Goal: Task Accomplishment & Management: Manage account settings

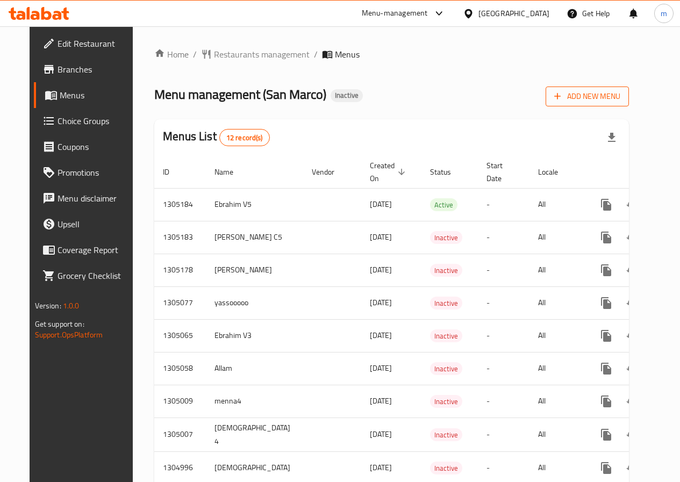
click at [620, 92] on span "Add New Menu" at bounding box center [587, 96] width 66 height 13
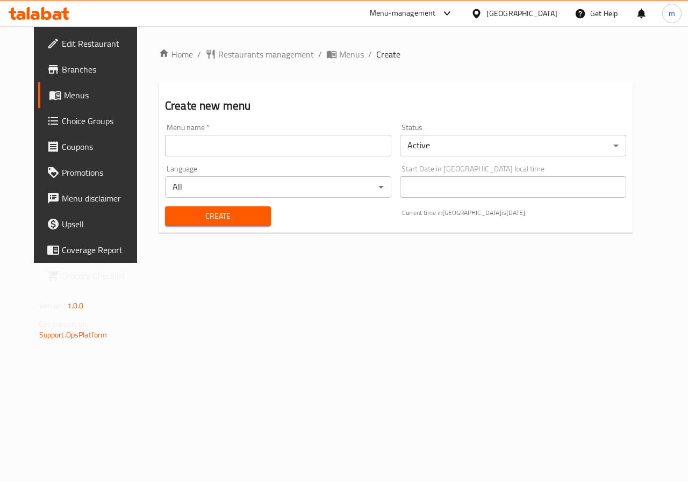
click at [241, 144] on input "text" at bounding box center [278, 146] width 226 height 22
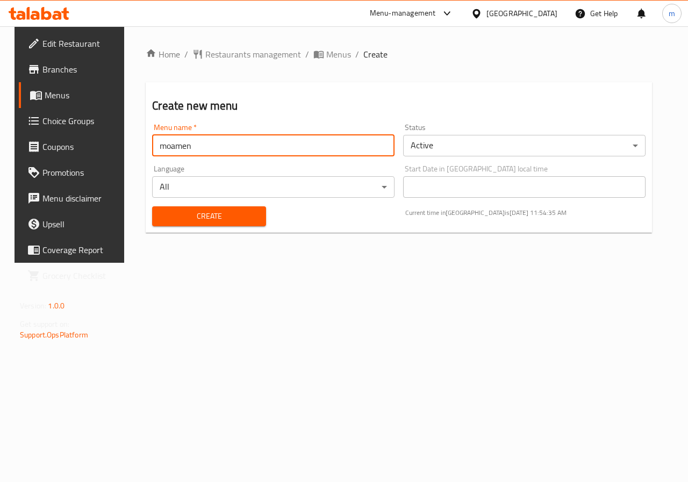
type input "moamen"
click at [158, 263] on div "Home / Restaurants management / Menus / Create Create new menu Menu name   * mo…" at bounding box center [398, 144] width 549 height 237
click at [228, 218] on span "Create" at bounding box center [209, 216] width 96 height 13
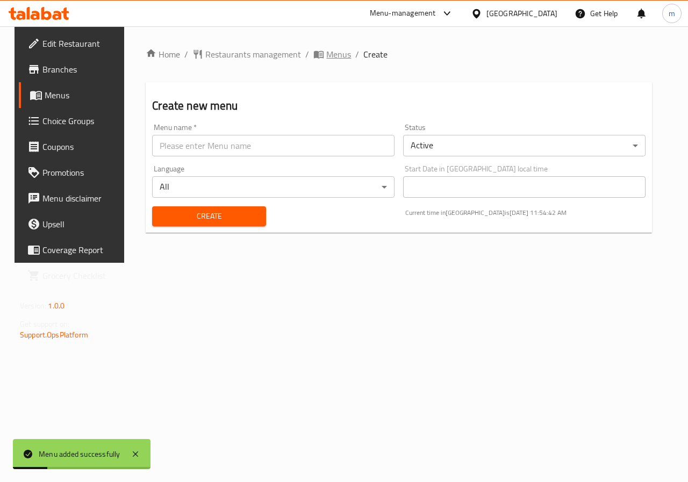
click at [326, 56] on span "Menus" at bounding box center [338, 54] width 25 height 13
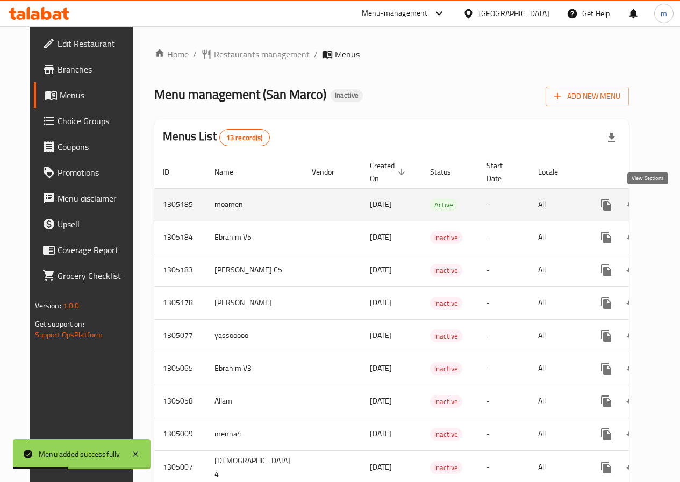
click at [677, 199] on icon "enhanced table" at bounding box center [683, 204] width 13 height 13
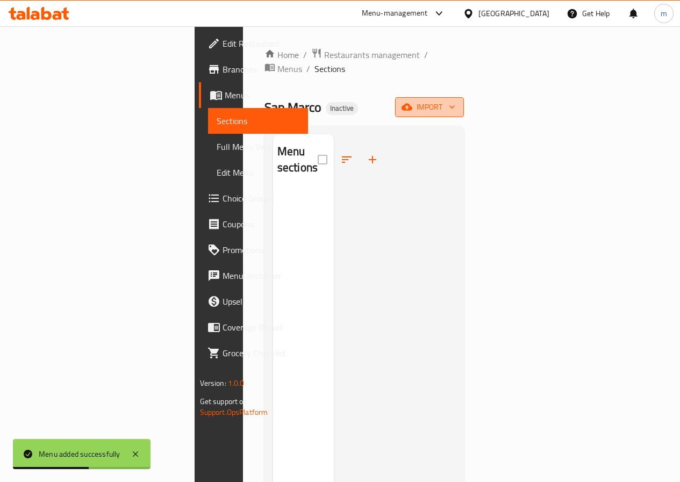
click at [455, 101] on span "import" at bounding box center [430, 107] width 52 height 13
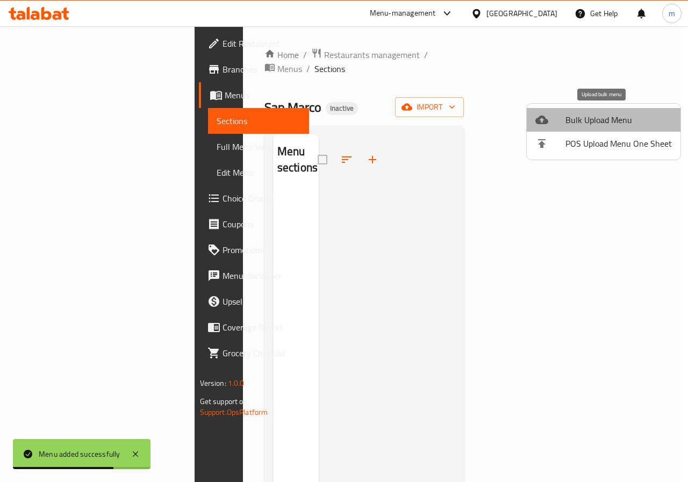
click at [608, 123] on span "Bulk Upload Menu" at bounding box center [618, 119] width 106 height 13
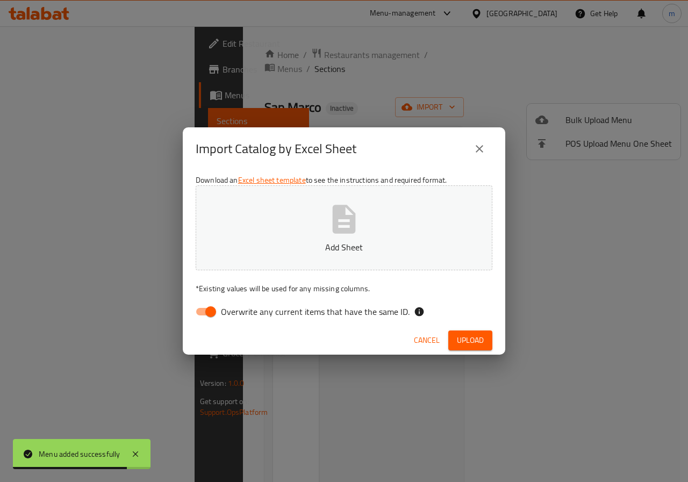
click at [199, 315] on input "Overwrite any current items that have the same ID." at bounding box center [210, 312] width 61 height 20
checkbox input "false"
click at [368, 221] on button "Add Sheet" at bounding box center [344, 227] width 297 height 85
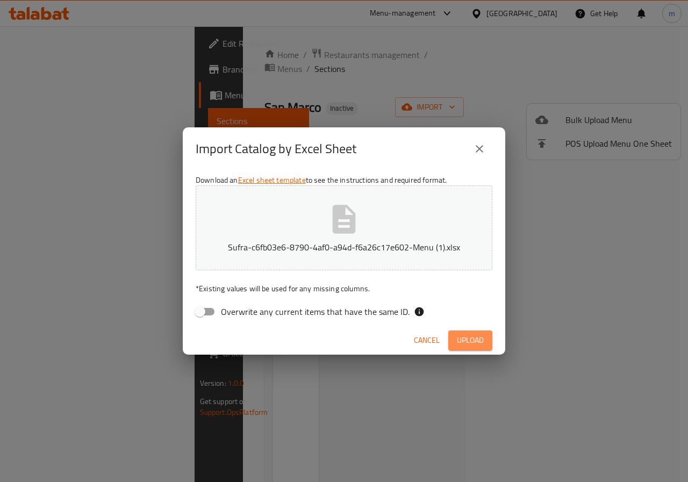
click at [465, 342] on span "Upload" at bounding box center [470, 340] width 27 height 13
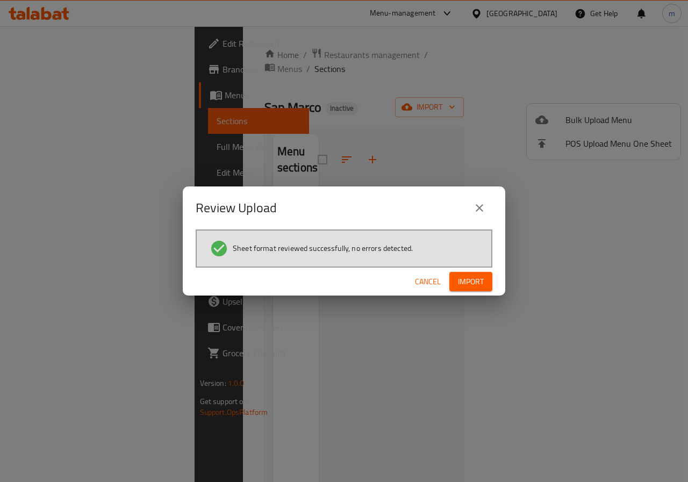
click at [463, 288] on span "Import" at bounding box center [471, 281] width 26 height 13
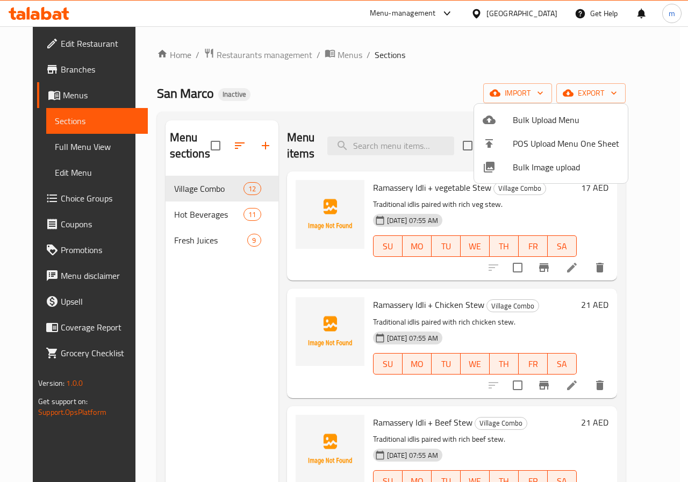
click at [593, 269] on div at bounding box center [344, 241] width 688 height 482
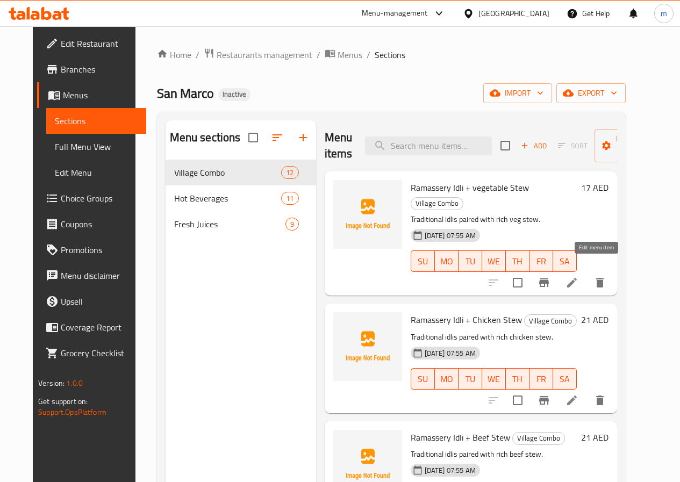
click at [578, 276] on icon at bounding box center [571, 282] width 13 height 13
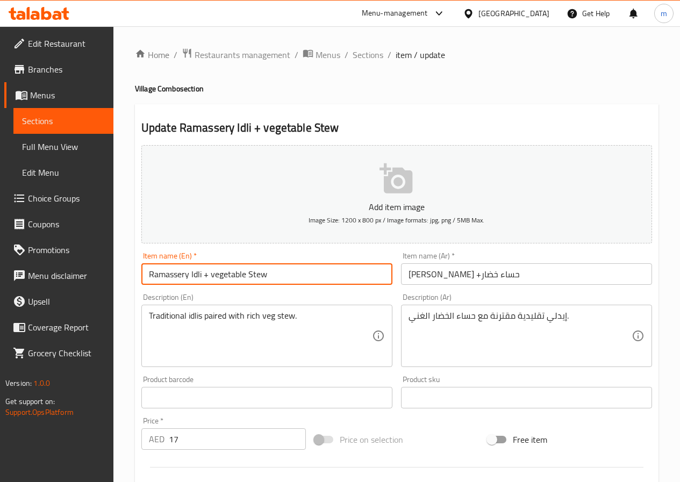
click at [224, 274] on input "Ramassery Idli + vegetable Stew" at bounding box center [266, 274] width 251 height 22
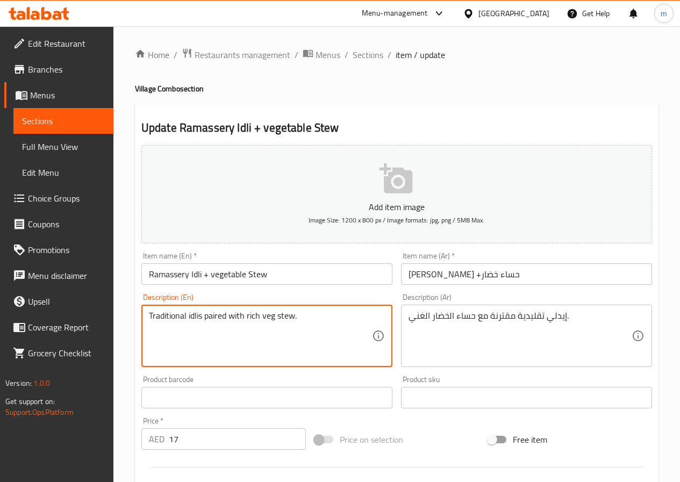
click at [267, 323] on textarea "Traditional idlis paired with rich veg stew." at bounding box center [260, 336] width 223 height 51
paste textarea "etable"
type textarea "Traditional idlis paired with rich vegetable stew."
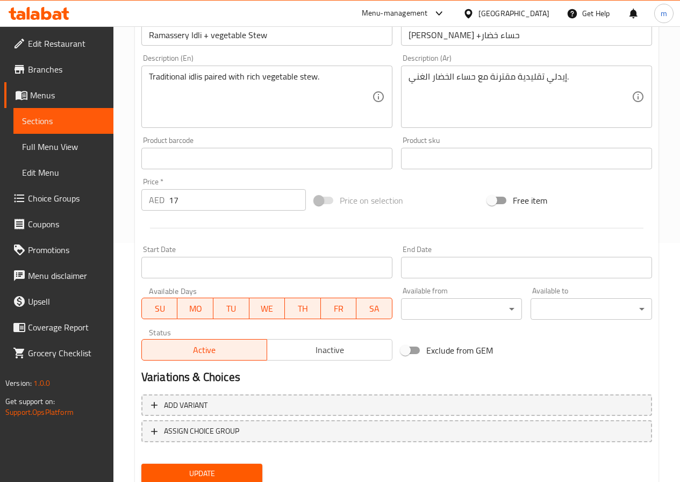
scroll to position [277, 0]
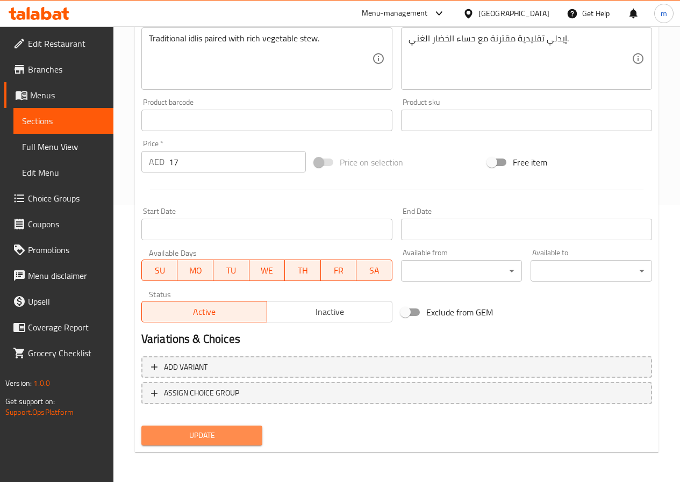
click at [216, 439] on span "Update" at bounding box center [202, 435] width 104 height 13
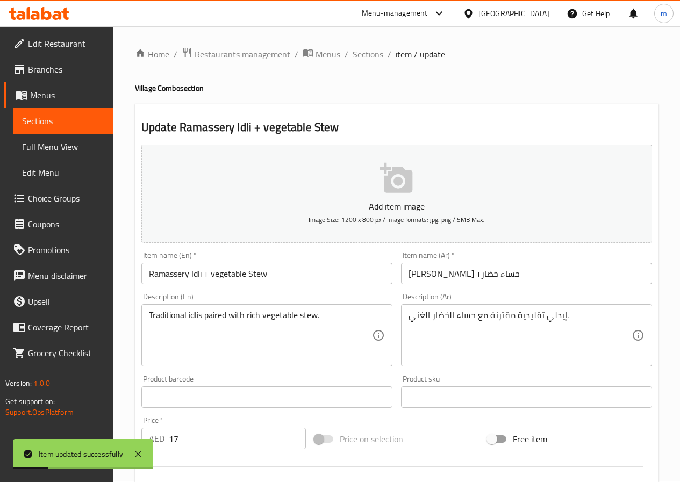
scroll to position [0, 0]
click at [363, 61] on span "Sections" at bounding box center [368, 54] width 31 height 13
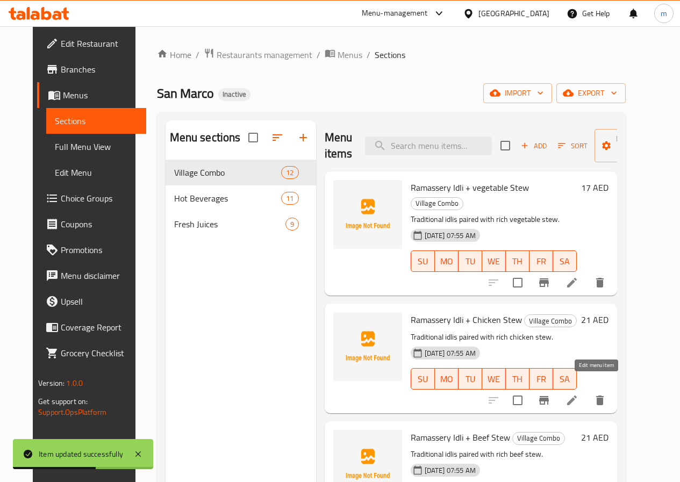
click at [578, 394] on icon at bounding box center [571, 400] width 13 height 13
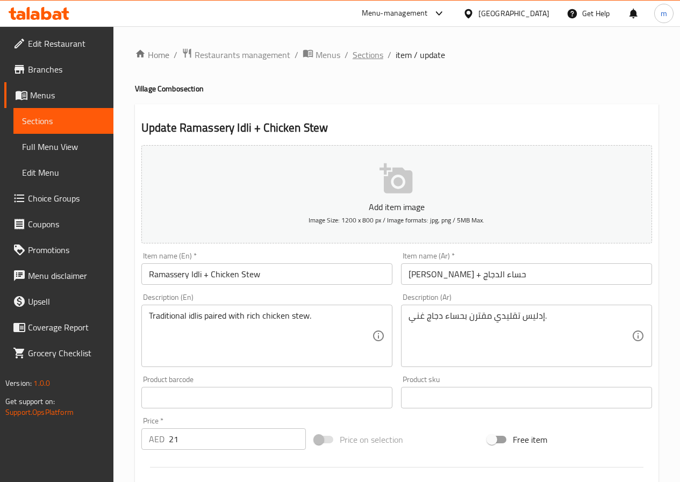
click at [376, 59] on span "Sections" at bounding box center [368, 54] width 31 height 13
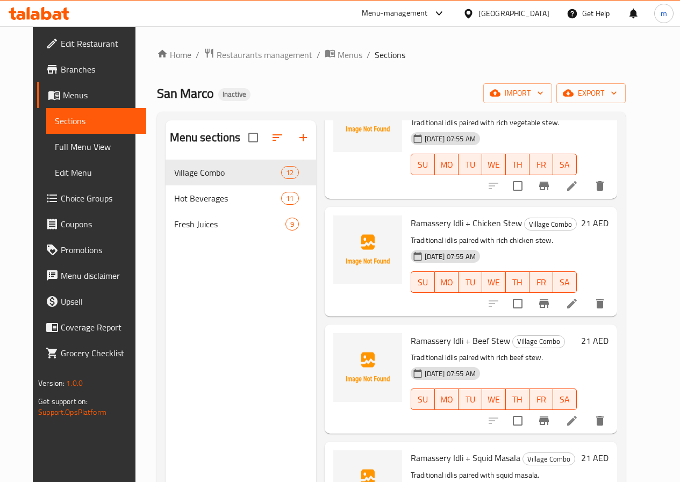
scroll to position [108, 0]
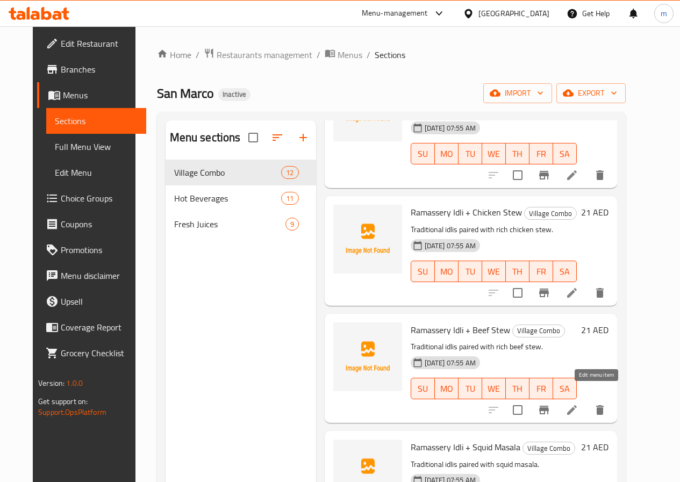
click at [578, 404] on icon at bounding box center [571, 410] width 13 height 13
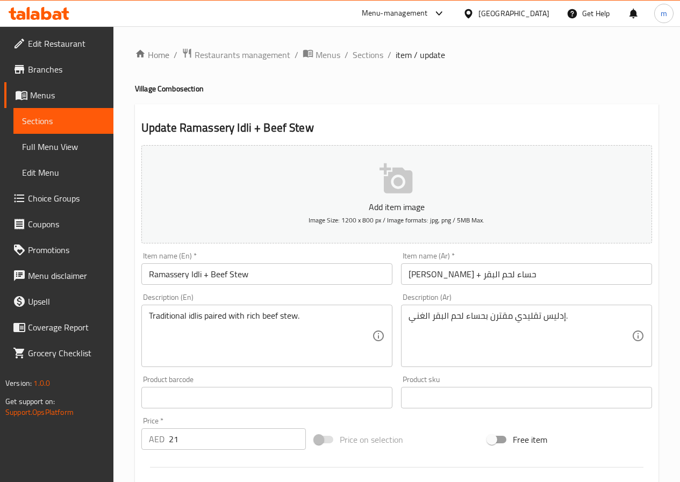
click at [440, 417] on div "Add item image Image Size: 1200 x 800 px / Image formats: jpg, png / 5MB Max. I…" at bounding box center [396, 372] width 519 height 463
click at [379, 55] on span "Sections" at bounding box center [368, 54] width 31 height 13
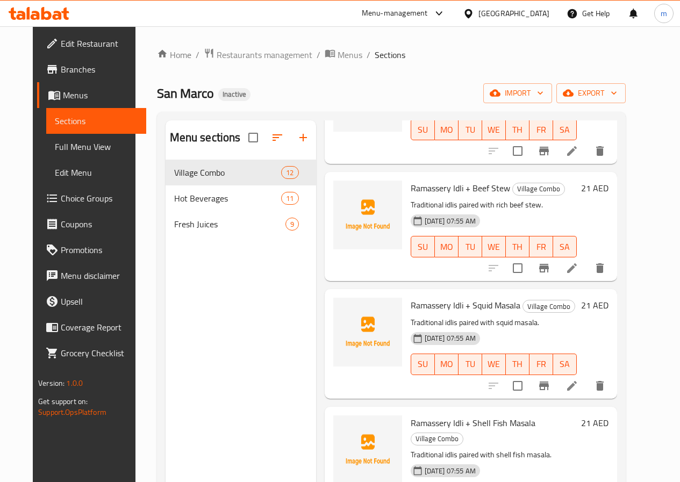
scroll to position [269, 0]
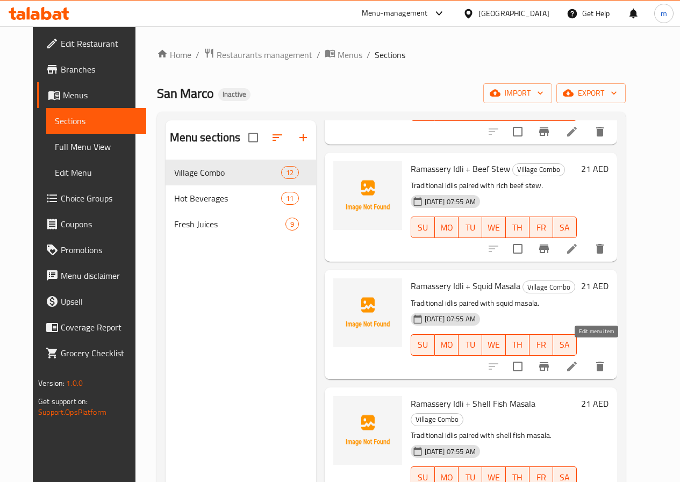
click at [578, 360] on icon at bounding box center [571, 366] width 13 height 13
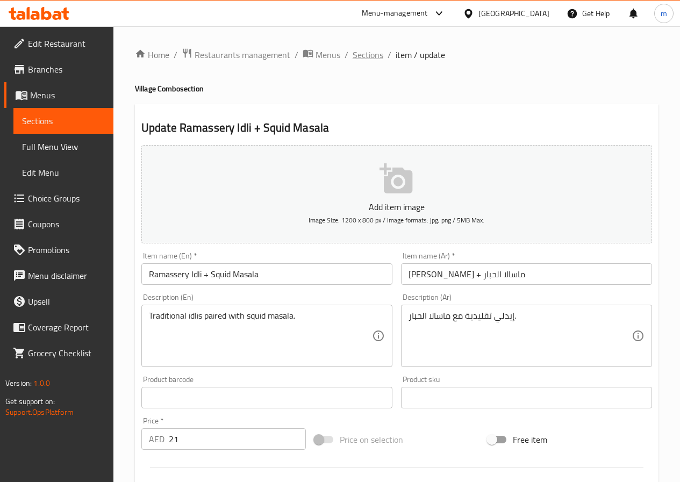
click at [364, 58] on span "Sections" at bounding box center [368, 54] width 31 height 13
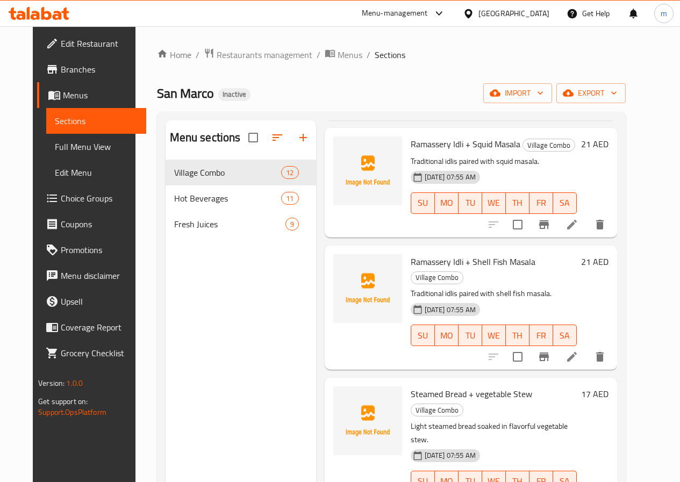
scroll to position [430, 0]
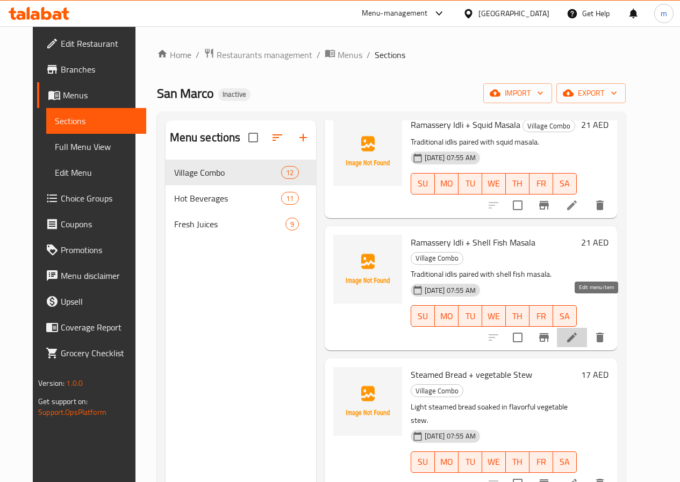
click at [578, 331] on icon at bounding box center [571, 337] width 13 height 13
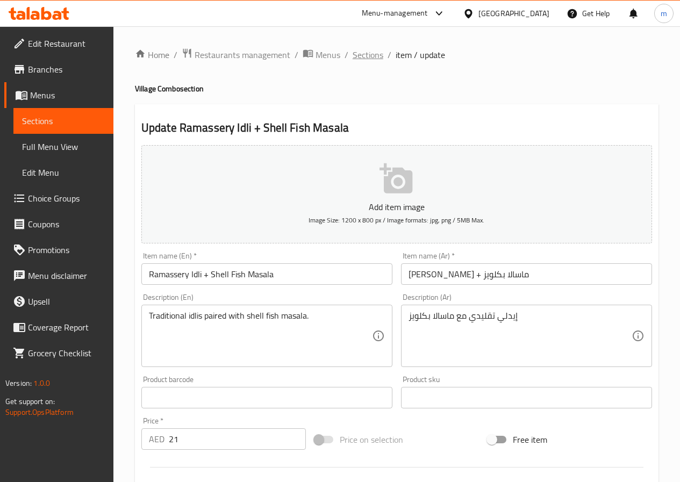
click at [377, 59] on span "Sections" at bounding box center [368, 54] width 31 height 13
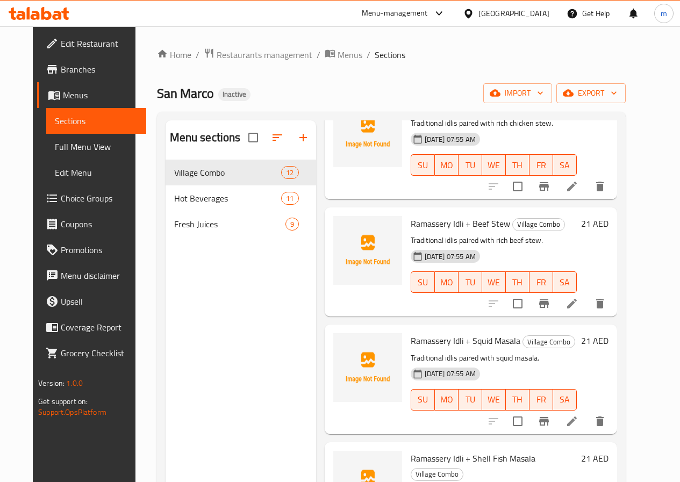
scroll to position [215, 0]
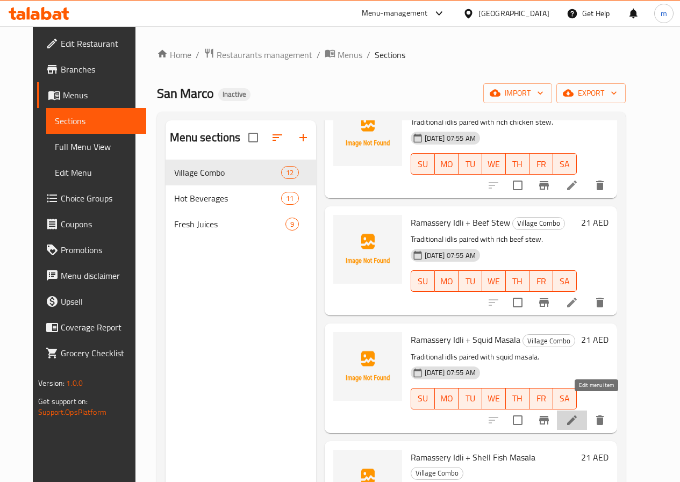
click at [577, 416] on icon at bounding box center [572, 421] width 10 height 10
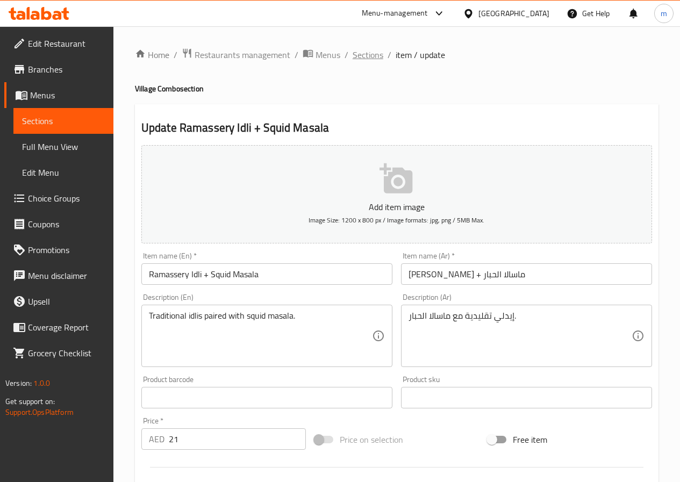
click at [367, 55] on span "Sections" at bounding box center [368, 54] width 31 height 13
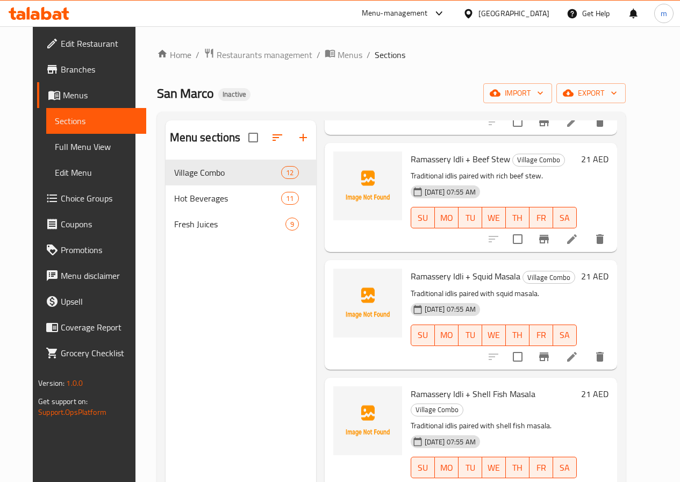
scroll to position [323, 0]
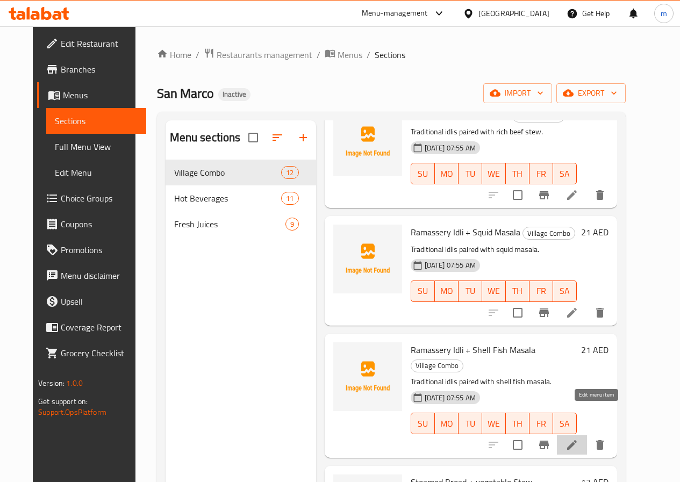
click at [577, 440] on icon at bounding box center [572, 445] width 10 height 10
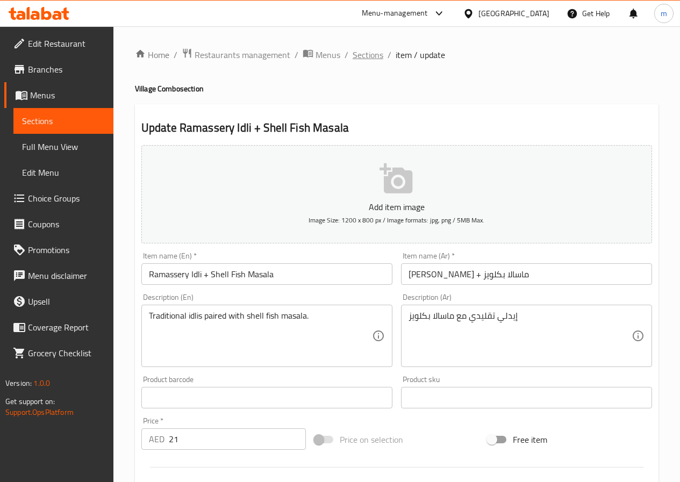
click at [368, 55] on span "Sections" at bounding box center [368, 54] width 31 height 13
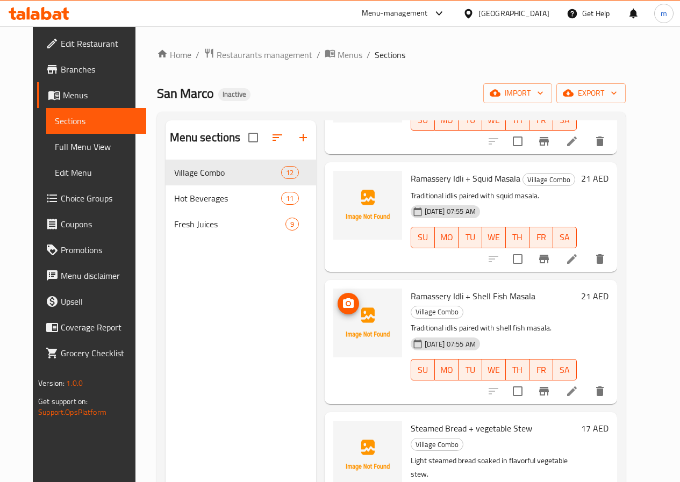
scroll to position [430, 0]
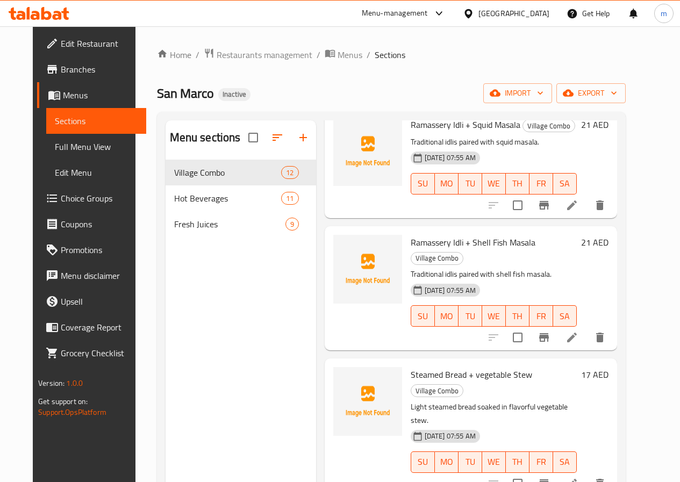
click at [578, 477] on icon at bounding box center [571, 483] width 13 height 13
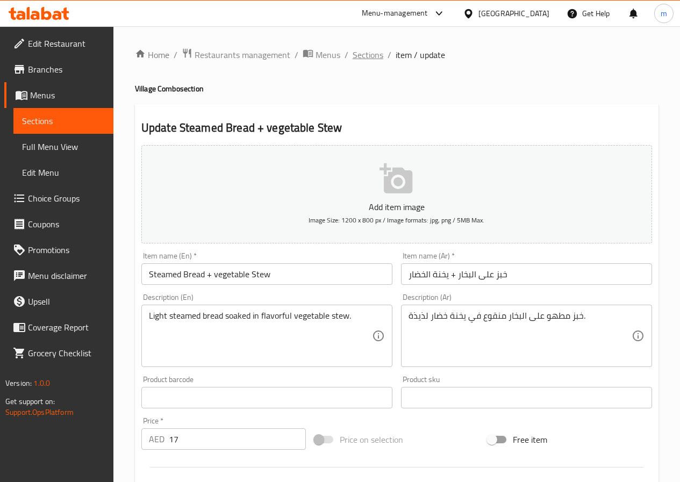
click at [377, 52] on span "Sections" at bounding box center [368, 54] width 31 height 13
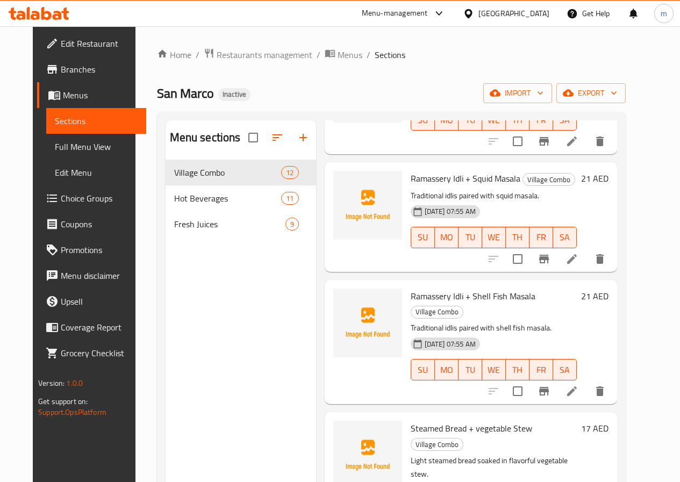
click at [253, 292] on div "Menu sections Village Combo 12 Hot Beverages 11 Fresh Juices 9" at bounding box center [241, 361] width 151 height 482
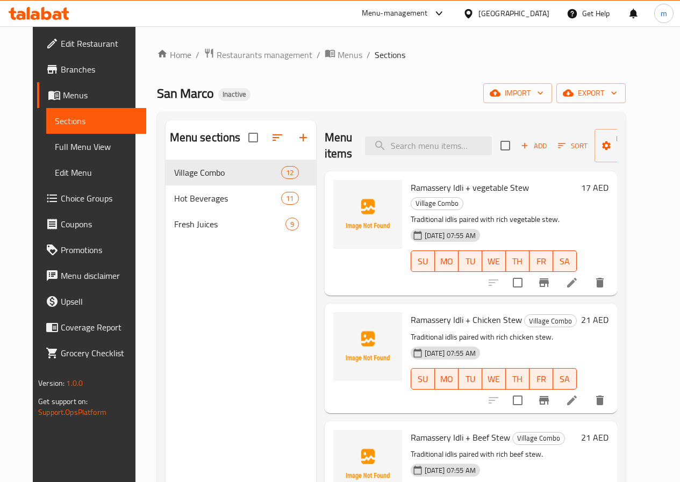
click at [233, 298] on div "Menu sections Village Combo 12 Hot Beverages 11 Fresh Juices 9" at bounding box center [241, 361] width 151 height 482
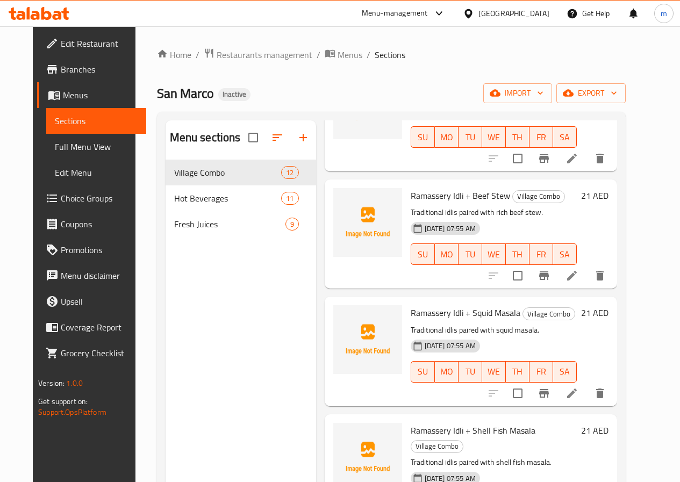
scroll to position [269, 0]
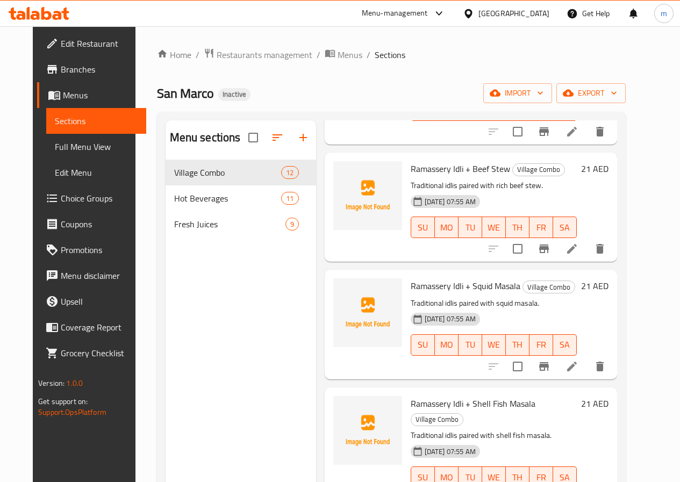
click at [214, 369] on div "Menu sections Village Combo 12 Hot Beverages 11 Fresh Juices 9" at bounding box center [241, 361] width 151 height 482
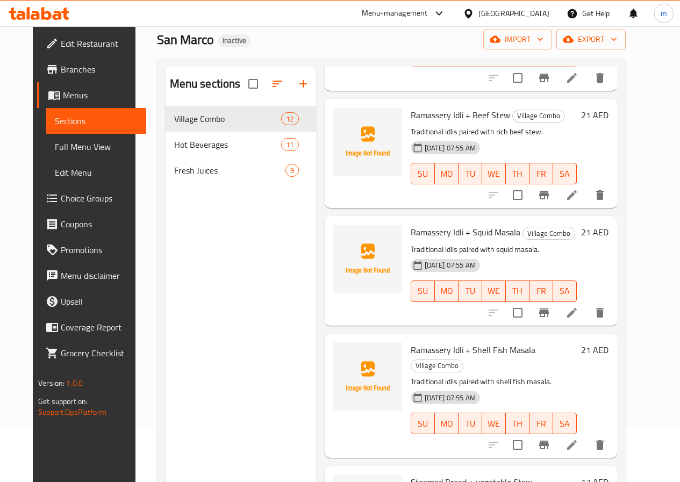
scroll to position [108, 0]
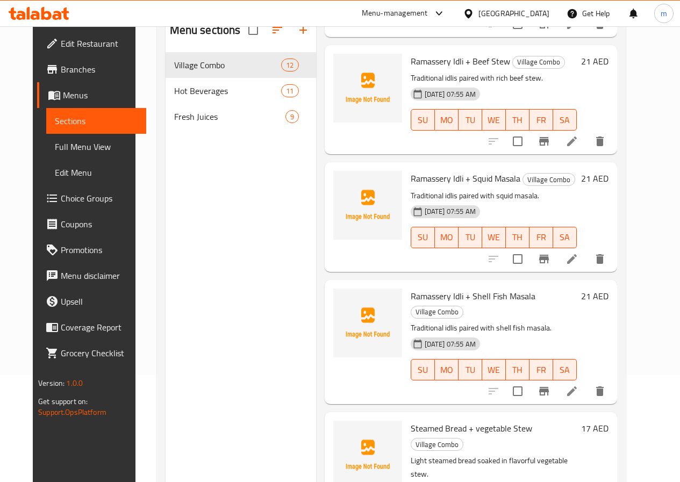
click at [239, 375] on div "Menu sections Village Combo 12 Hot Beverages 11 Fresh Juices 9" at bounding box center [241, 254] width 151 height 482
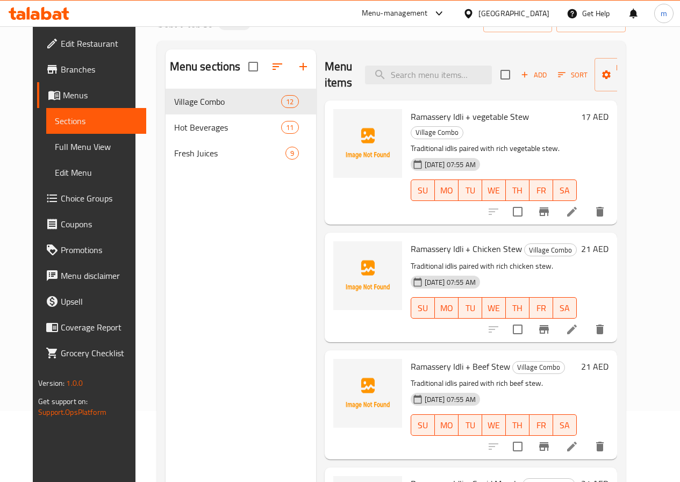
scroll to position [0, 0]
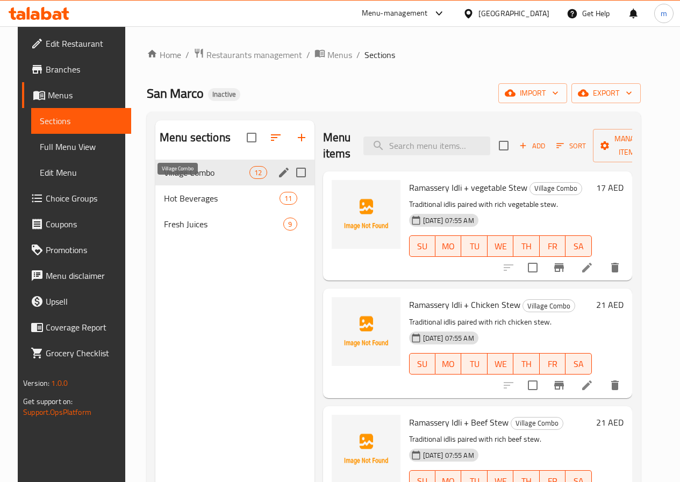
click at [188, 179] on span "Village Combo" at bounding box center [206, 172] width 85 height 13
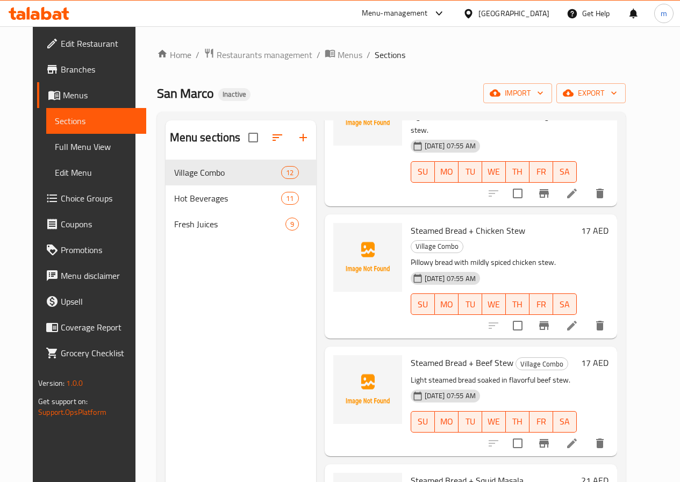
scroll to position [753, 0]
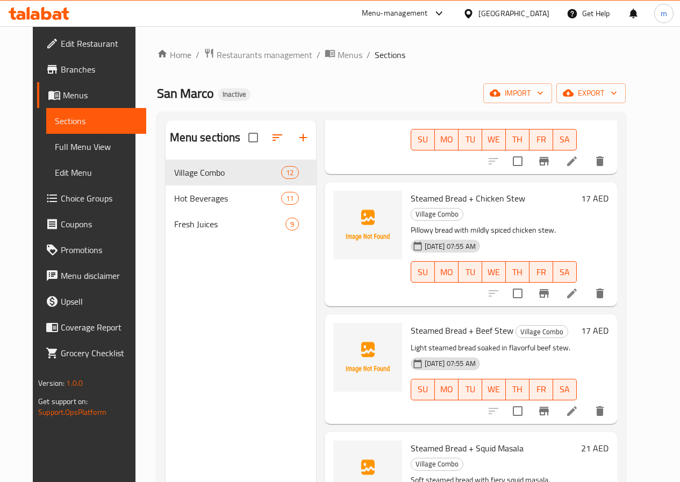
click at [461, 440] on span "Steamed Bread + Squid Masala" at bounding box center [467, 448] width 113 height 16
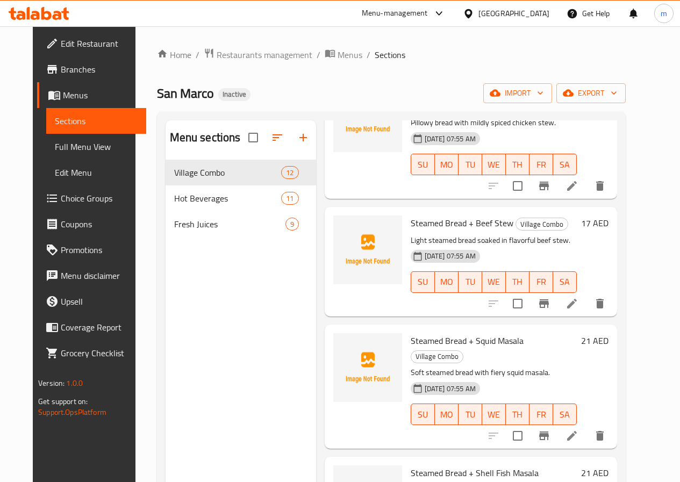
click at [461, 465] on span "Steamed Bread + Shell Fish Masala" at bounding box center [475, 473] width 128 height 16
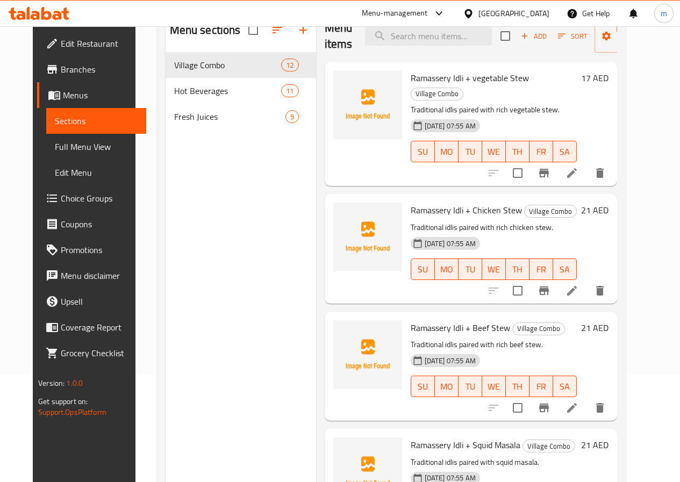
scroll to position [0, 0]
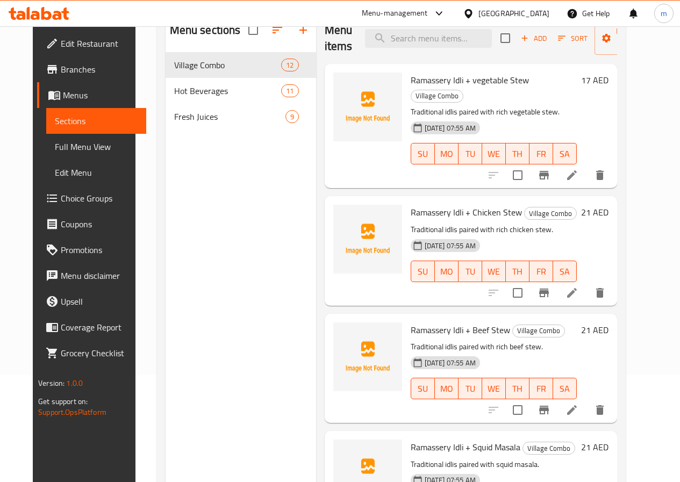
click at [577, 223] on p "Traditional idlis paired with rich chicken stew." at bounding box center [494, 229] width 166 height 13
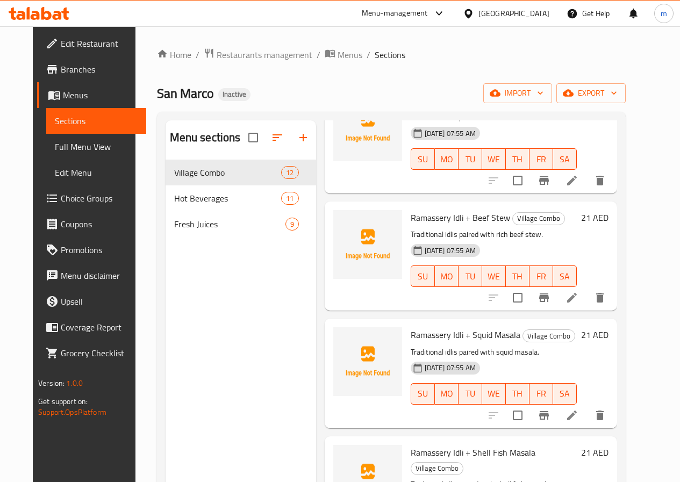
scroll to position [124, 0]
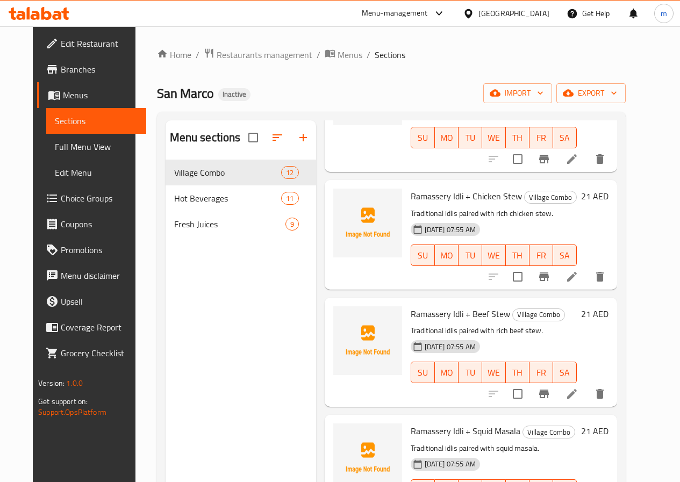
click at [577, 306] on h6 "Ramassery Idli + Beef Stew Village Combo" at bounding box center [494, 313] width 166 height 15
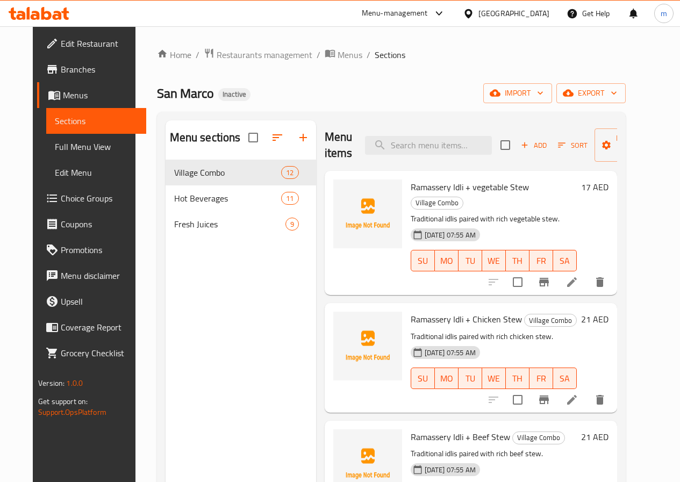
scroll to position [0, 0]
click at [578, 276] on icon at bounding box center [571, 282] width 13 height 13
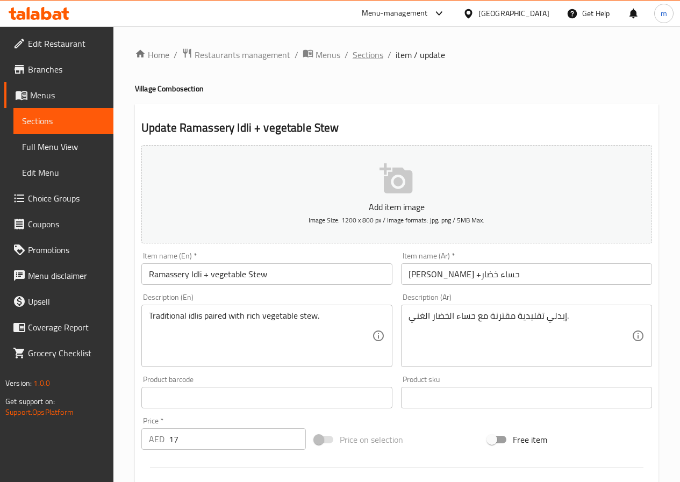
click at [371, 53] on span "Sections" at bounding box center [368, 54] width 31 height 13
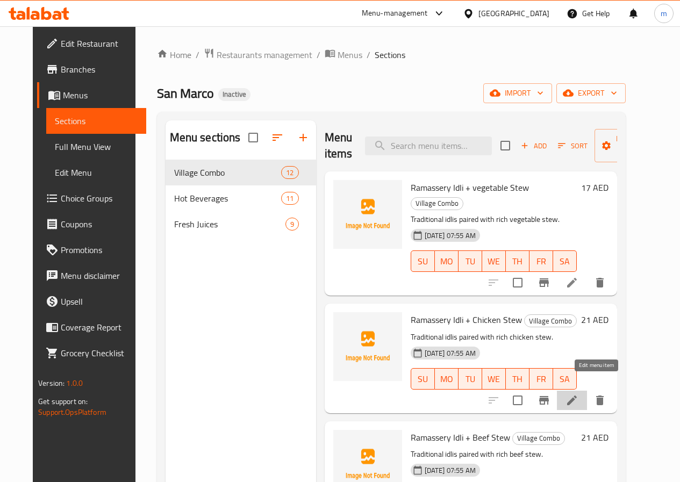
click at [578, 394] on icon at bounding box center [571, 400] width 13 height 13
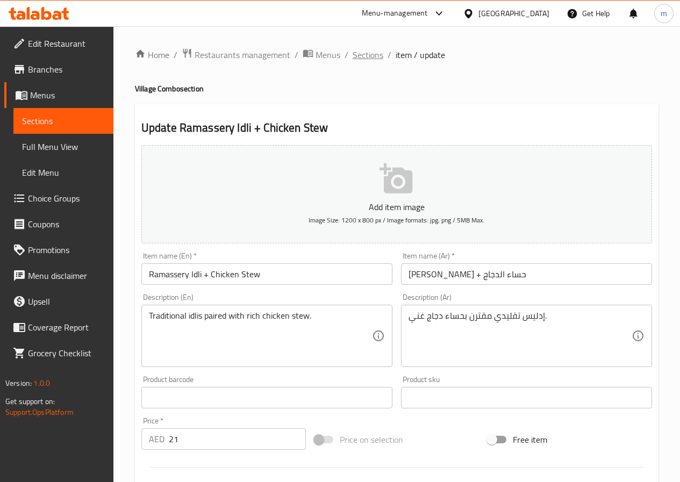
click at [365, 51] on span "Sections" at bounding box center [368, 54] width 31 height 13
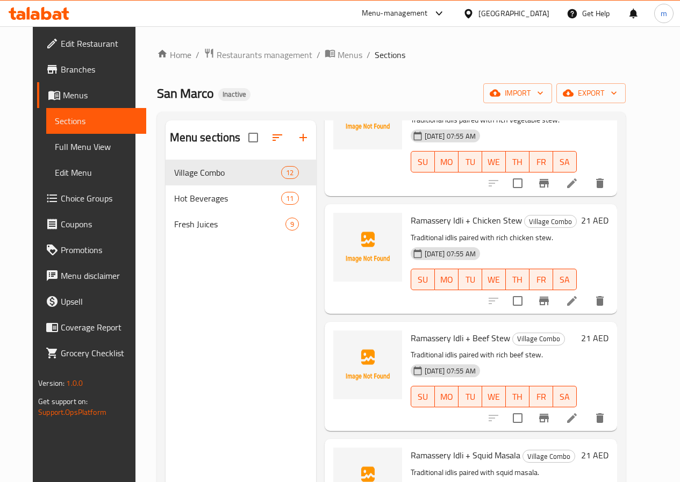
scroll to position [108, 0]
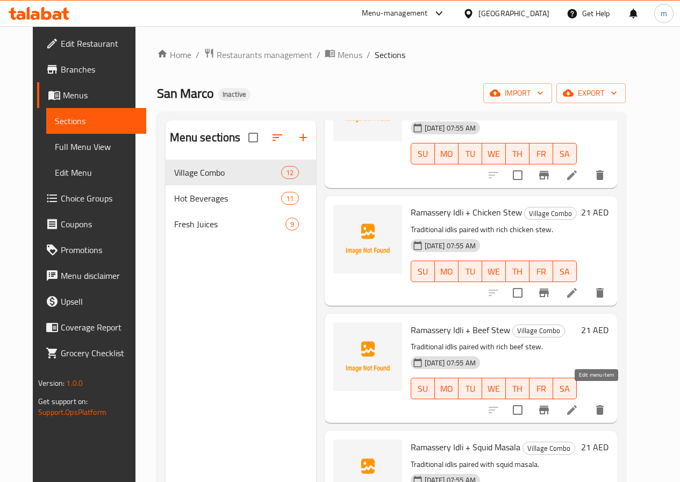
click at [578, 404] on icon at bounding box center [571, 410] width 13 height 13
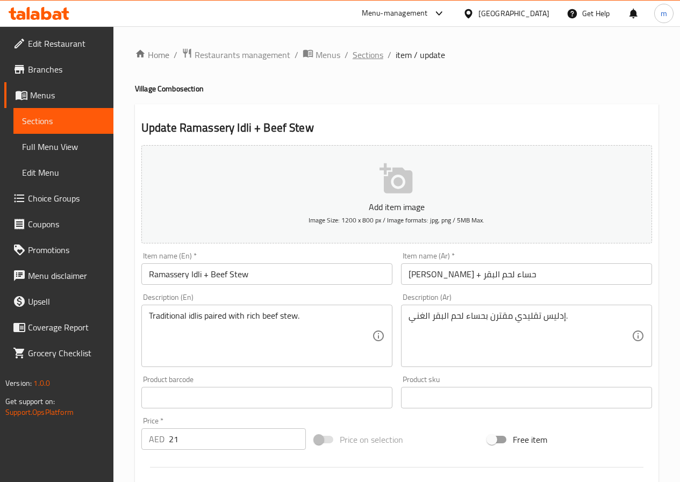
click at [379, 52] on span "Sections" at bounding box center [368, 54] width 31 height 13
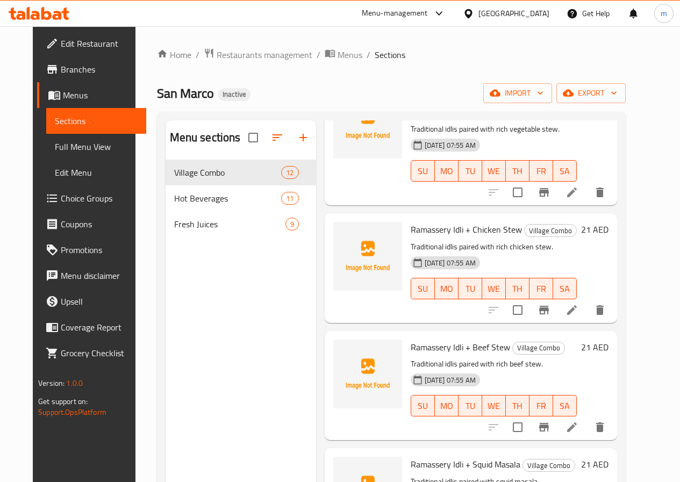
scroll to position [161, 0]
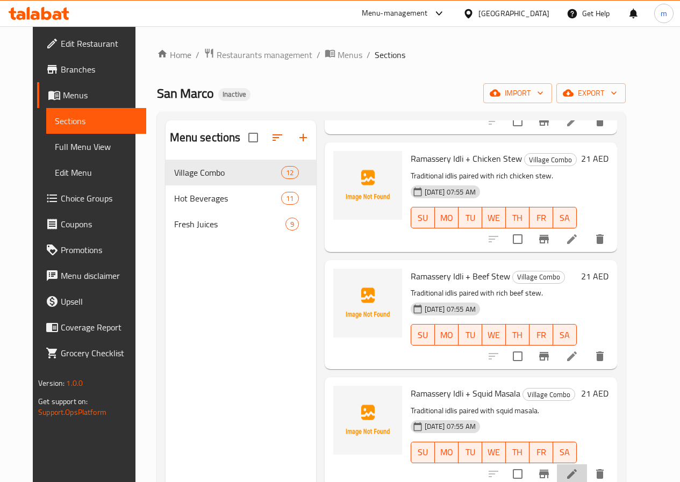
click at [587, 467] on li at bounding box center [572, 473] width 30 height 19
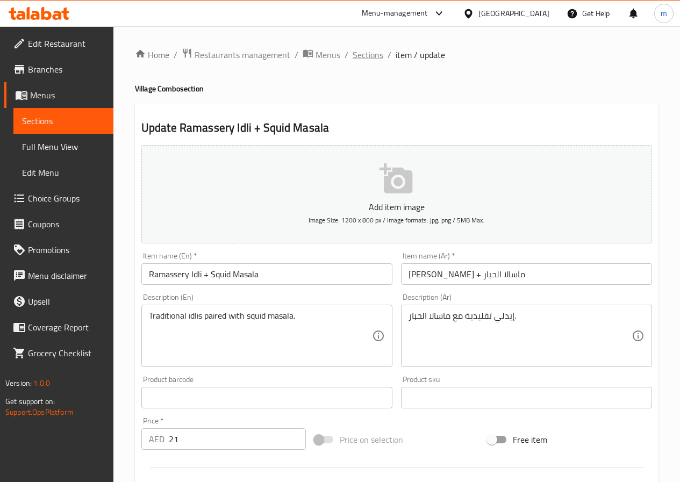
click at [376, 54] on span "Sections" at bounding box center [368, 54] width 31 height 13
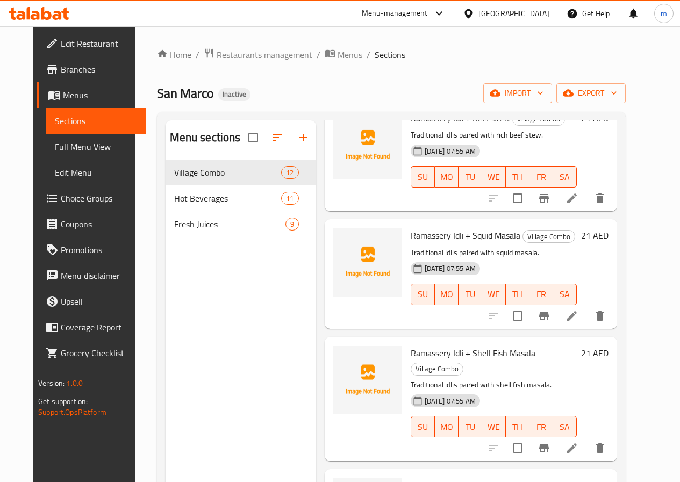
scroll to position [323, 0]
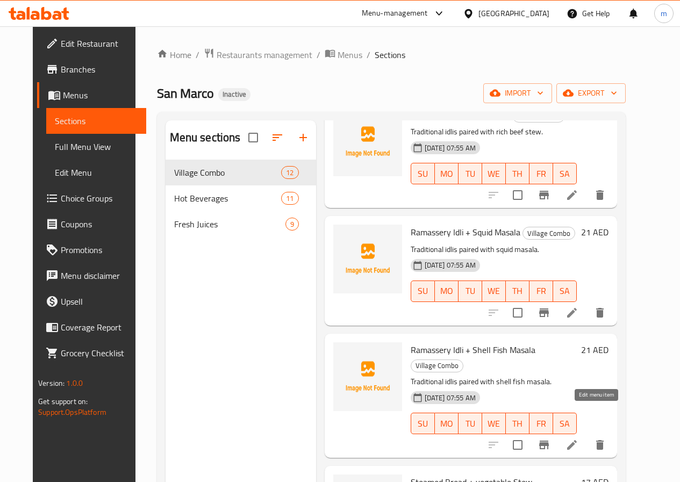
click at [578, 439] on icon at bounding box center [571, 445] width 13 height 13
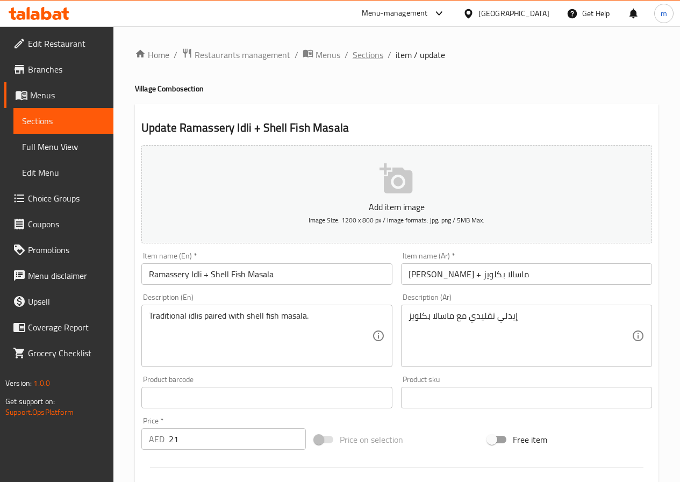
click at [378, 51] on span "Sections" at bounding box center [368, 54] width 31 height 13
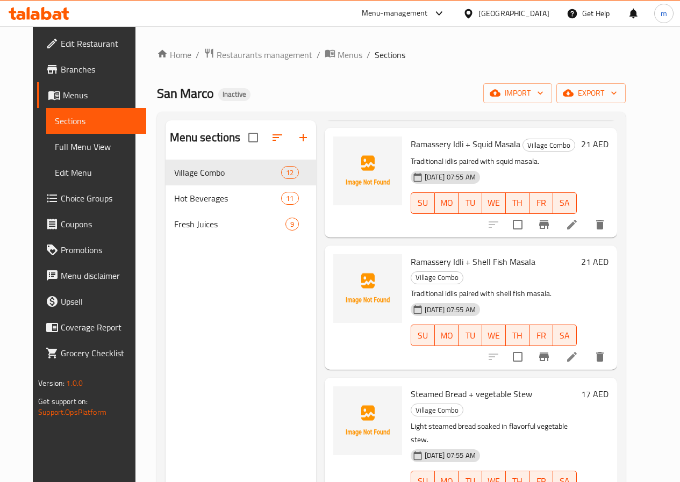
scroll to position [430, 0]
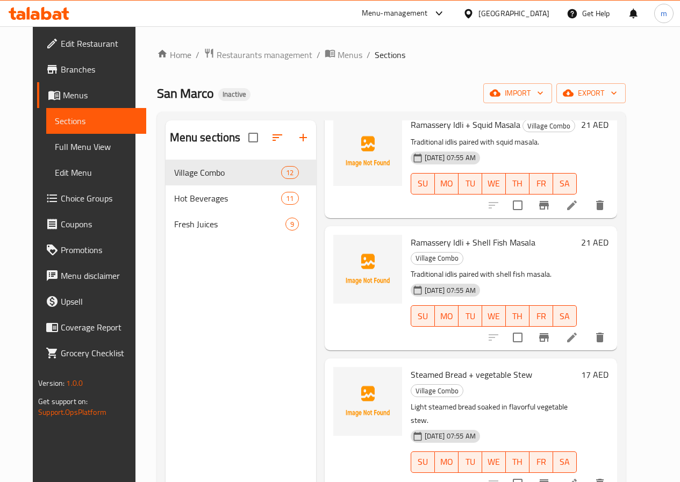
click at [587, 474] on li at bounding box center [572, 483] width 30 height 19
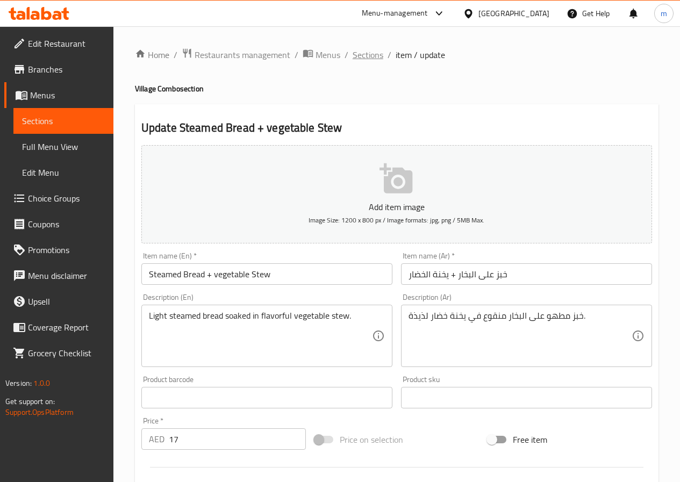
click at [379, 53] on span "Sections" at bounding box center [368, 54] width 31 height 13
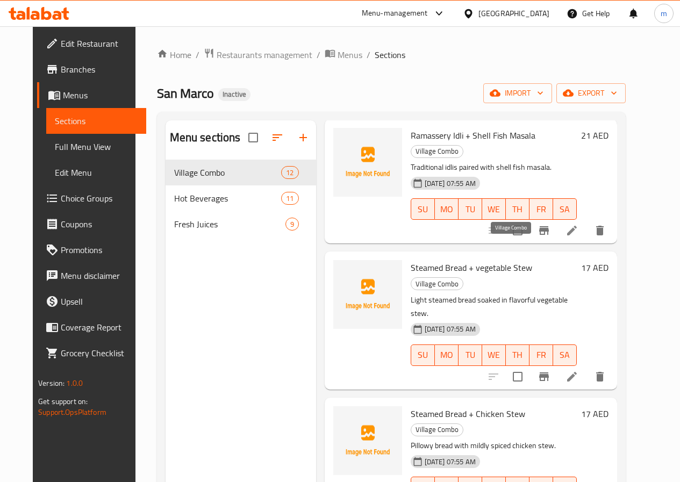
scroll to position [538, 0]
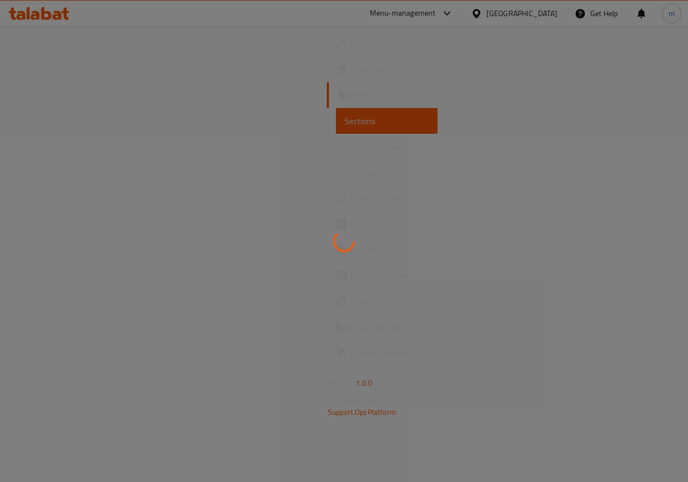
click at [382, 169] on div at bounding box center [344, 241] width 688 height 482
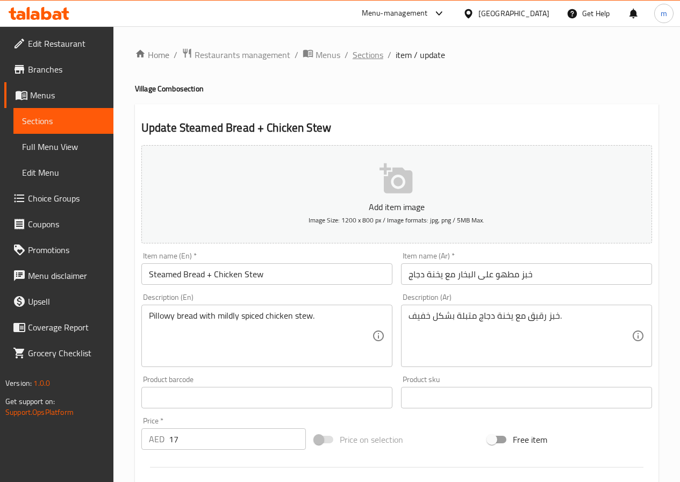
click at [374, 52] on span "Sections" at bounding box center [368, 54] width 31 height 13
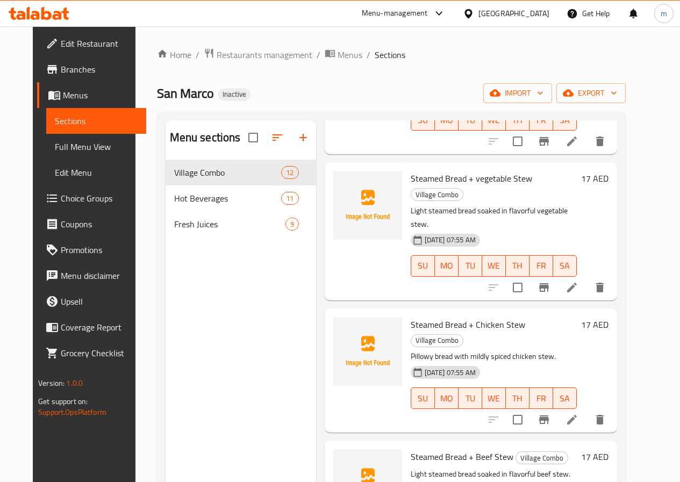
scroll to position [645, 0]
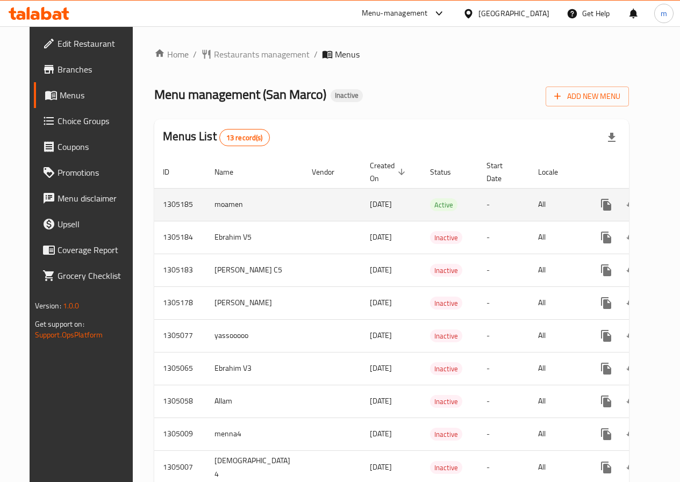
click at [677, 202] on icon "enhanced table" at bounding box center [683, 204] width 13 height 13
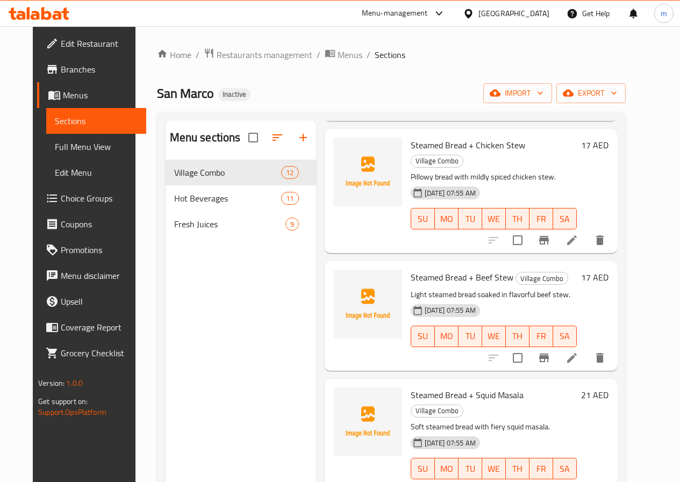
scroll to position [806, 0]
click at [578, 482] on icon at bounding box center [571, 489] width 13 height 13
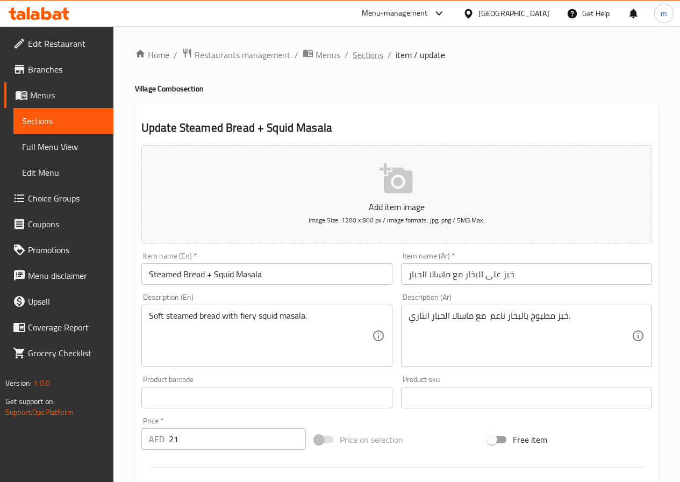
click at [366, 59] on span "Sections" at bounding box center [368, 54] width 31 height 13
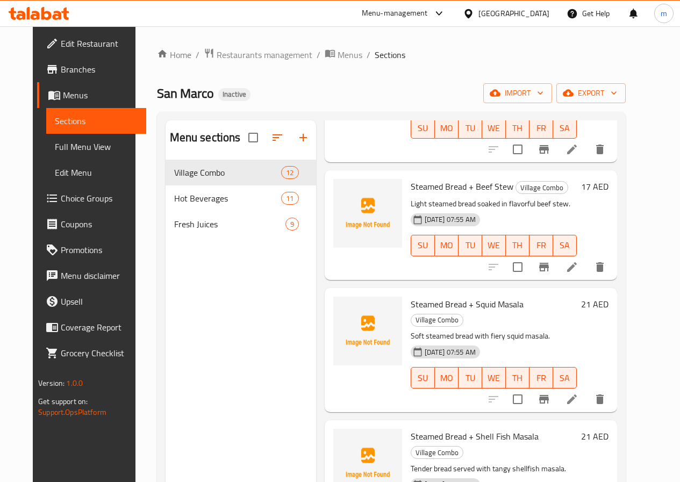
scroll to position [914, 0]
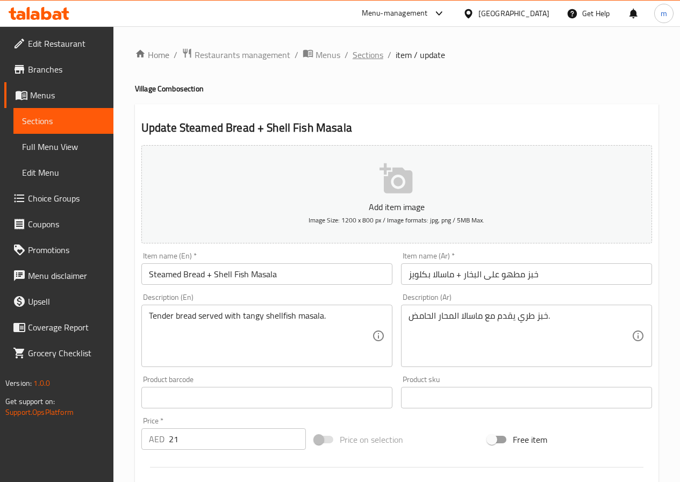
click at [379, 54] on span "Sections" at bounding box center [368, 54] width 31 height 13
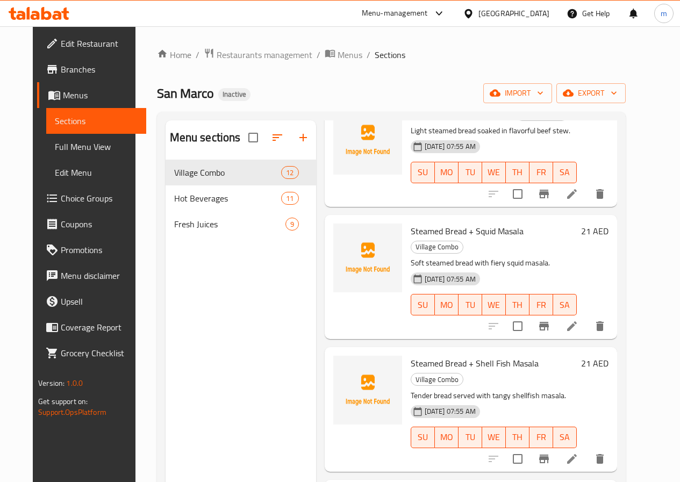
scroll to position [54, 0]
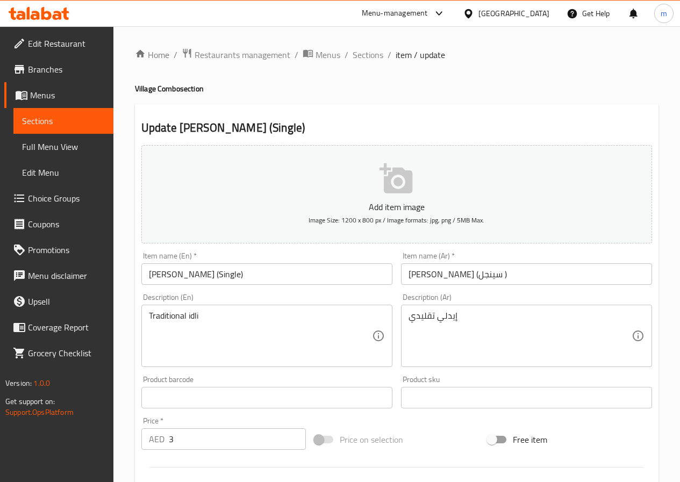
click at [478, 276] on input "راماسيري إيدلي (سينجل )" at bounding box center [526, 274] width 251 height 22
click at [434, 315] on textarea "إيدلي تقليدي" at bounding box center [520, 336] width 223 height 51
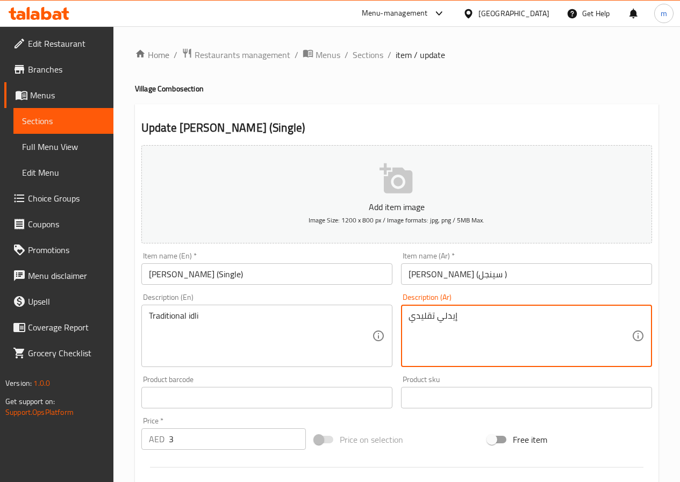
click at [434, 315] on textarea "إيدلي تقليدي" at bounding box center [520, 336] width 223 height 51
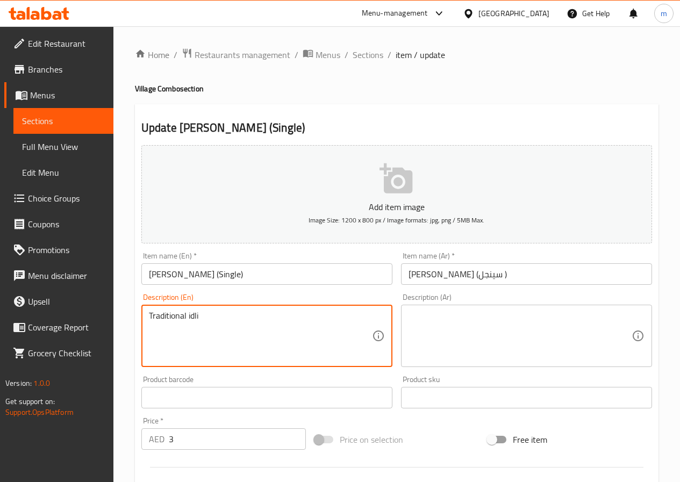
click at [162, 319] on textarea "Traditional idli" at bounding box center [260, 336] width 223 height 51
click at [176, 275] on input "Ramassery Idli (Single)" at bounding box center [266, 274] width 251 height 22
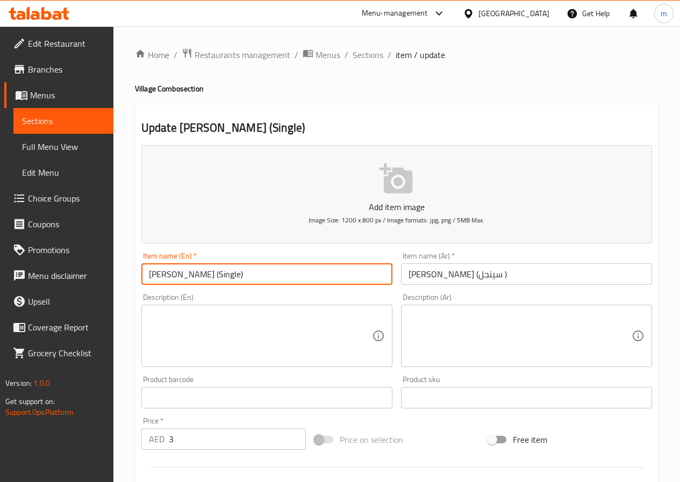
click at [176, 275] on input "Ramassery Idli (Single)" at bounding box center [266, 274] width 251 height 22
click at [271, 330] on textarea at bounding box center [260, 336] width 223 height 51
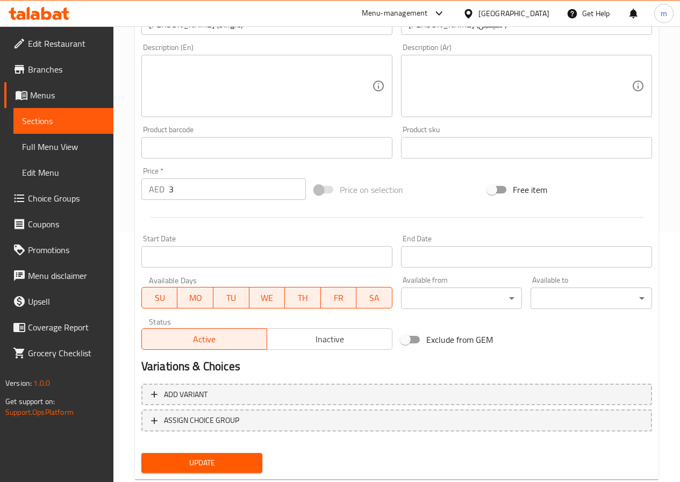
scroll to position [277, 0]
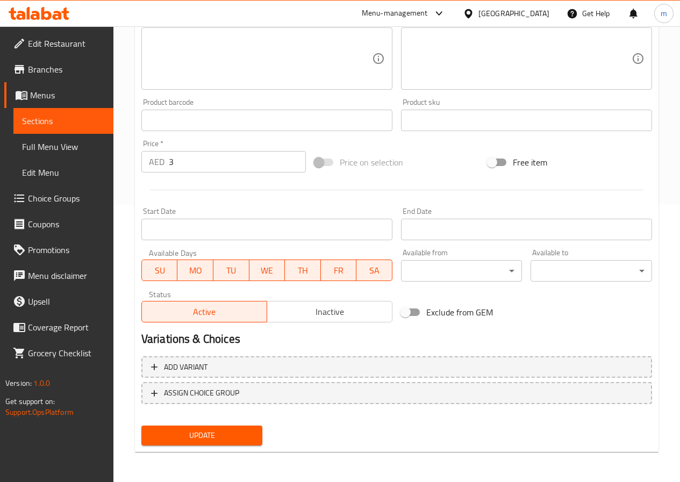
click at [188, 431] on span "Update" at bounding box center [202, 435] width 104 height 13
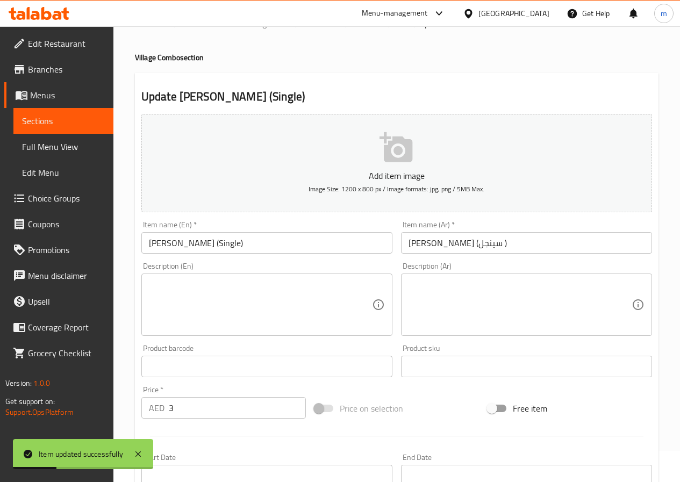
scroll to position [0, 0]
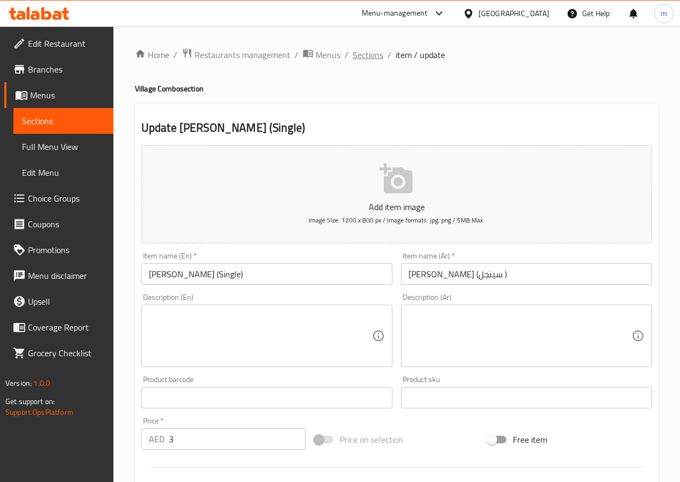
click at [374, 54] on span "Sections" at bounding box center [368, 54] width 31 height 13
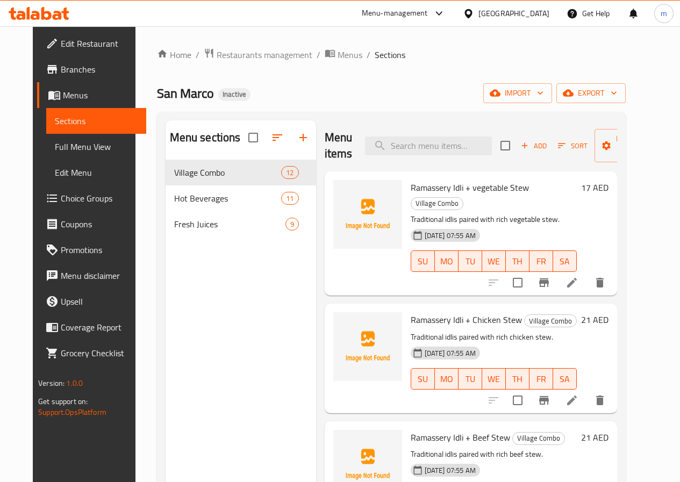
click at [626, 221] on div "Menu sections Village Combo 12 Hot Beverages 11 Fresh Juices 9 Menu items Add S…" at bounding box center [391, 361] width 469 height 499
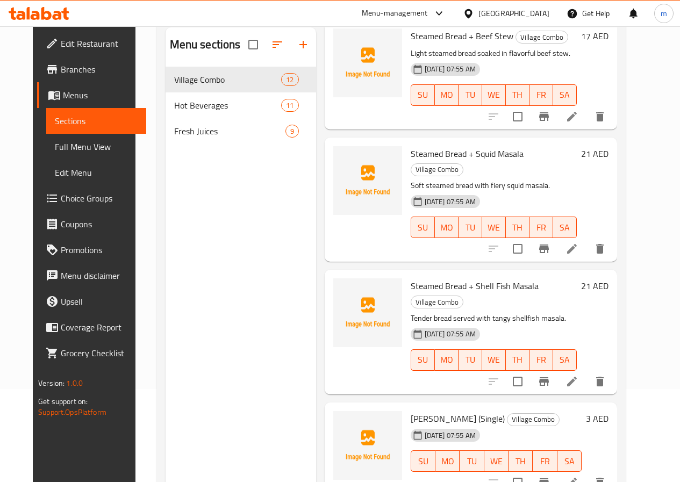
scroll to position [151, 0]
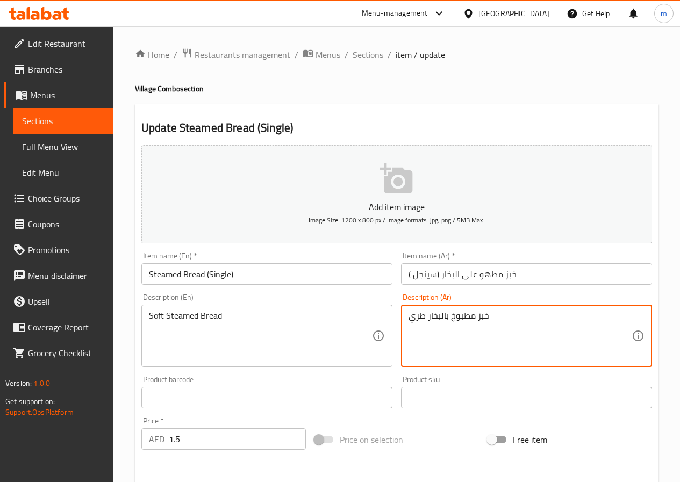
drag, startPoint x: 408, startPoint y: 313, endPoint x: 424, endPoint y: 318, distance: 16.3
click at [457, 318] on textarea "خبز مطبوخ بالبخار" at bounding box center [520, 336] width 223 height 51
type textarea "خبز ناعم مطبوخ بالبخار"
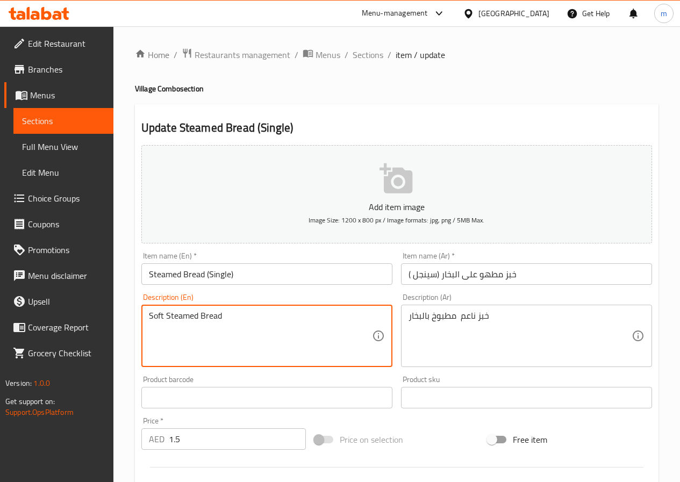
click at [355, 421] on div "Add item image Image Size: 1200 x 800 px / Image formats: jpg, png / 5MB Max. I…" at bounding box center [396, 372] width 519 height 463
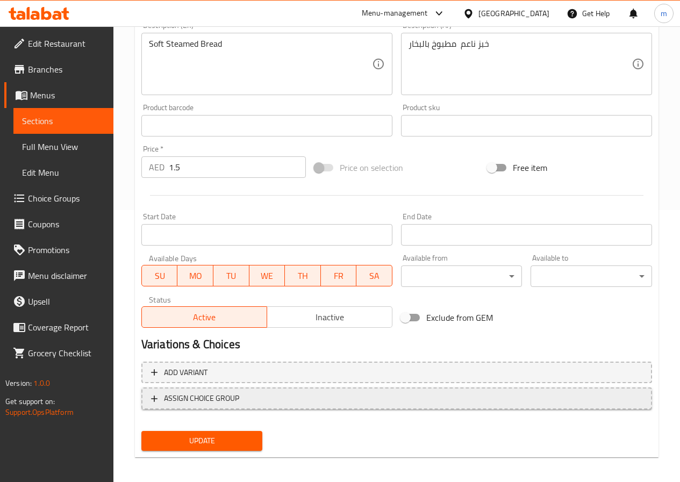
scroll to position [277, 0]
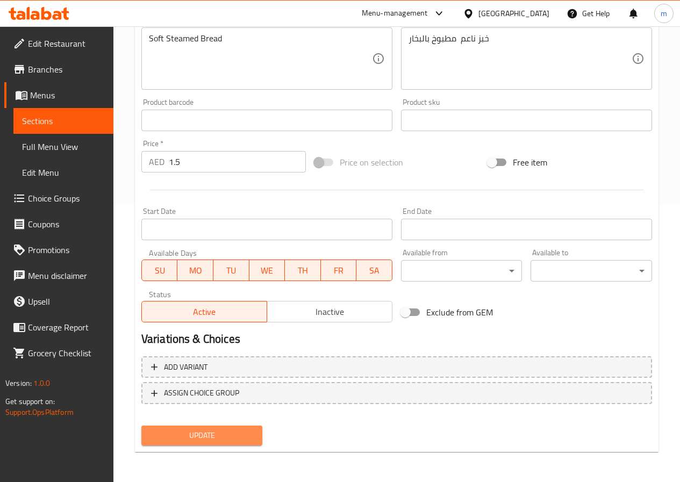
click at [224, 432] on span "Update" at bounding box center [202, 435] width 104 height 13
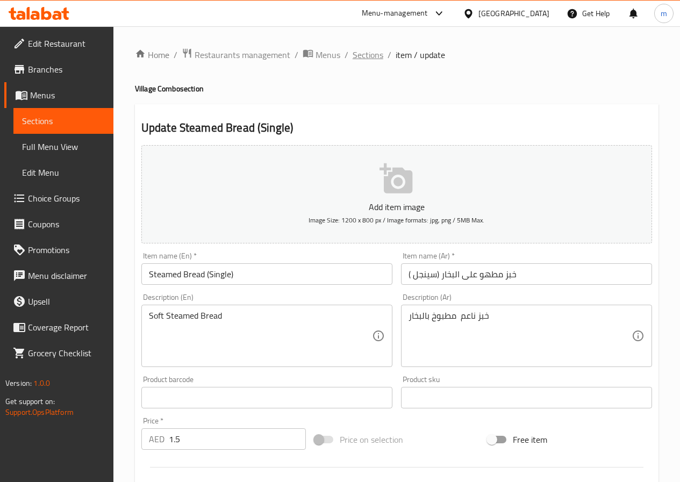
click at [375, 60] on span "Sections" at bounding box center [368, 54] width 31 height 13
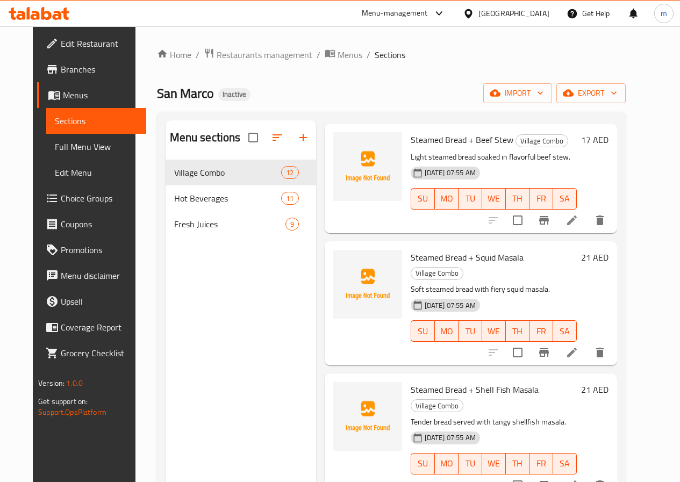
scroll to position [954, 0]
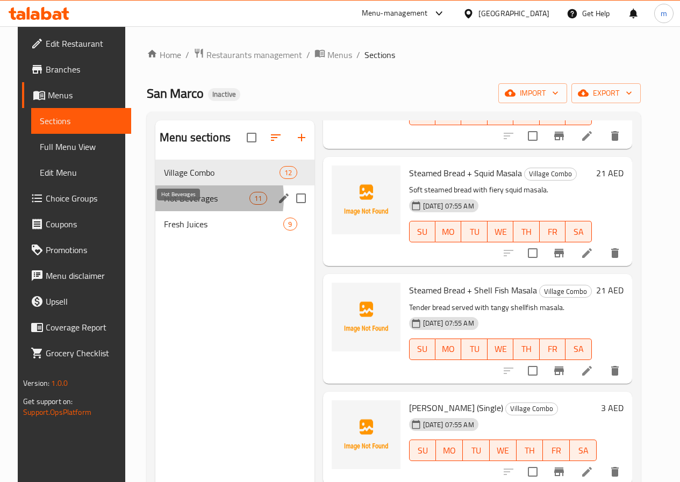
click at [173, 205] on span "Hot Beverages" at bounding box center [206, 198] width 85 height 13
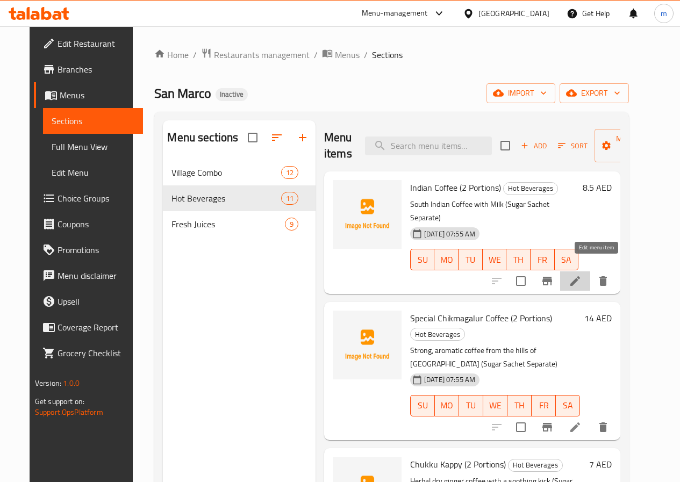
click at [580, 276] on icon at bounding box center [575, 281] width 10 height 10
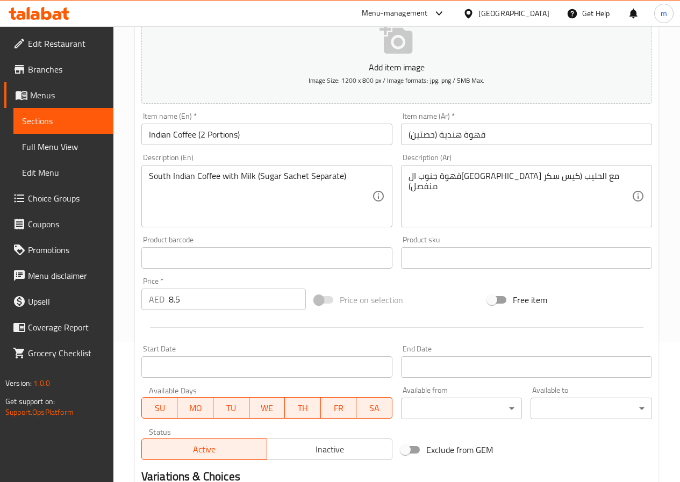
scroll to position [277, 0]
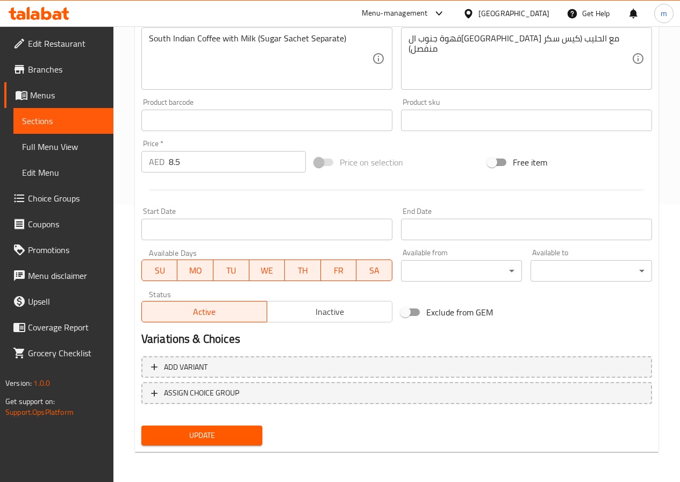
click at [250, 430] on span "Update" at bounding box center [202, 435] width 104 height 13
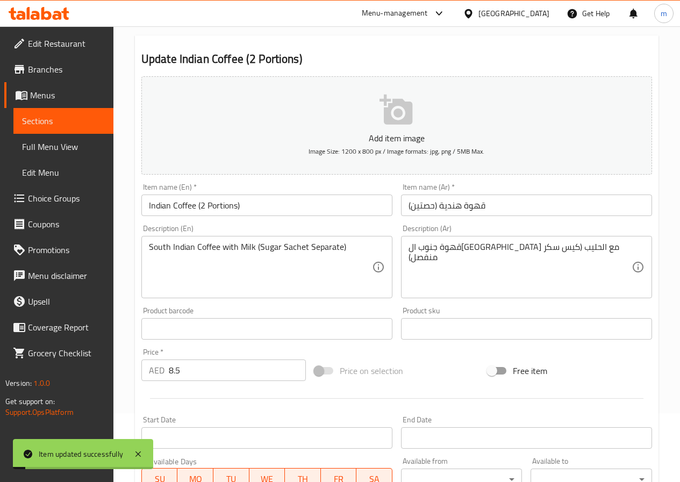
scroll to position [0, 0]
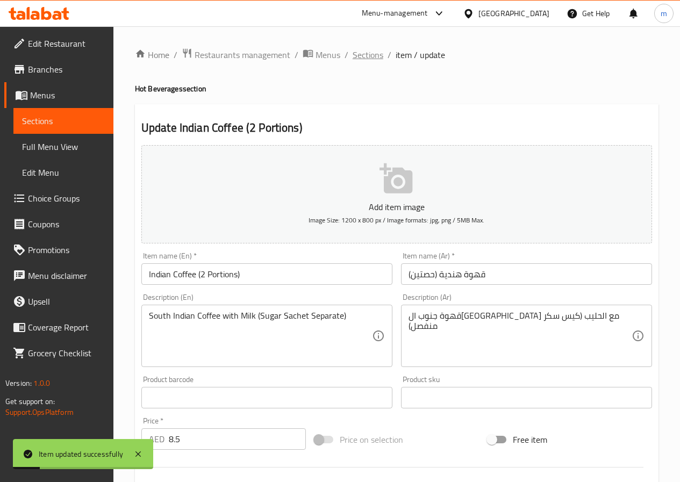
click at [376, 55] on span "Sections" at bounding box center [368, 54] width 31 height 13
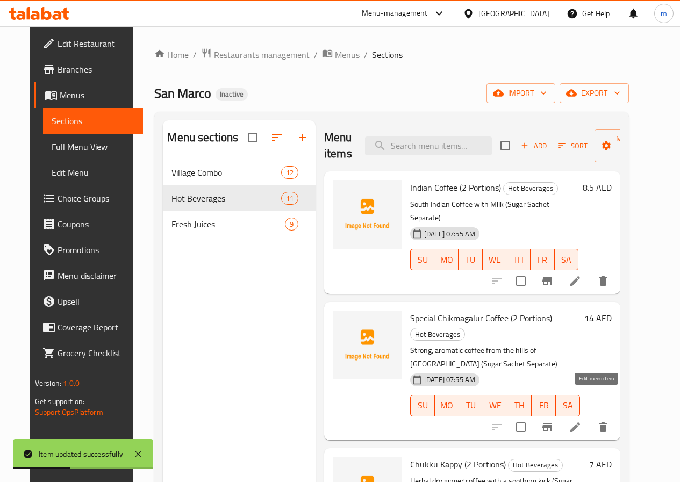
click at [580, 422] on icon at bounding box center [575, 427] width 10 height 10
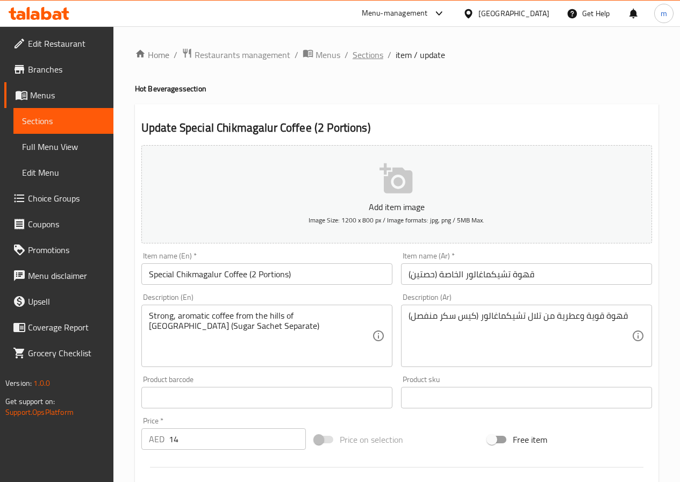
click at [364, 54] on span "Sections" at bounding box center [368, 54] width 31 height 13
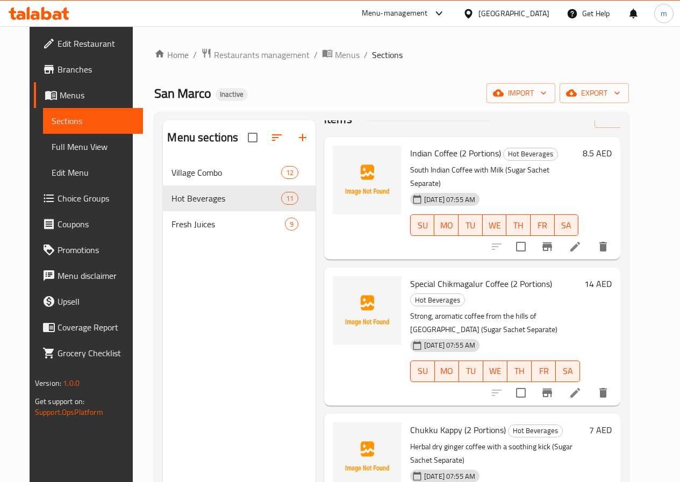
scroll to position [54, 0]
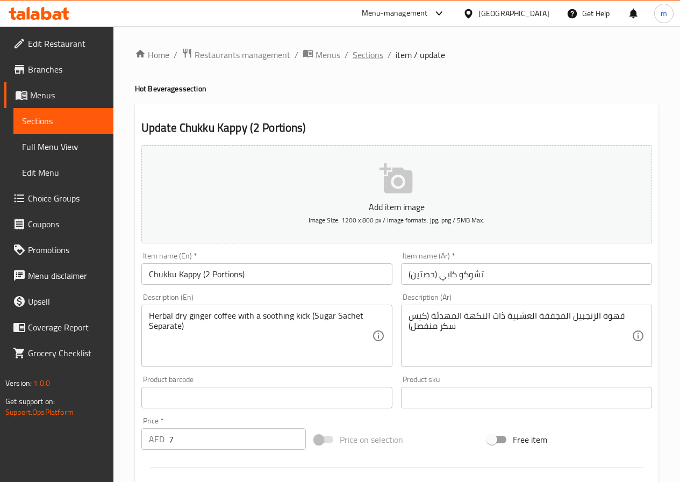
click at [370, 56] on span "Sections" at bounding box center [368, 54] width 31 height 13
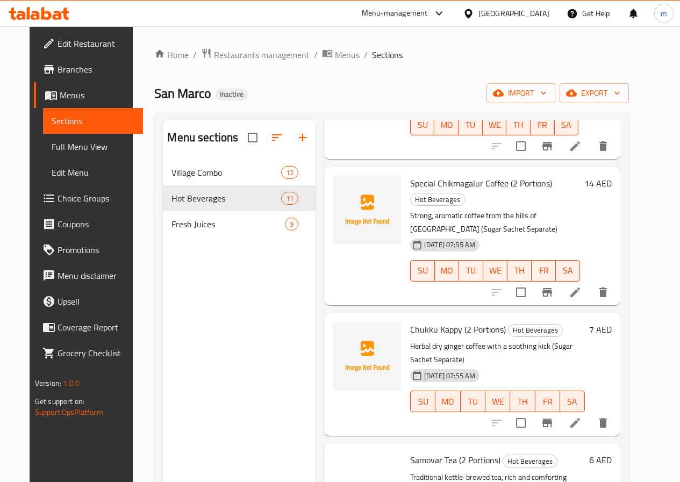
scroll to position [215, 0]
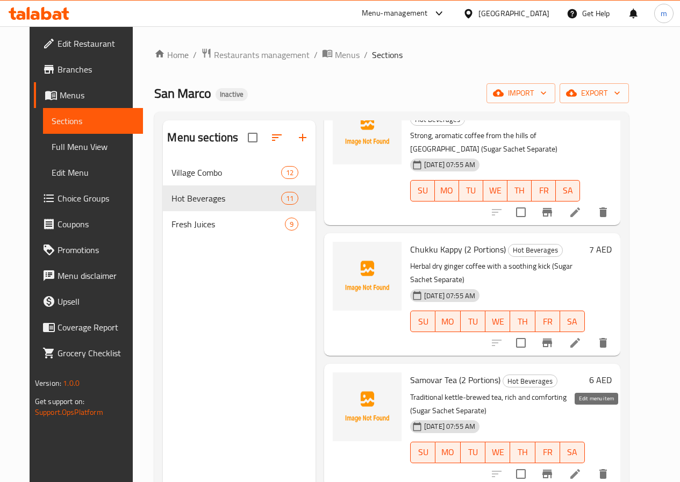
click at [582, 468] on icon at bounding box center [575, 474] width 13 height 13
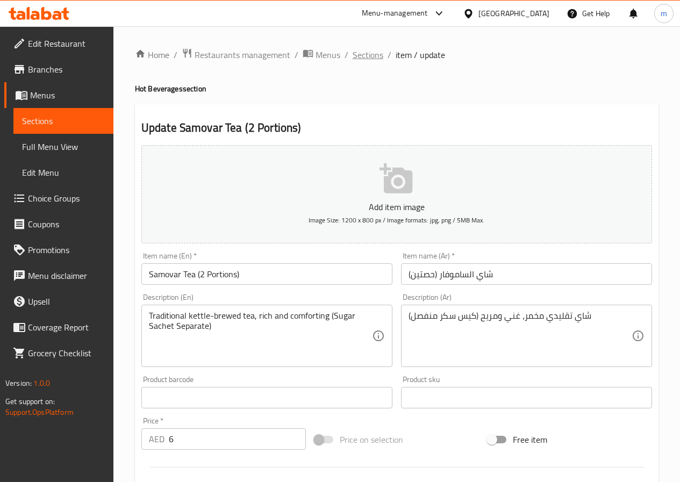
click at [373, 58] on span "Sections" at bounding box center [368, 54] width 31 height 13
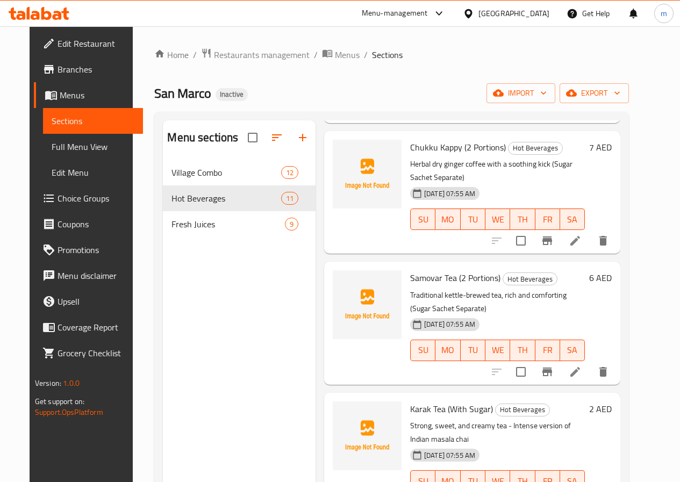
scroll to position [323, 0]
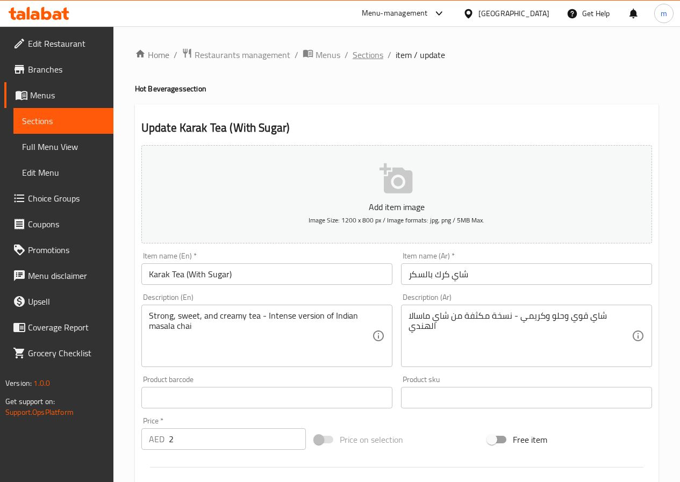
click at [366, 55] on span "Sections" at bounding box center [368, 54] width 31 height 13
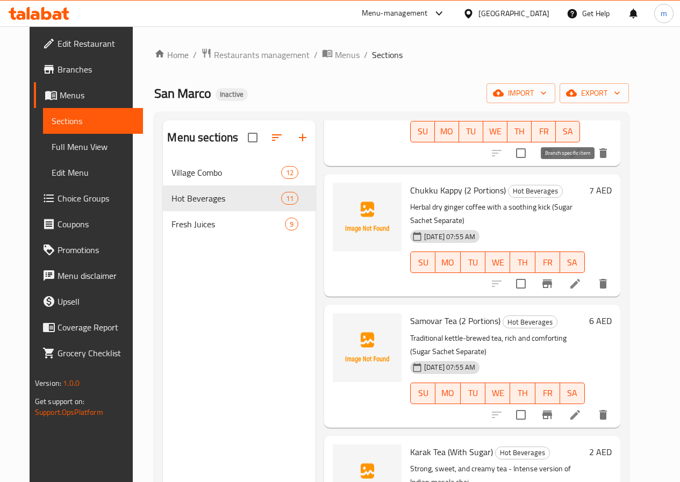
scroll to position [430, 0]
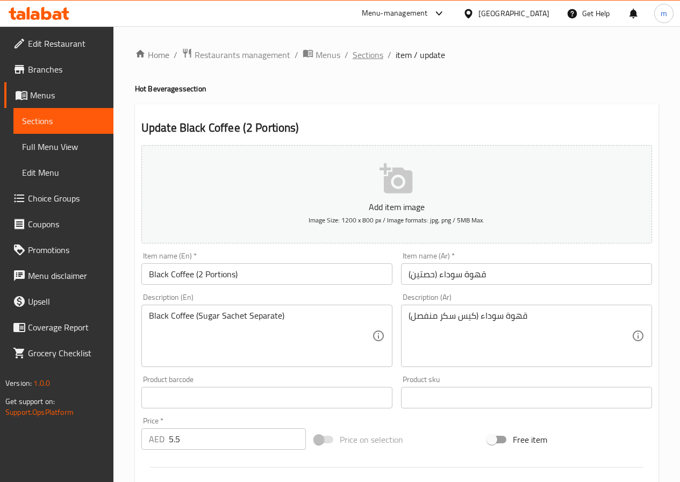
click at [375, 52] on span "Sections" at bounding box center [368, 54] width 31 height 13
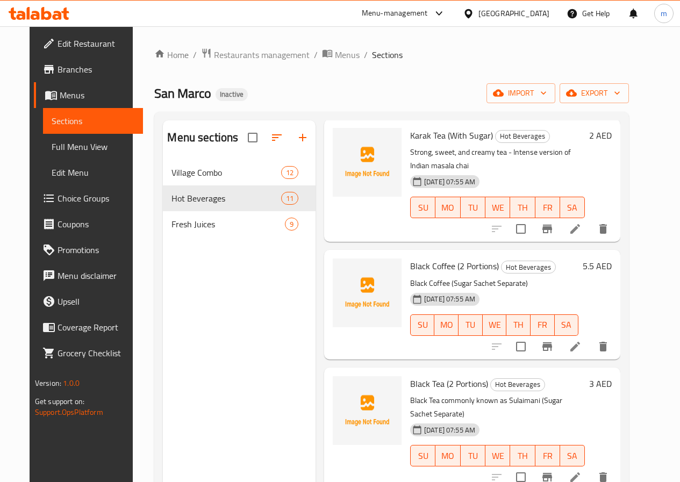
scroll to position [591, 0]
click at [582, 470] on icon at bounding box center [575, 476] width 13 height 13
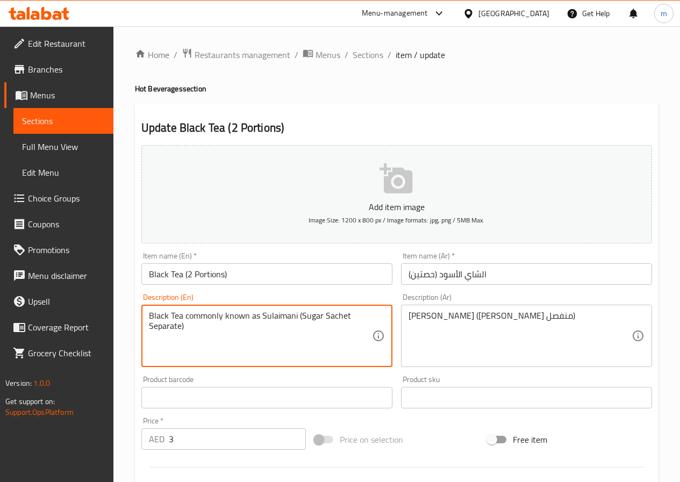
drag, startPoint x: 224, startPoint y: 313, endPoint x: 277, endPoint y: 316, distance: 53.3
click at [286, 318] on textarea "Black Tea commonly known as Sulaimani (Sugar Sachet Separate)" at bounding box center [260, 336] width 223 height 51
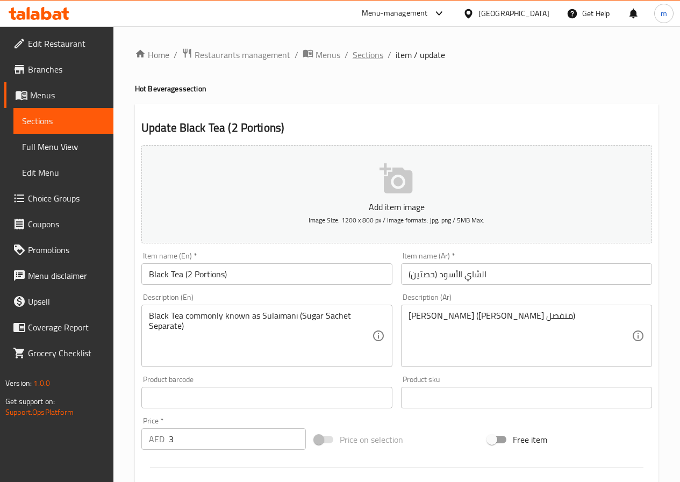
click at [373, 54] on span "Sections" at bounding box center [368, 54] width 31 height 13
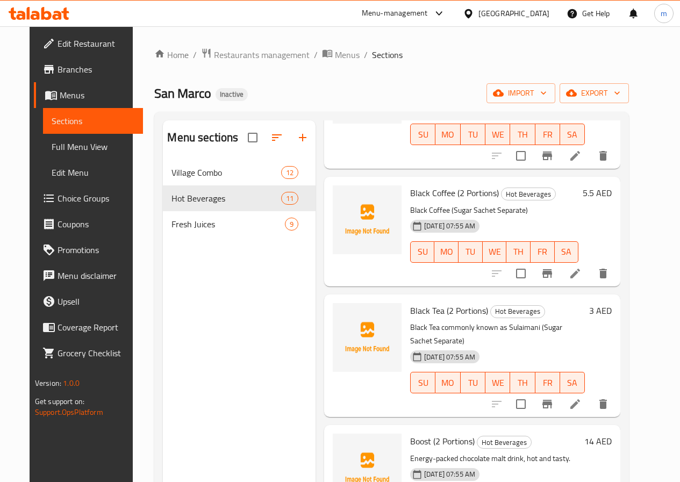
scroll to position [753, 0]
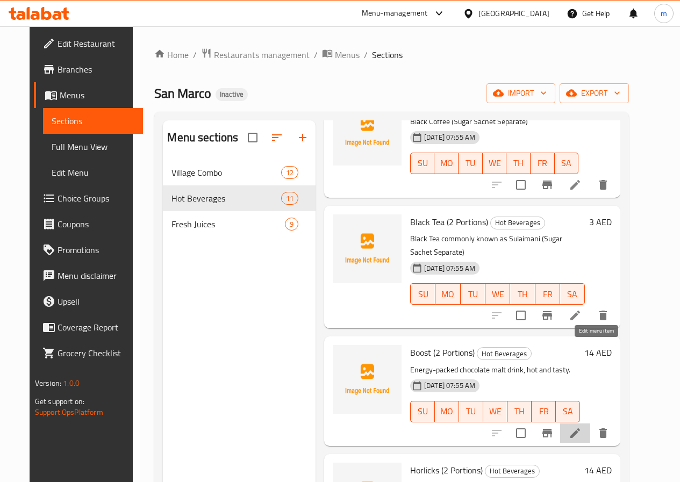
click at [582, 427] on icon at bounding box center [575, 433] width 13 height 13
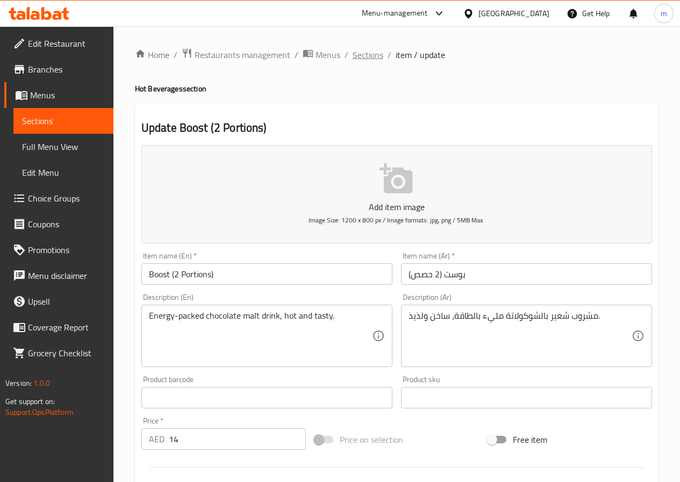
click at [375, 49] on span "Sections" at bounding box center [368, 54] width 31 height 13
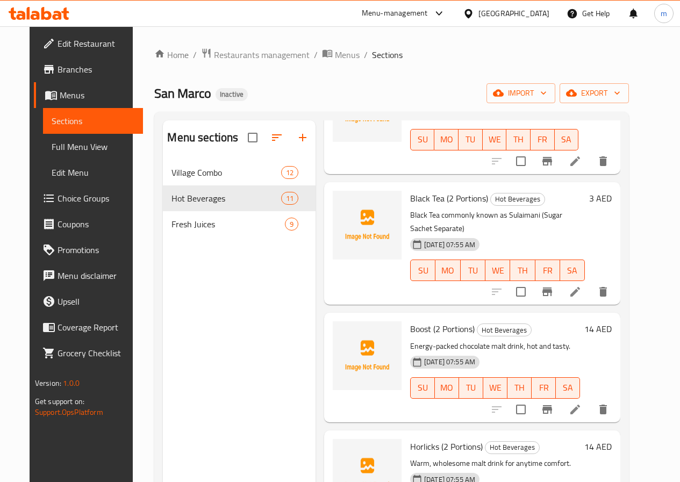
scroll to position [860, 0]
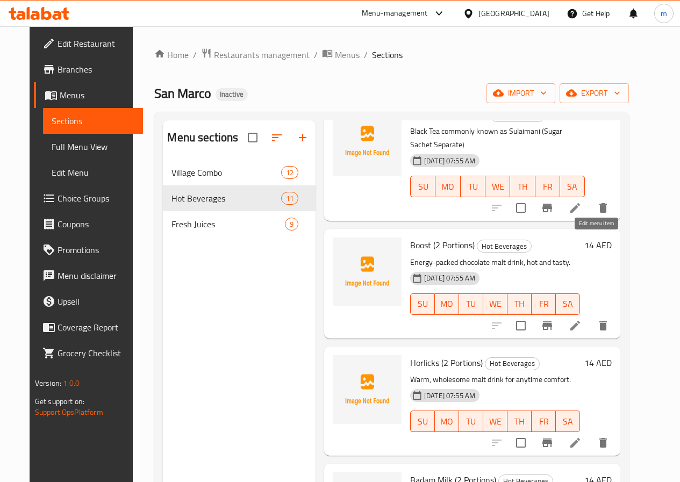
click at [582, 319] on icon at bounding box center [575, 325] width 13 height 13
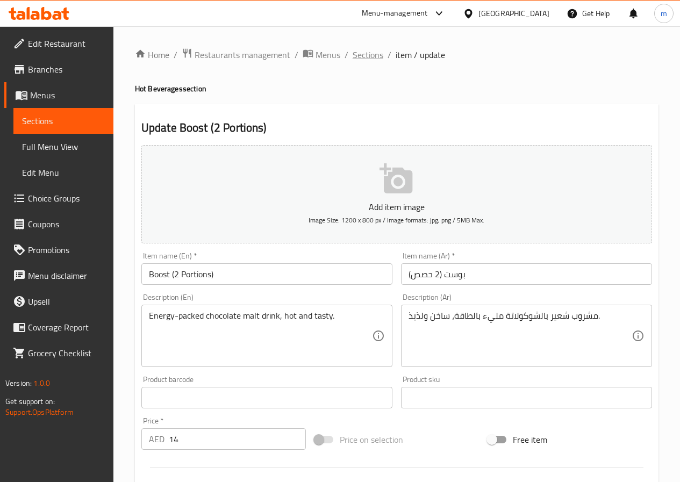
click at [369, 53] on span "Sections" at bounding box center [368, 54] width 31 height 13
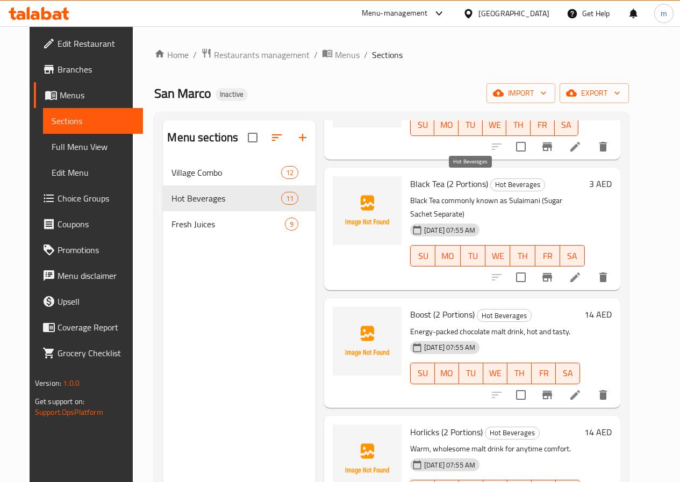
scroll to position [806, 0]
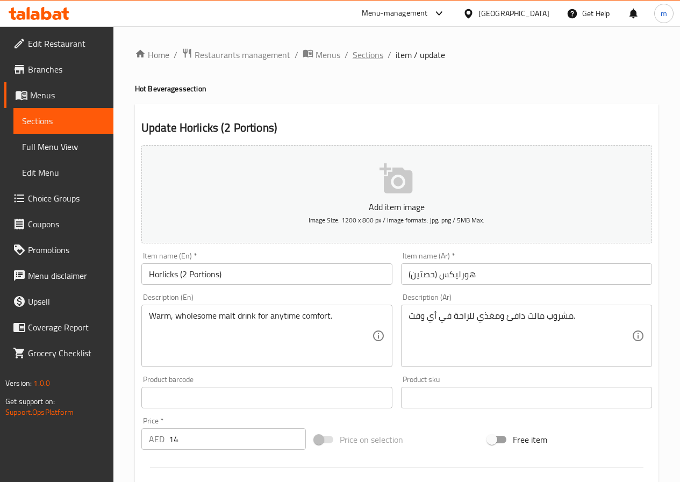
click at [372, 61] on span "Sections" at bounding box center [368, 54] width 31 height 13
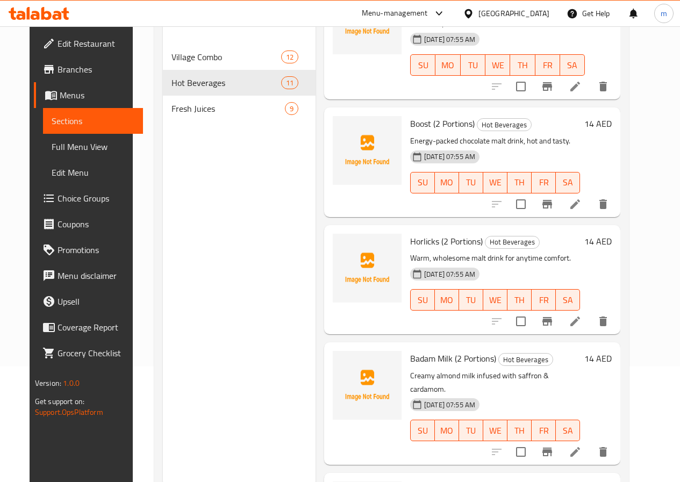
scroll to position [151, 0]
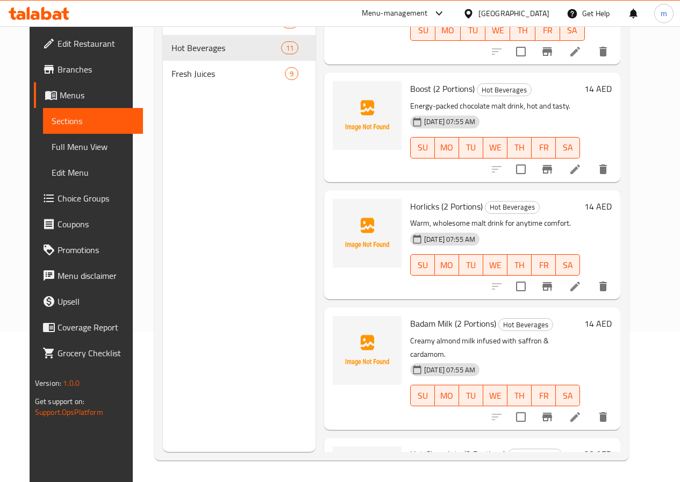
click at [590, 407] on li at bounding box center [575, 416] width 30 height 19
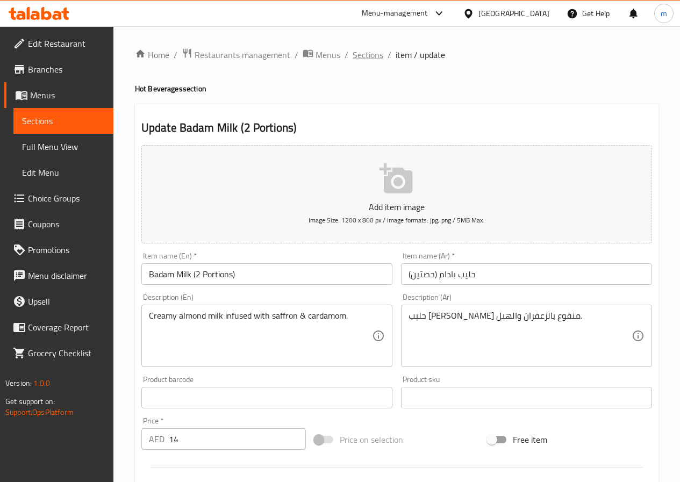
click at [354, 58] on span "Sections" at bounding box center [368, 54] width 31 height 13
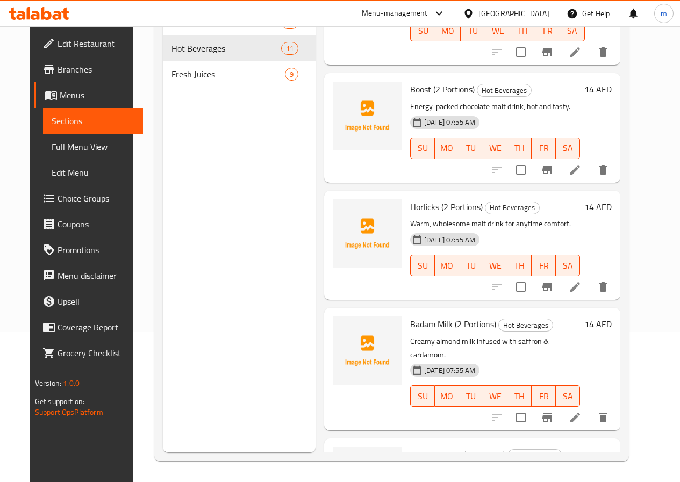
scroll to position [151, 0]
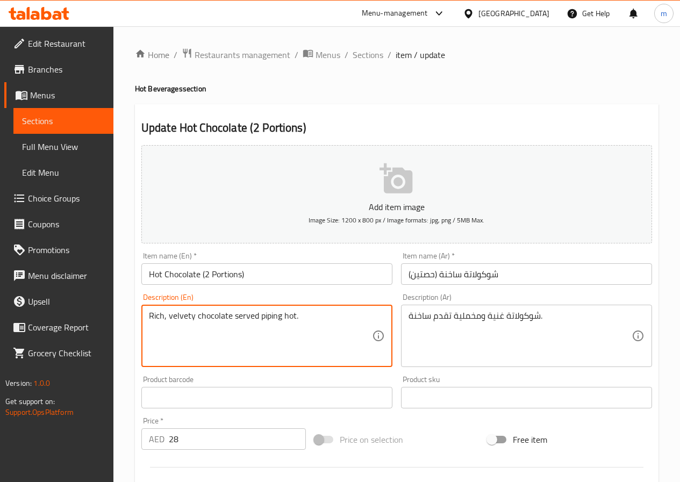
click at [275, 319] on textarea "Rich, velvety chocolate served piping hot." at bounding box center [260, 336] width 223 height 51
click at [366, 53] on span "Sections" at bounding box center [368, 54] width 31 height 13
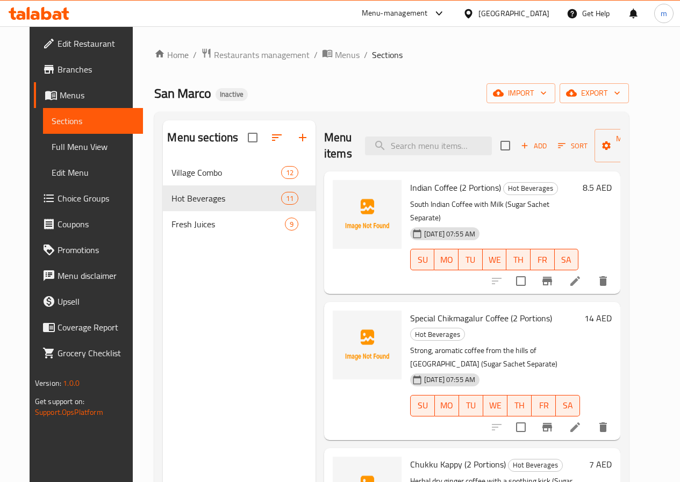
scroll to position [161, 0]
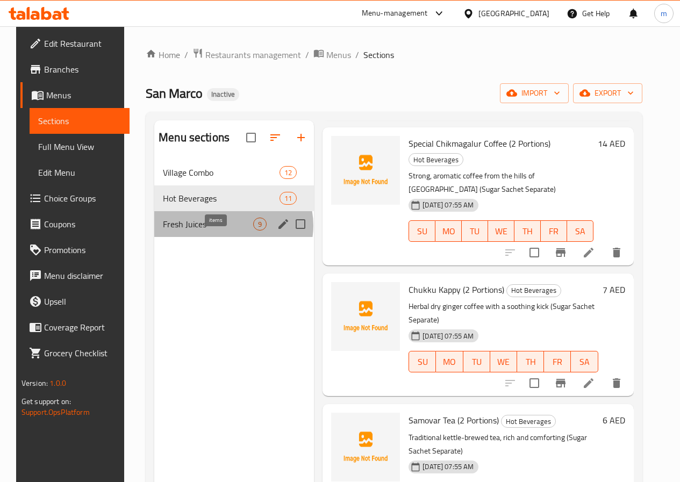
click at [254, 230] on span "9" at bounding box center [260, 224] width 12 height 10
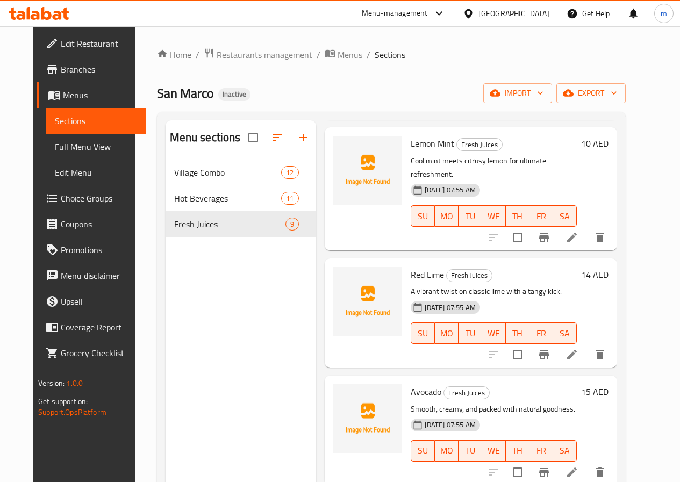
click at [587, 228] on li at bounding box center [572, 237] width 30 height 19
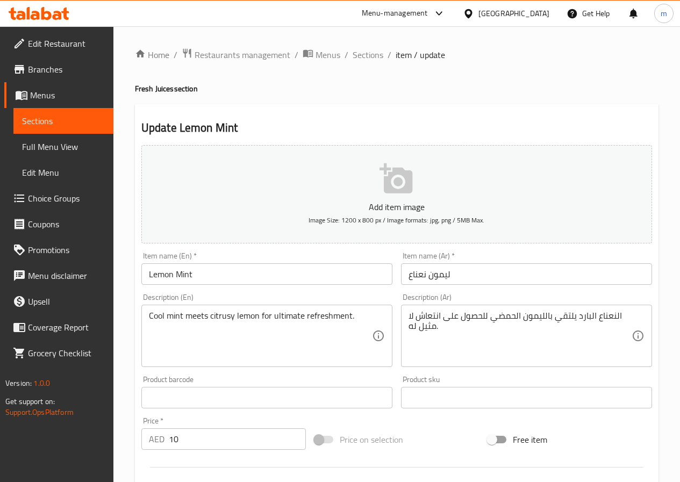
click at [79, 124] on span "Sections" at bounding box center [63, 120] width 83 height 13
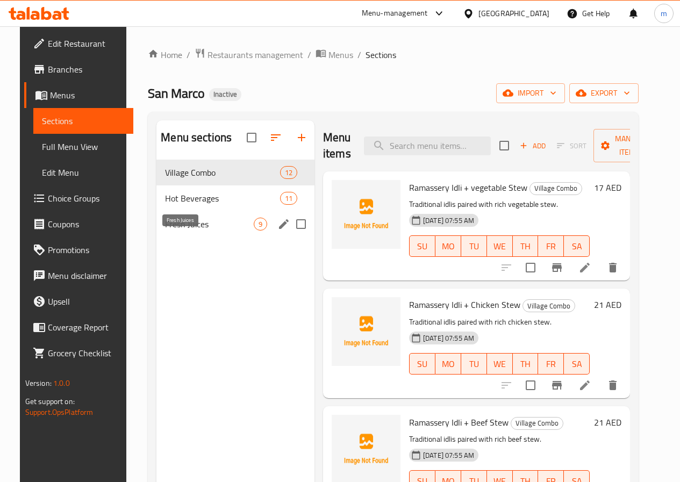
click at [194, 231] on span "Fresh Juices" at bounding box center [209, 224] width 89 height 13
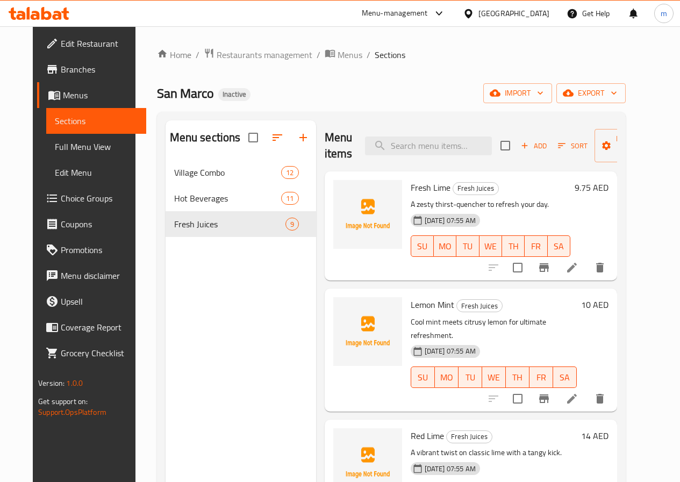
click at [578, 271] on icon at bounding box center [571, 267] width 13 height 13
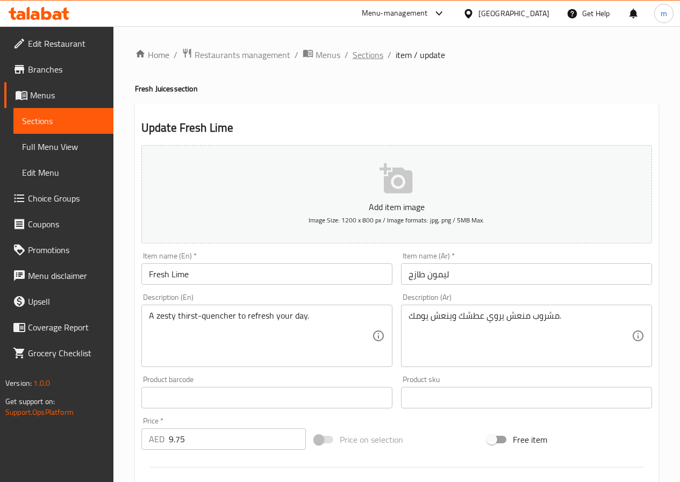
click at [375, 56] on span "Sections" at bounding box center [368, 54] width 31 height 13
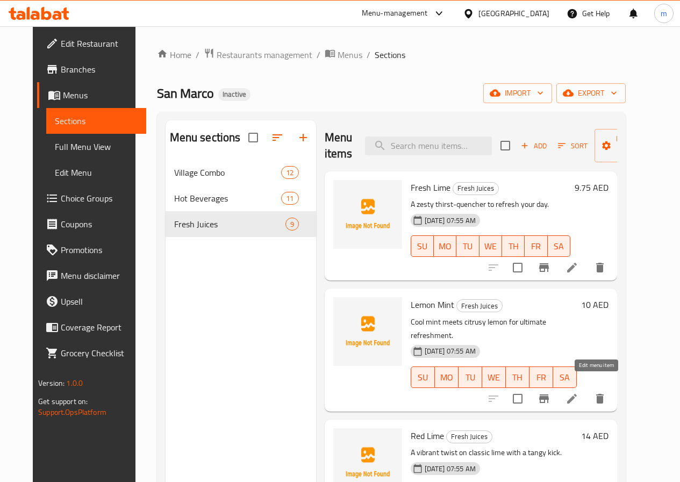
click at [578, 392] on icon at bounding box center [571, 398] width 13 height 13
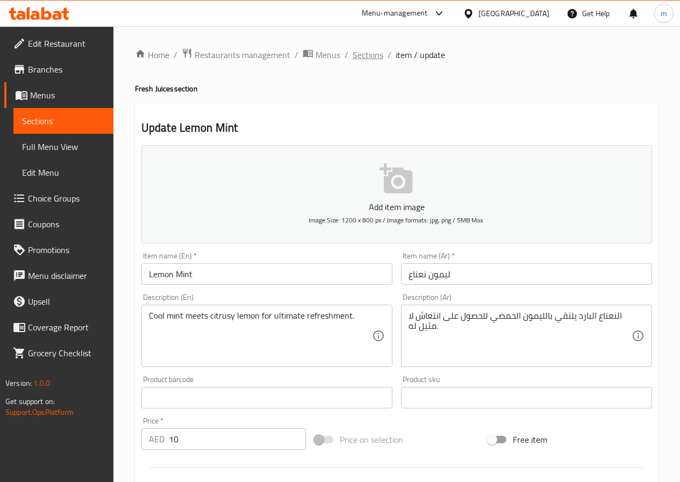
click at [373, 56] on span "Sections" at bounding box center [368, 54] width 31 height 13
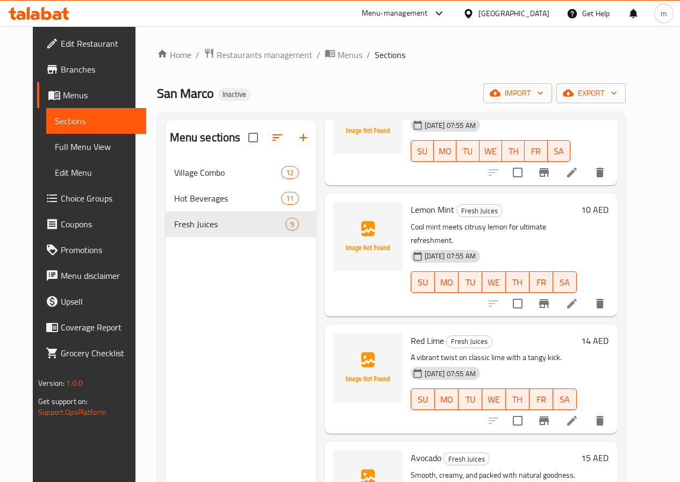
scroll to position [108, 0]
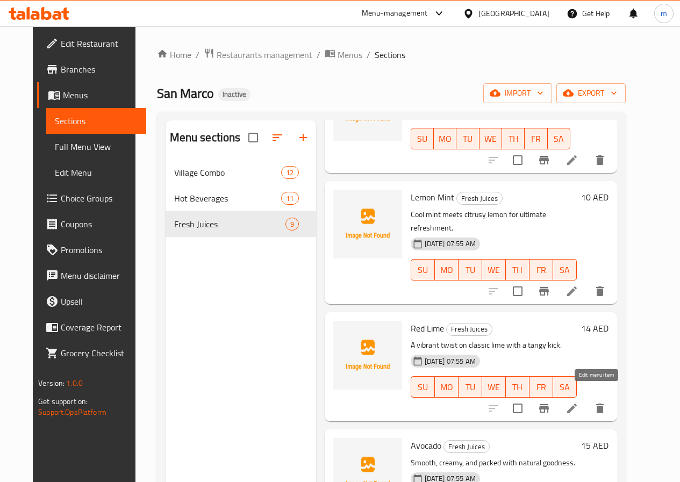
click at [578, 402] on icon at bounding box center [571, 408] width 13 height 13
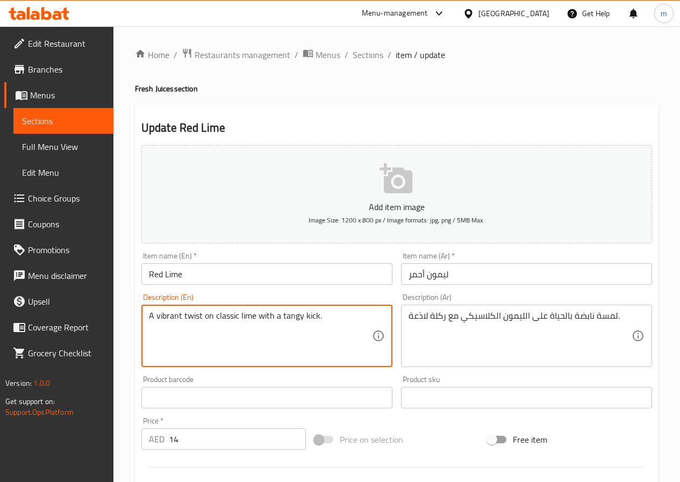
drag, startPoint x: 343, startPoint y: 321, endPoint x: 293, endPoint y: 321, distance: 50.5
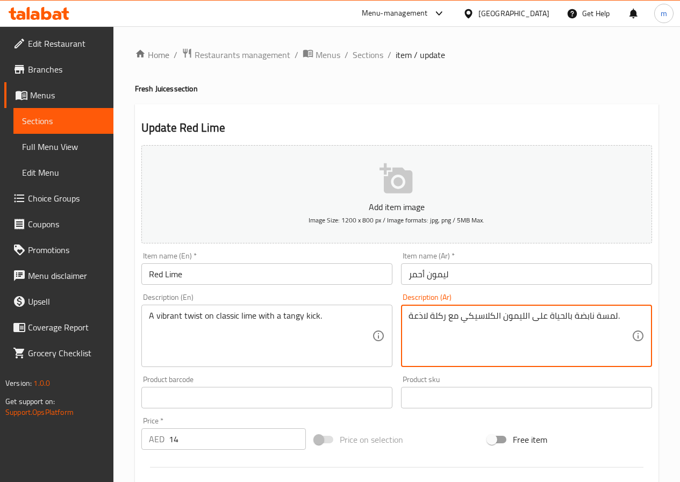
click at [405, 316] on div "لمسة نابضة بالحياة على الليمون الكلاسيكي مع ركلة لاذعة. Description (Ar)" at bounding box center [526, 336] width 251 height 62
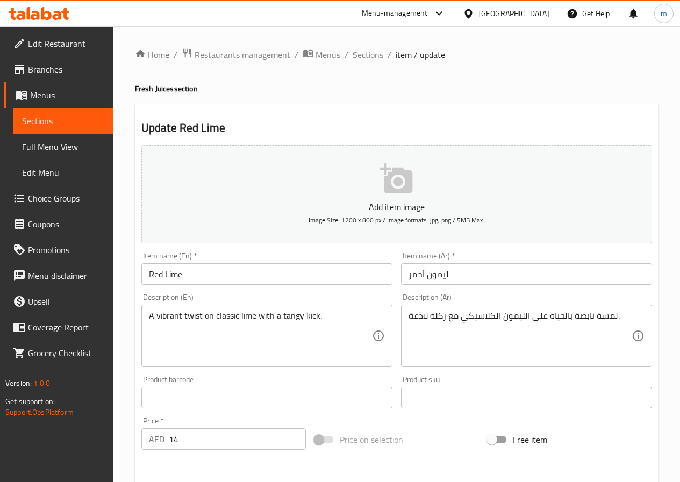
click at [406, 317] on div "لمسة نابضة بالحياة على الليمون الكلاسيكي مع ركلة لاذعة. Description (Ar)" at bounding box center [526, 336] width 251 height 62
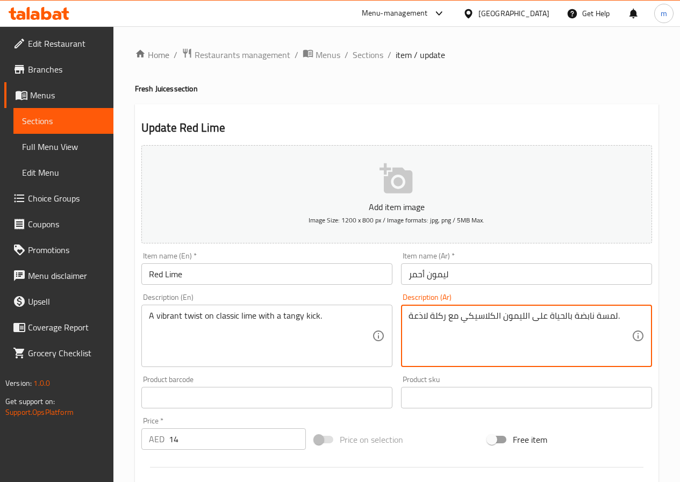
click at [434, 318] on textarea "لمسة نابضة بالحياة على الليمون الكلاسيكي مع ركلة لاذعة." at bounding box center [520, 336] width 223 height 51
click at [416, 317] on textarea "لمسة نابضة بالحياة على الليمون الكلاسيكي مع ركلة لاذعة." at bounding box center [520, 336] width 223 height 51
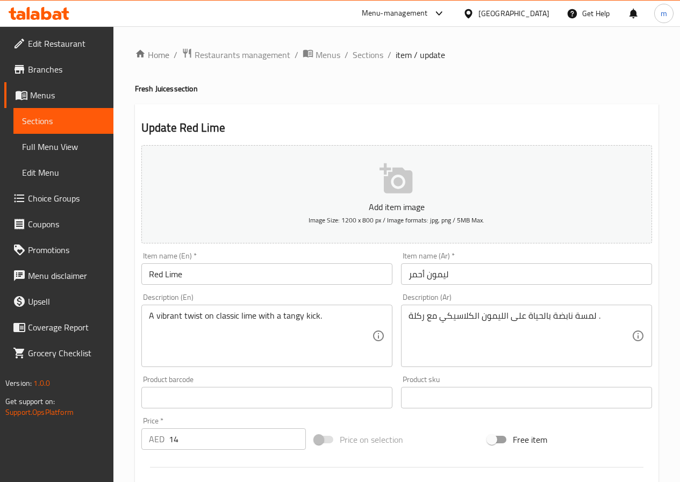
click at [406, 323] on div "لمسة نابضة بالحياة على الليمون الكلاسيكي مع ركلة . Description (Ar)" at bounding box center [526, 336] width 251 height 62
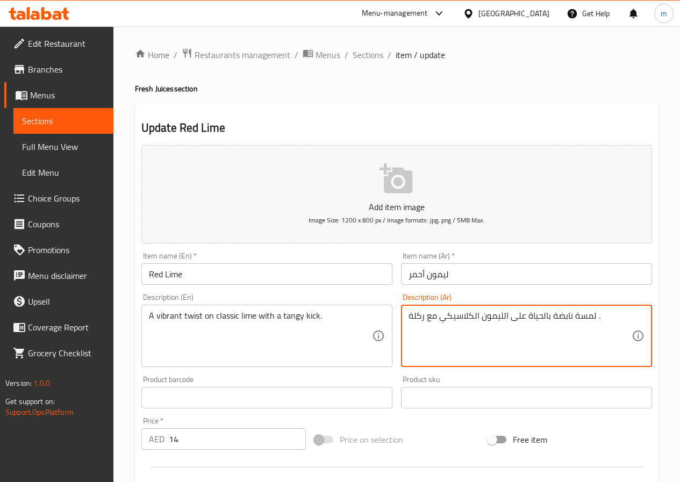
click at [413, 312] on textarea "لمسة نابضة بالحياة على الليمون الكلاسيكي مع ركلة ." at bounding box center [520, 336] width 223 height 51
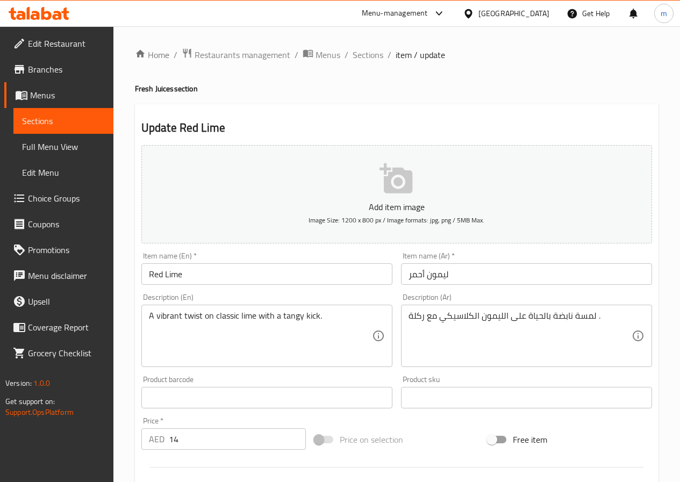
drag, startPoint x: 407, startPoint y: 317, endPoint x: 413, endPoint y: 319, distance: 6.3
click at [413, 319] on div "لمسة نابضة بالحياة على الليمون الكلاسيكي مع ركلة . Description (Ar)" at bounding box center [526, 336] width 251 height 62
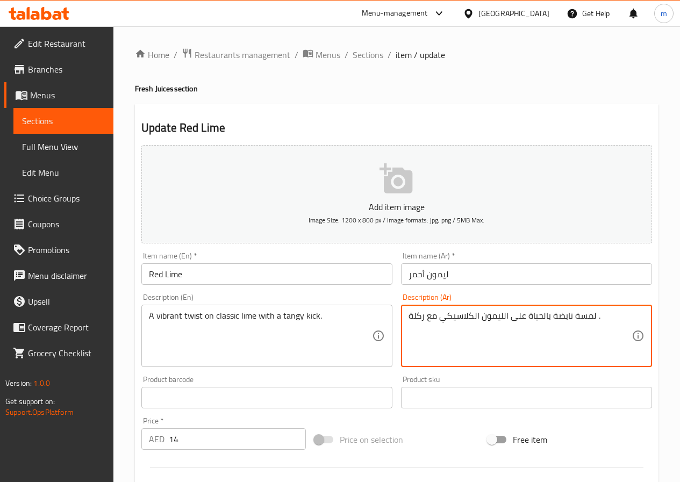
drag, startPoint x: 410, startPoint y: 318, endPoint x: 425, endPoint y: 322, distance: 15.0
click at [425, 322] on textarea "لمسة نابضة بالحياة على الليمون الكلاسيكي مع ركلة ." at bounding box center [520, 336] width 223 height 51
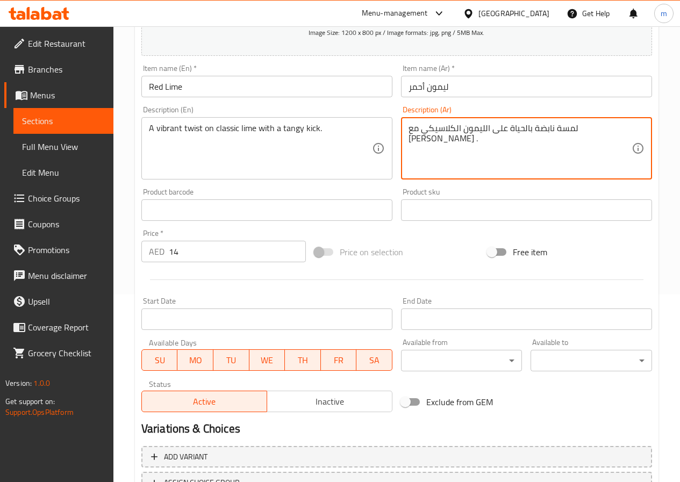
scroll to position [269, 0]
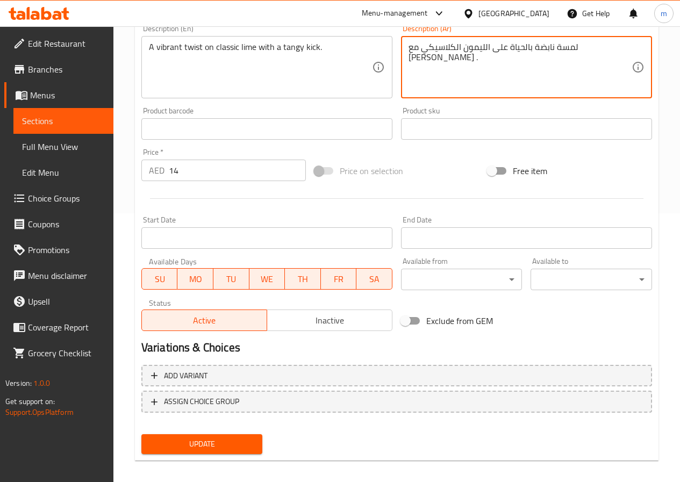
type textarea "لمسة نابضة بالحياة على الليمون الكلاسيكي مع كيك منعش ."
click at [221, 447] on span "Update" at bounding box center [202, 444] width 104 height 13
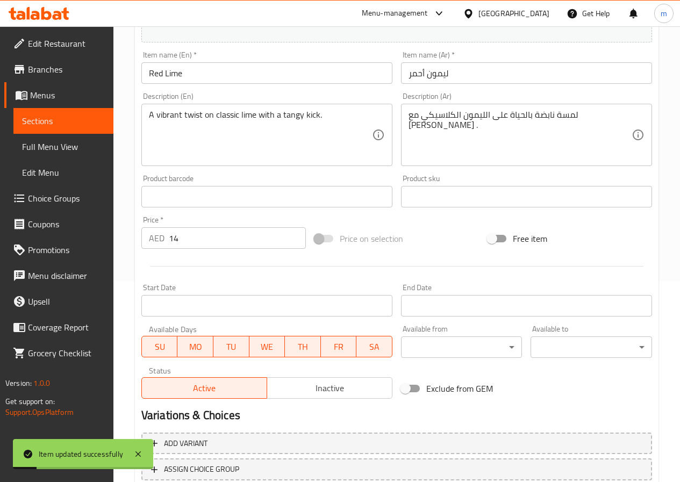
scroll to position [0, 0]
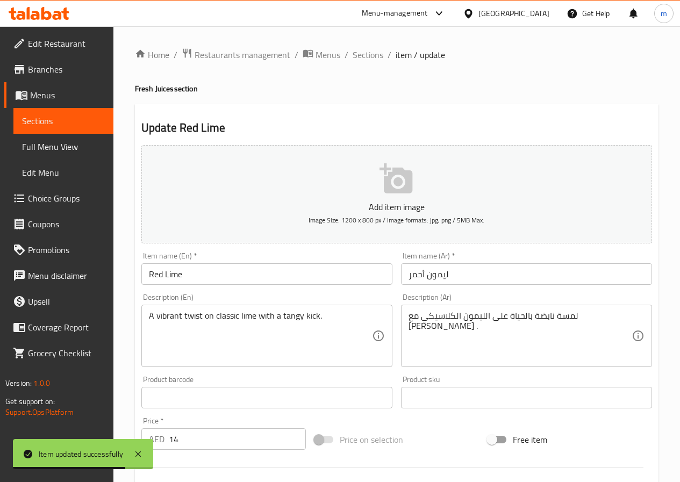
click at [368, 297] on div "Description (En) A vibrant twist on classic lime with a tangy kick. Description…" at bounding box center [266, 330] width 251 height 74
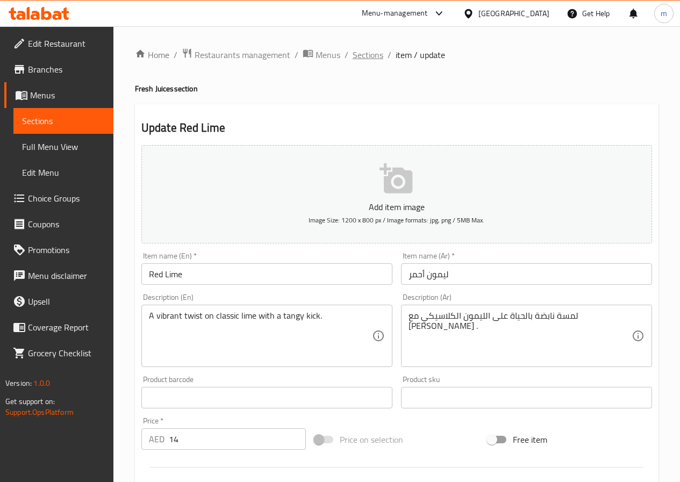
click at [378, 53] on span "Sections" at bounding box center [368, 54] width 31 height 13
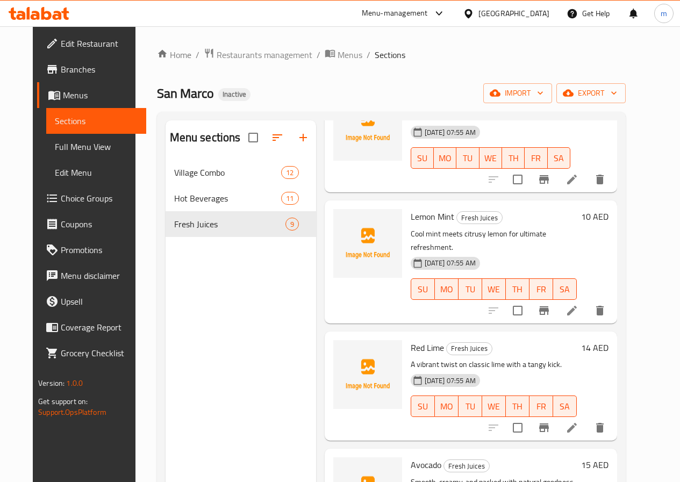
scroll to position [161, 0]
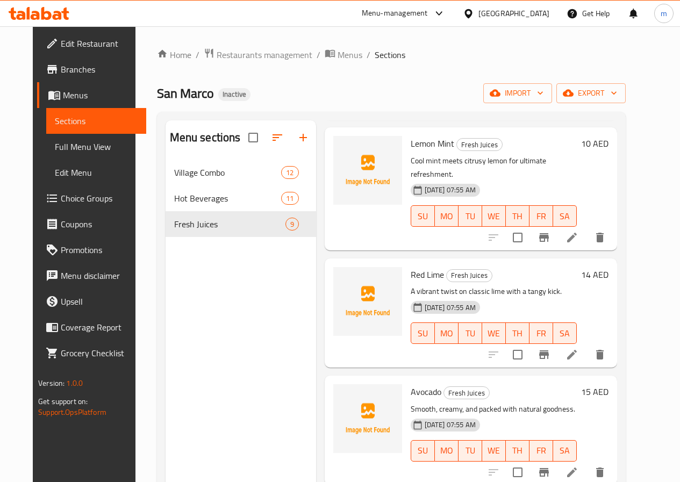
click at [577, 468] on icon at bounding box center [572, 473] width 10 height 10
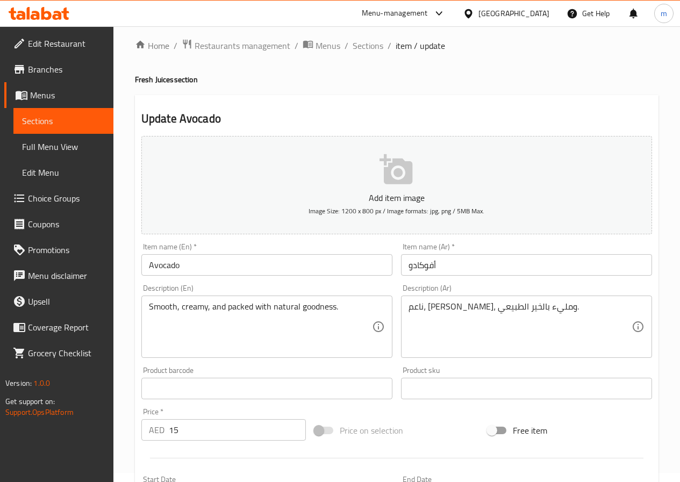
scroll to position [9, 0]
click at [376, 45] on span "Sections" at bounding box center [368, 46] width 31 height 13
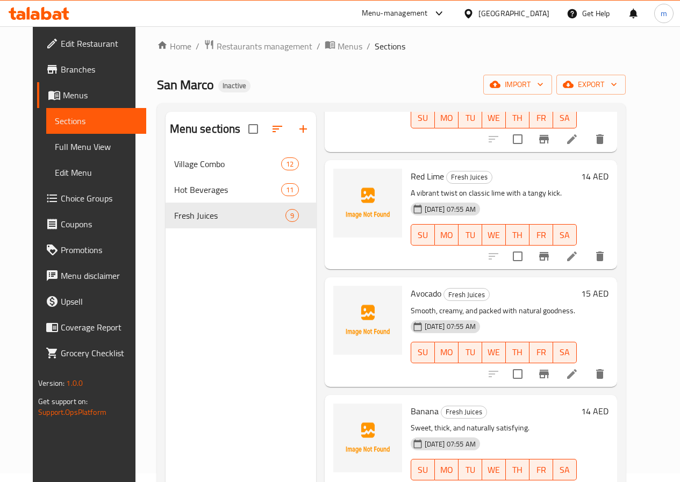
scroll to position [269, 0]
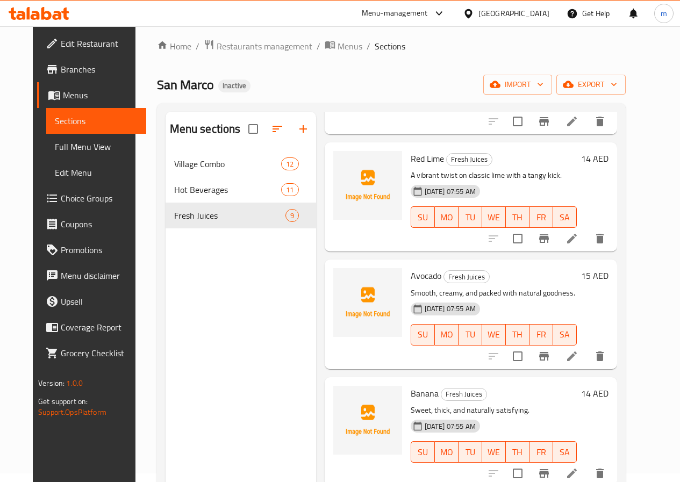
click at [587, 464] on li at bounding box center [572, 473] width 30 height 19
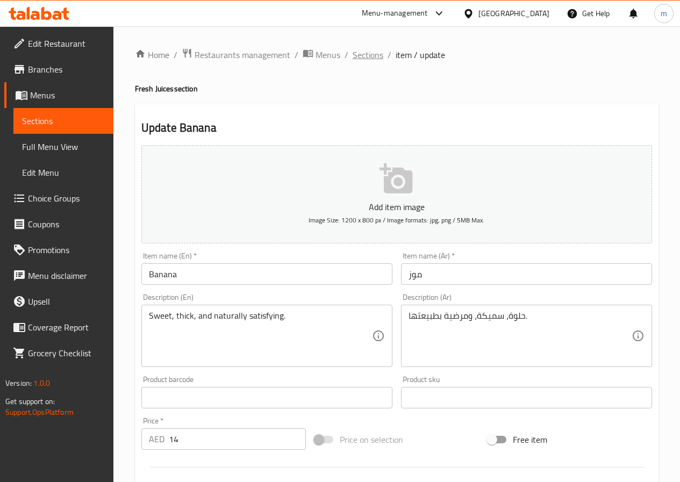
click at [369, 56] on span "Sections" at bounding box center [368, 54] width 31 height 13
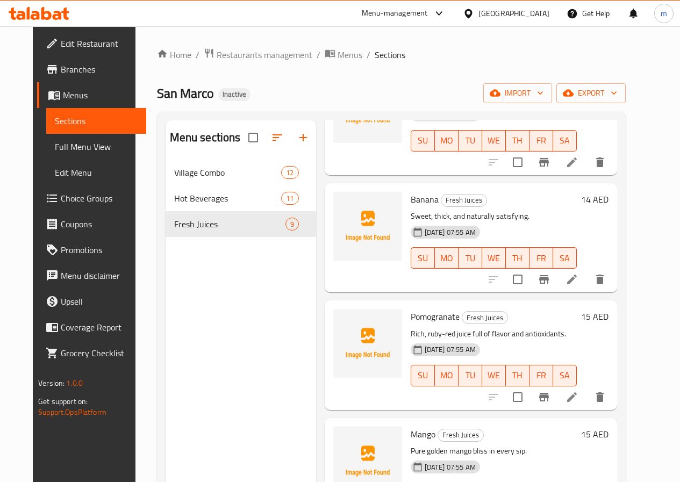
scroll to position [484, 0]
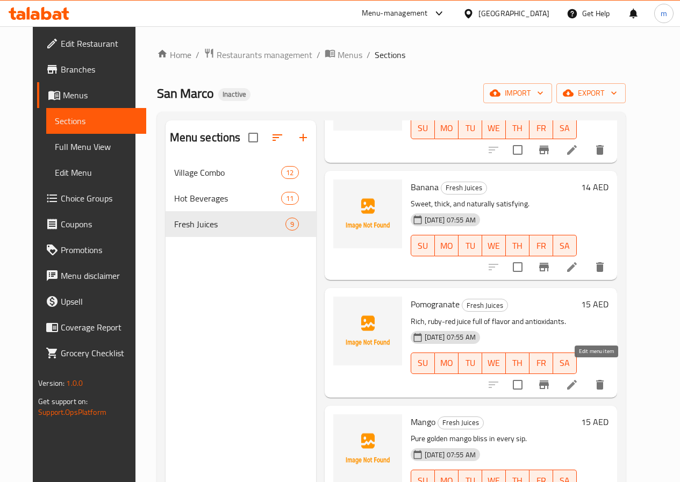
click at [578, 378] on icon at bounding box center [571, 384] width 13 height 13
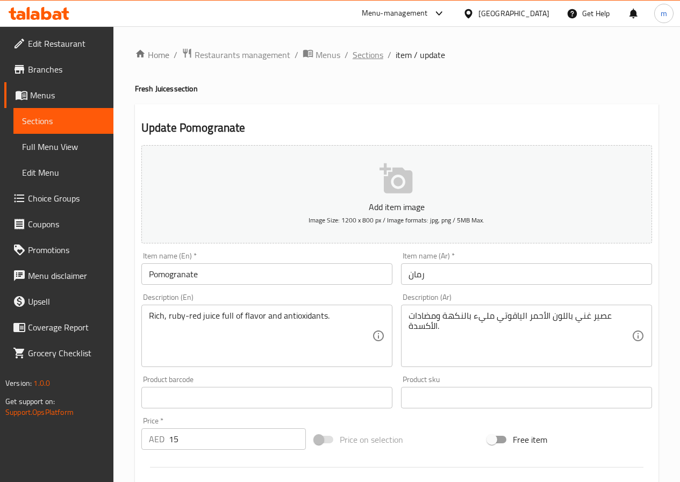
click at [366, 59] on span "Sections" at bounding box center [368, 54] width 31 height 13
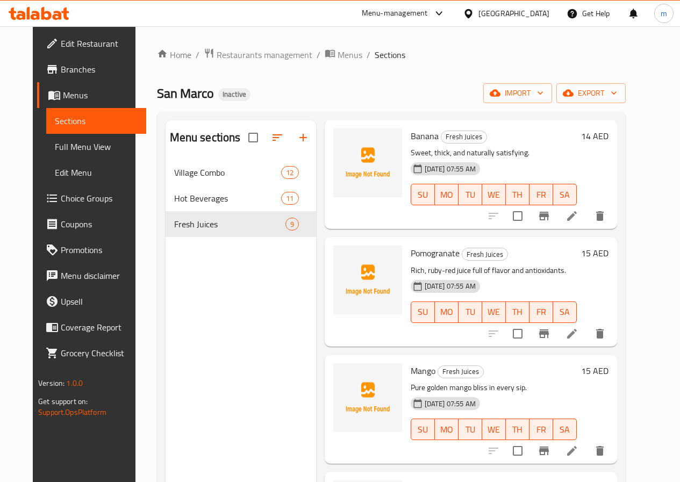
scroll to position [538, 0]
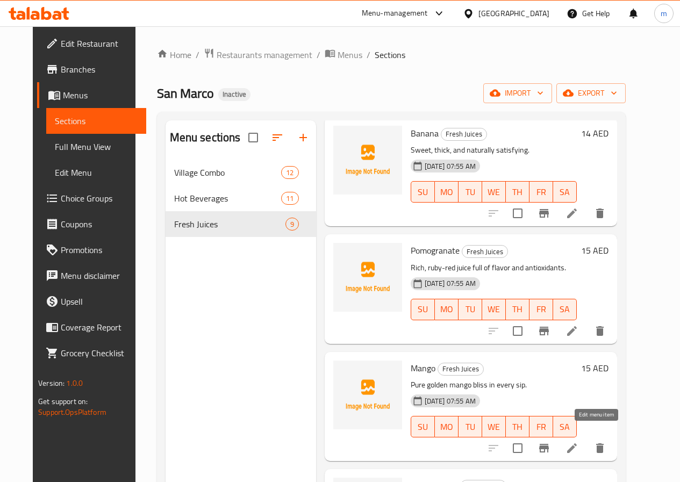
click at [578, 442] on icon at bounding box center [571, 448] width 13 height 13
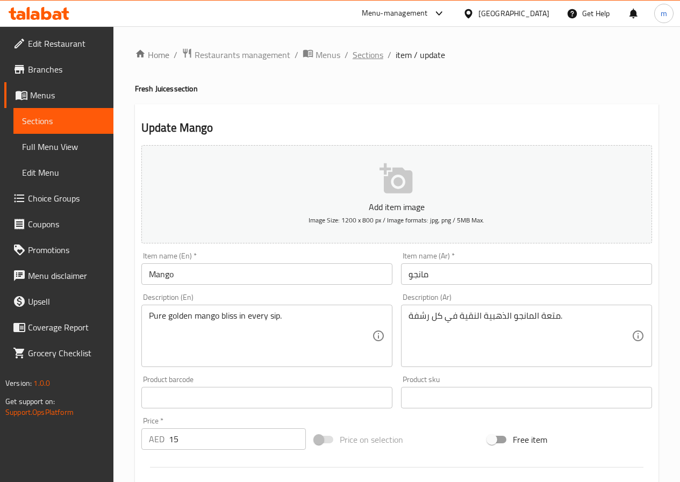
click at [376, 60] on span "Sections" at bounding box center [368, 54] width 31 height 13
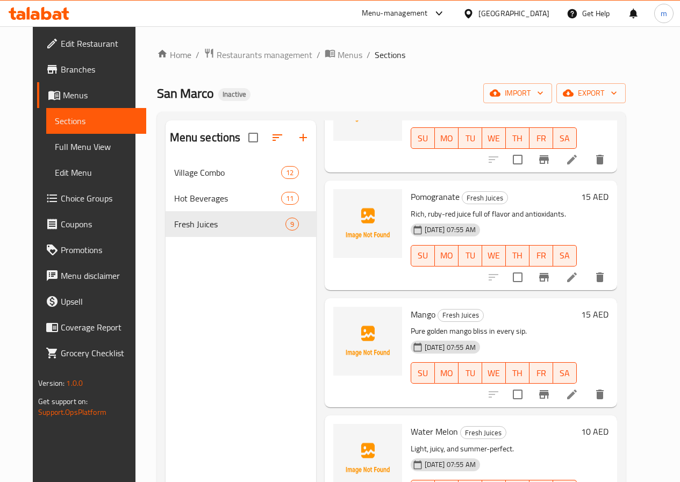
scroll to position [618, 0]
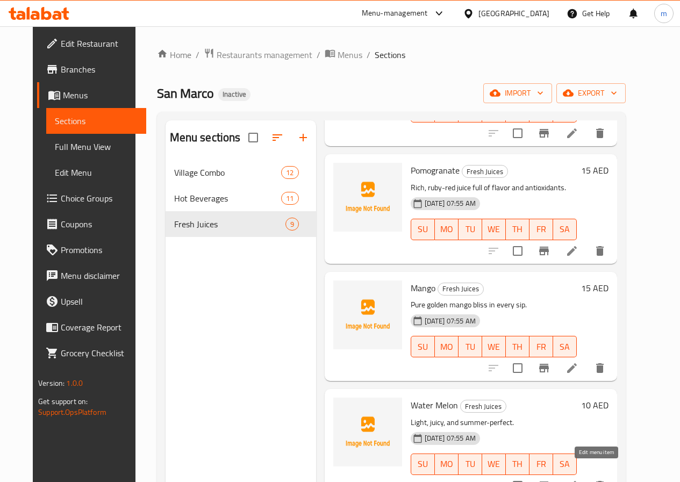
click at [577, 481] on icon at bounding box center [572, 486] width 10 height 10
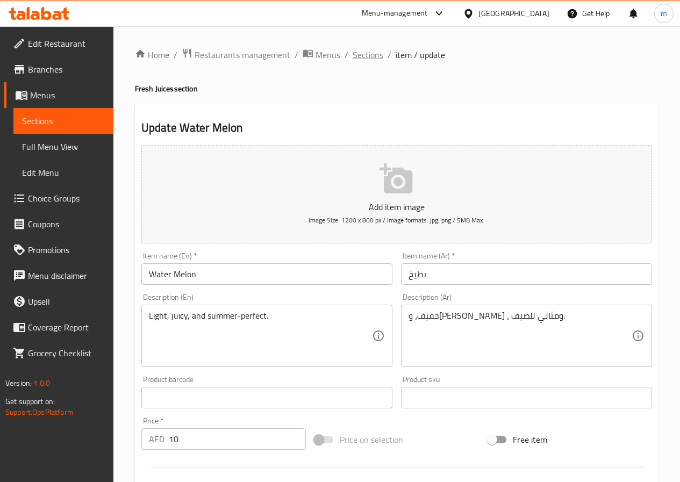
click at [375, 56] on span "Sections" at bounding box center [368, 54] width 31 height 13
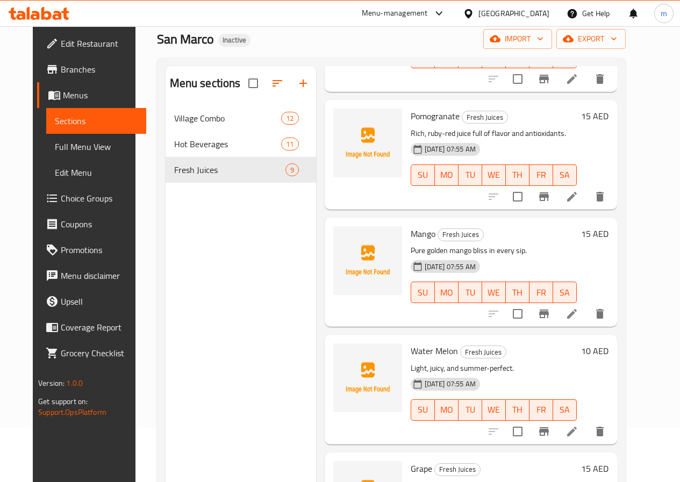
scroll to position [151, 0]
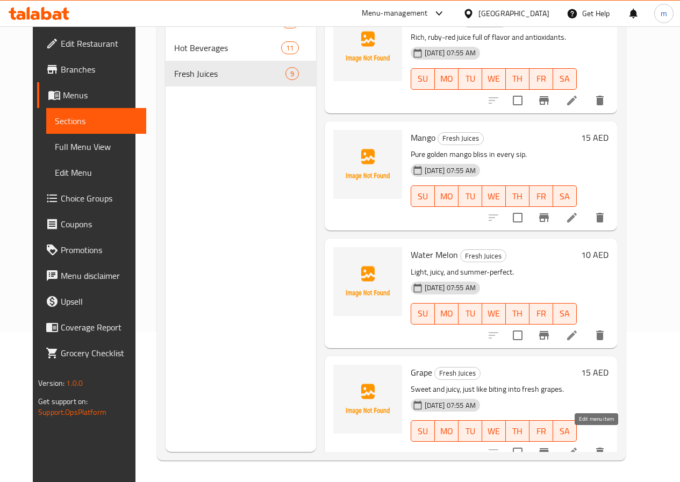
click at [578, 446] on icon at bounding box center [571, 452] width 13 height 13
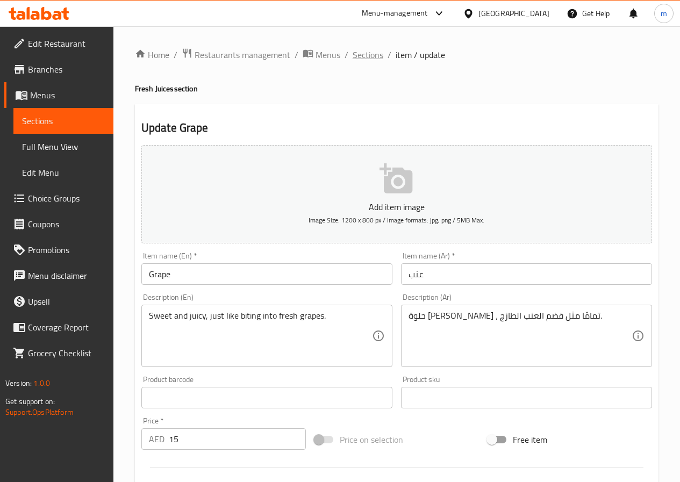
click at [360, 59] on span "Sections" at bounding box center [368, 54] width 31 height 13
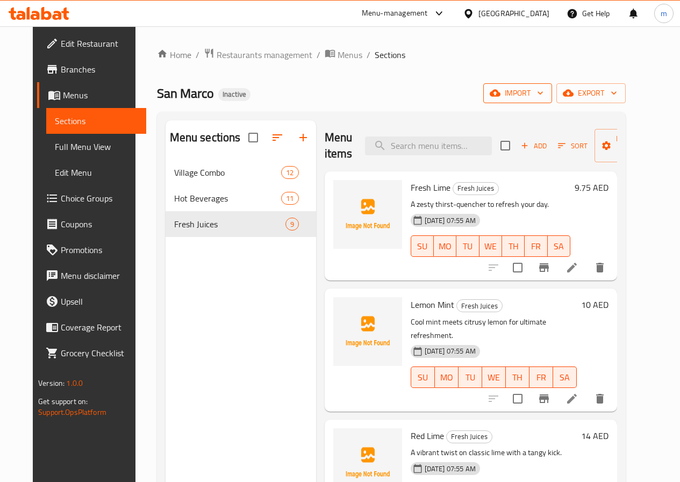
click at [550, 101] on button "import" at bounding box center [517, 93] width 69 height 20
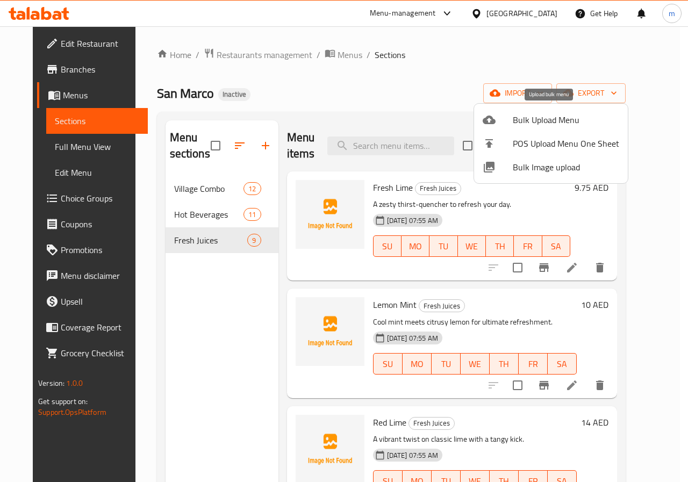
click at [551, 117] on span "Bulk Upload Menu" at bounding box center [566, 119] width 106 height 13
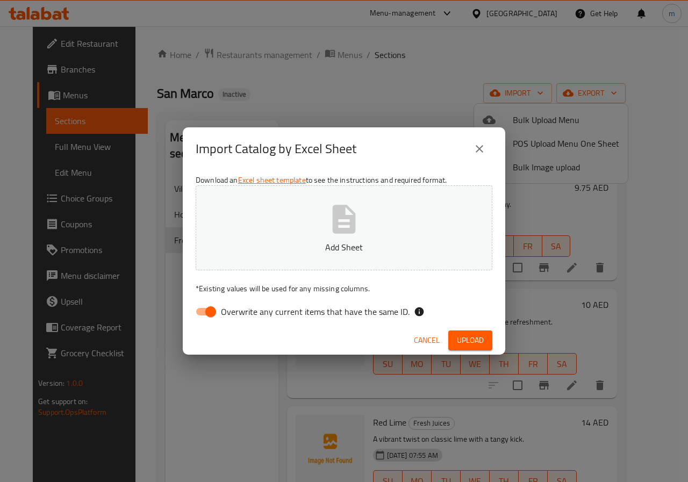
click at [212, 309] on input "Overwrite any current items that have the same ID." at bounding box center [210, 312] width 61 height 20
checkbox input "false"
click at [479, 151] on icon "close" at bounding box center [479, 148] width 13 height 13
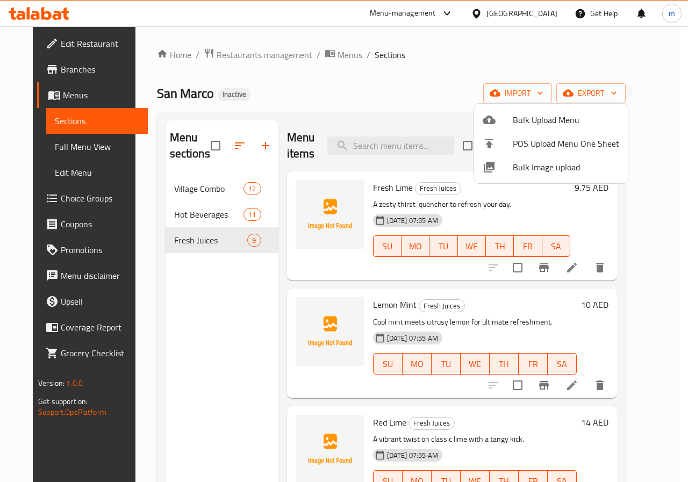
click at [448, 87] on div at bounding box center [344, 241] width 688 height 482
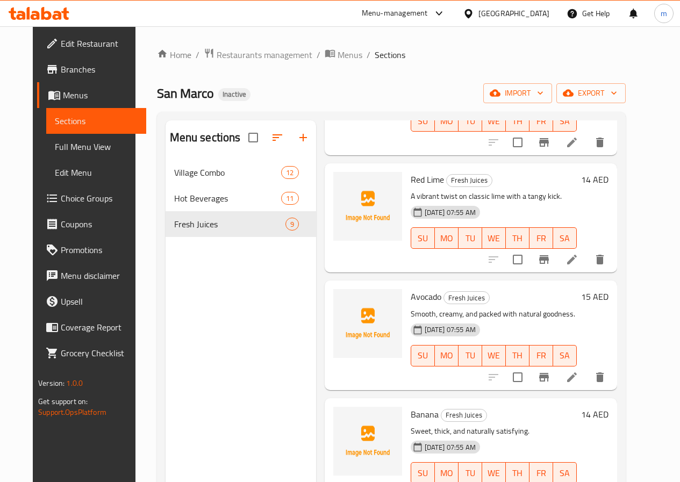
scroll to position [323, 0]
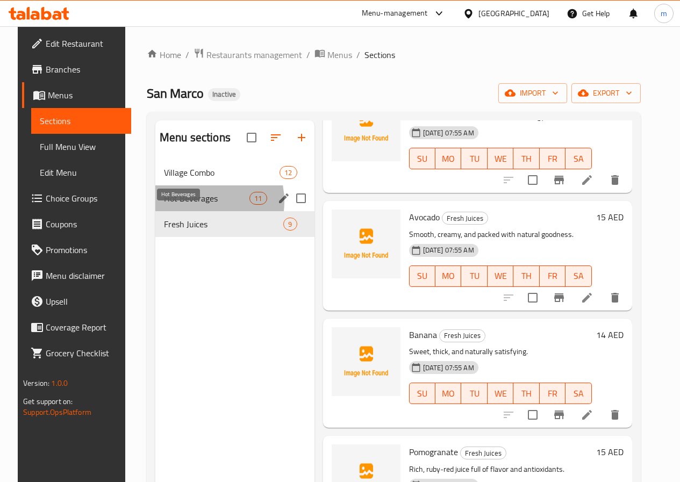
click at [184, 205] on span "Hot Beverages" at bounding box center [206, 198] width 85 height 13
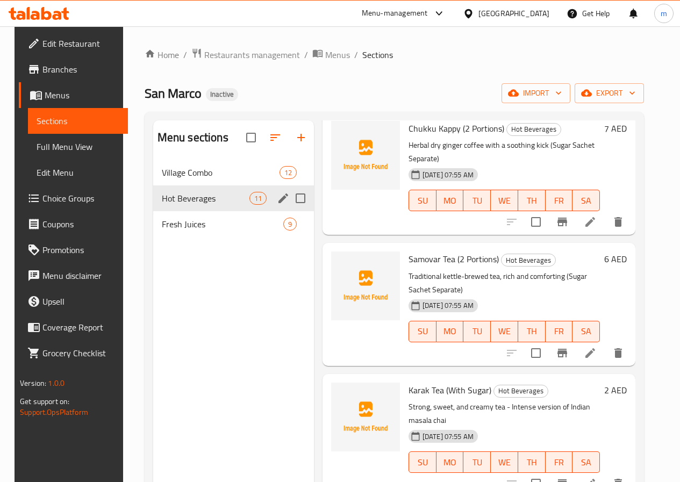
click at [187, 185] on div "Village Combo 12" at bounding box center [233, 173] width 161 height 26
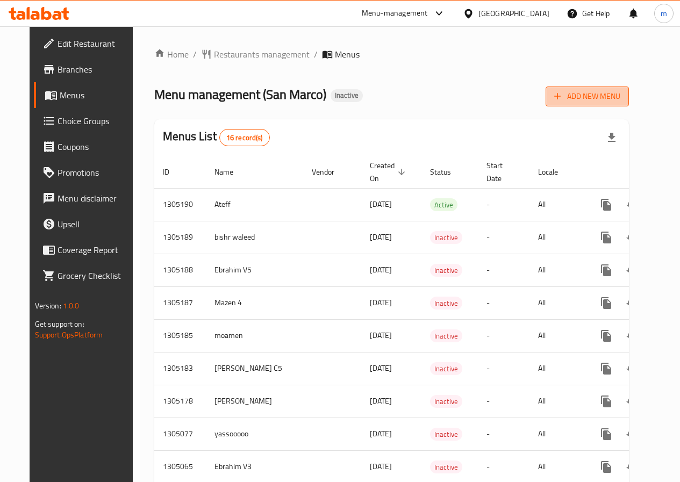
click at [614, 90] on span "Add New Menu" at bounding box center [587, 96] width 66 height 13
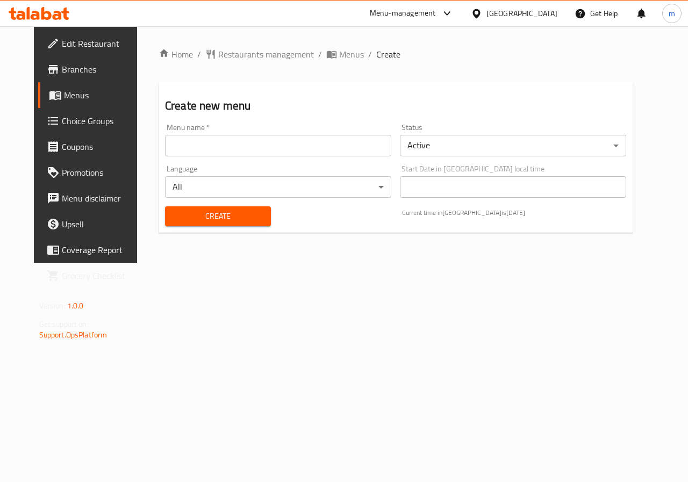
click at [241, 151] on input "text" at bounding box center [278, 146] width 226 height 22
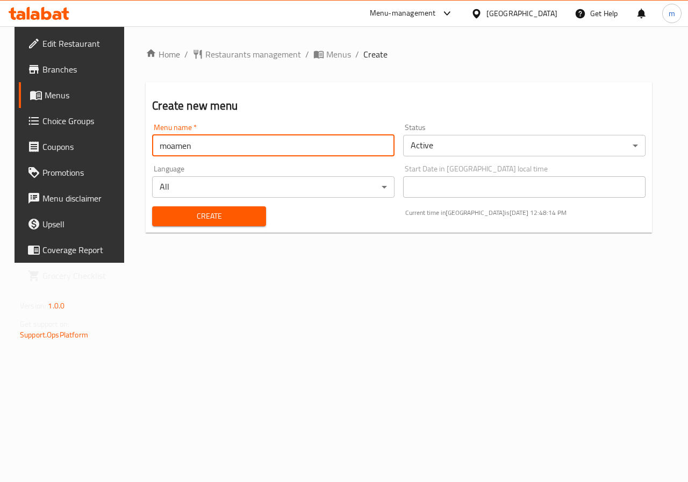
type input "moamen"
click at [161, 222] on span "Create" at bounding box center [209, 216] width 96 height 13
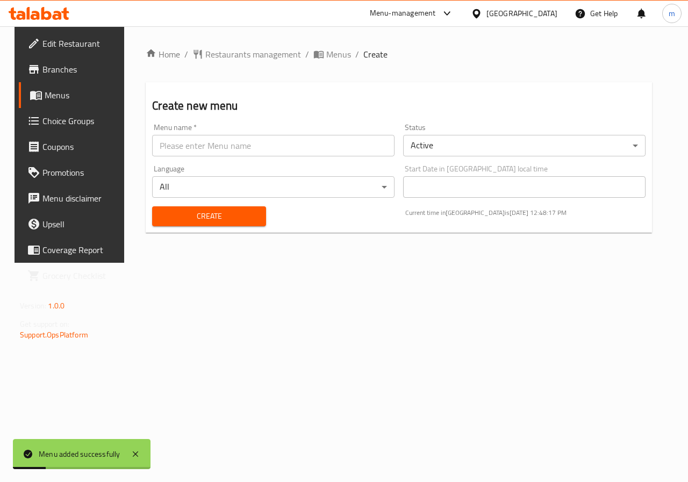
click at [55, 92] on span "Menus" at bounding box center [83, 95] width 76 height 13
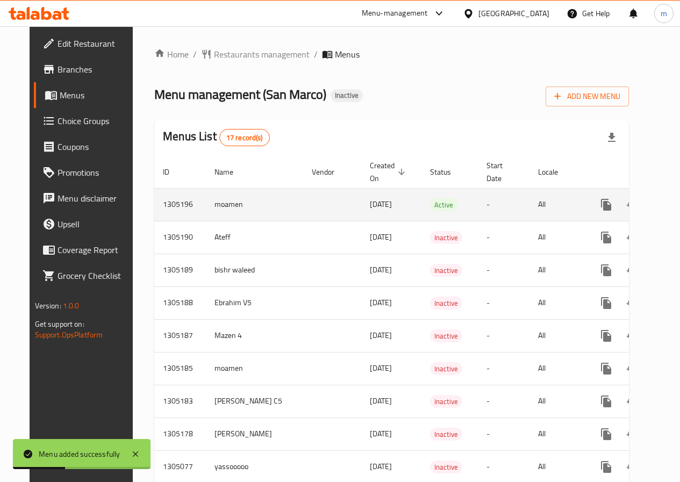
click at [671, 203] on link "enhanced table" at bounding box center [684, 205] width 26 height 26
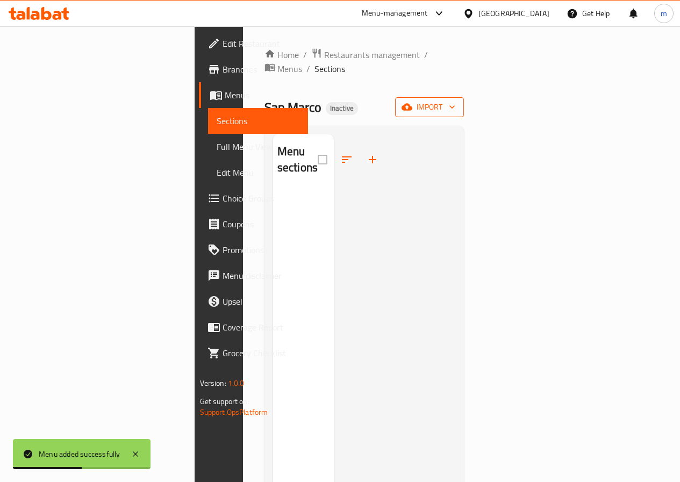
click at [412, 104] on icon "button" at bounding box center [407, 107] width 11 height 7
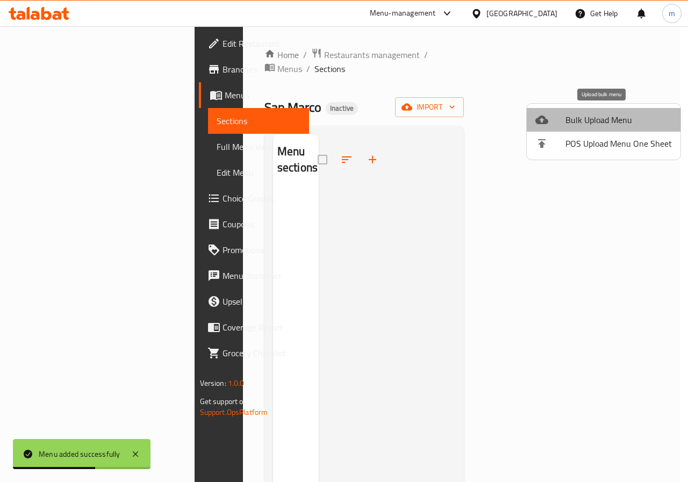
click at [605, 125] on span "Bulk Upload Menu" at bounding box center [618, 119] width 106 height 13
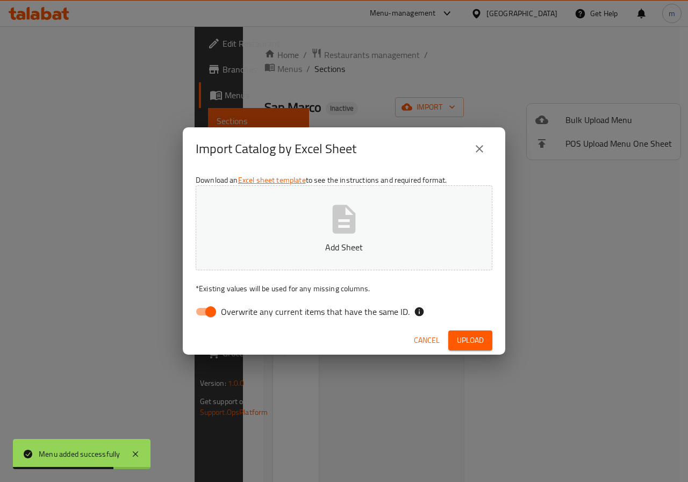
click at [206, 310] on input "Overwrite any current items that have the same ID." at bounding box center [210, 312] width 61 height 20
checkbox input "false"
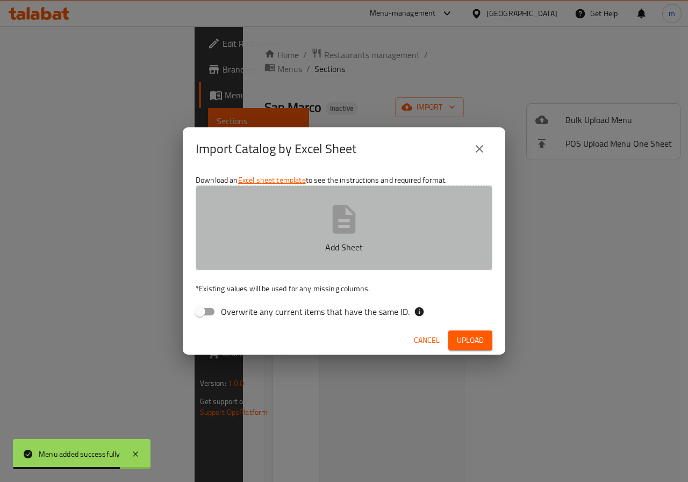
click at [379, 204] on button "Add Sheet" at bounding box center [344, 227] width 297 height 85
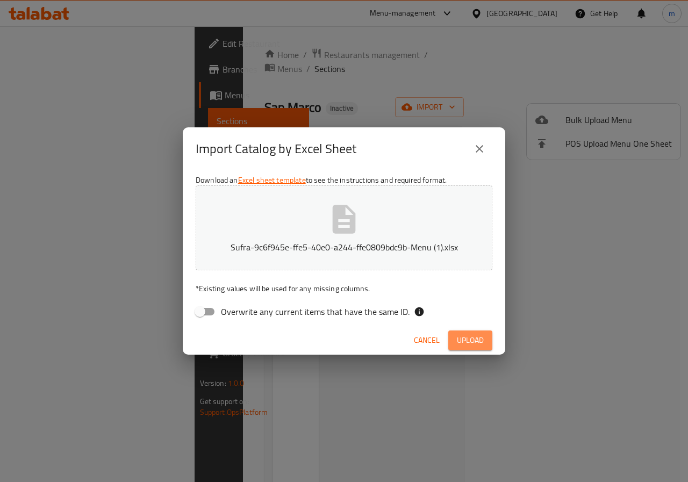
click at [475, 337] on span "Upload" at bounding box center [470, 340] width 27 height 13
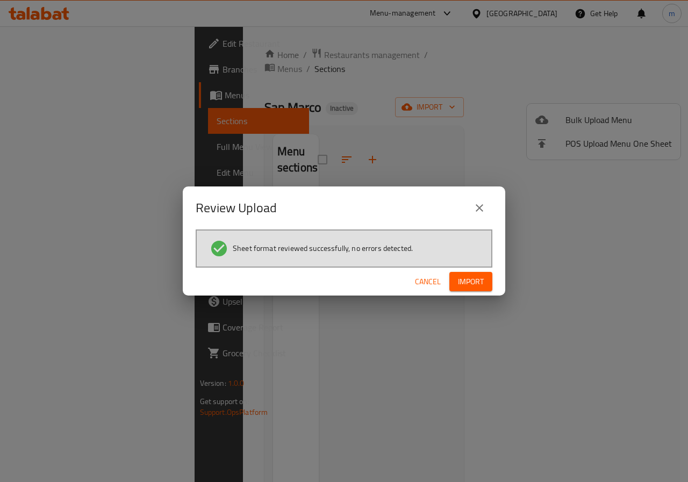
click at [472, 286] on span "Import" at bounding box center [471, 281] width 26 height 13
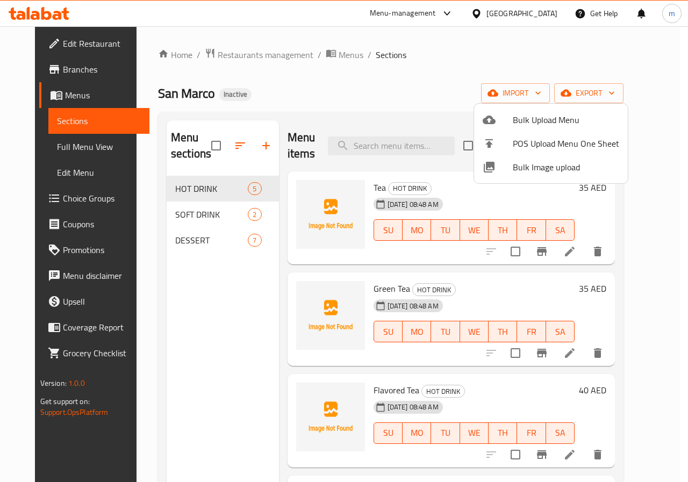
click at [336, 223] on div at bounding box center [344, 241] width 688 height 482
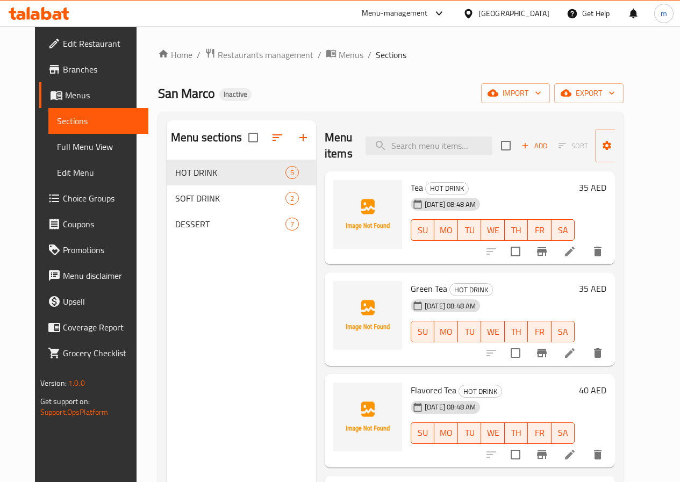
click at [576, 253] on icon at bounding box center [569, 251] width 13 height 13
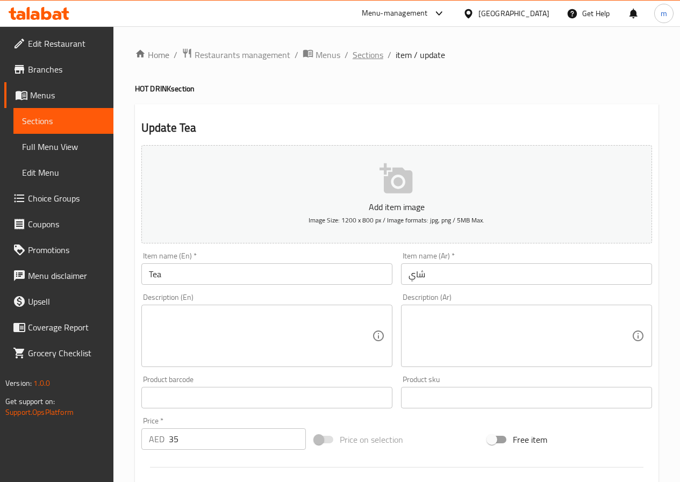
click at [362, 49] on span "Sections" at bounding box center [368, 54] width 31 height 13
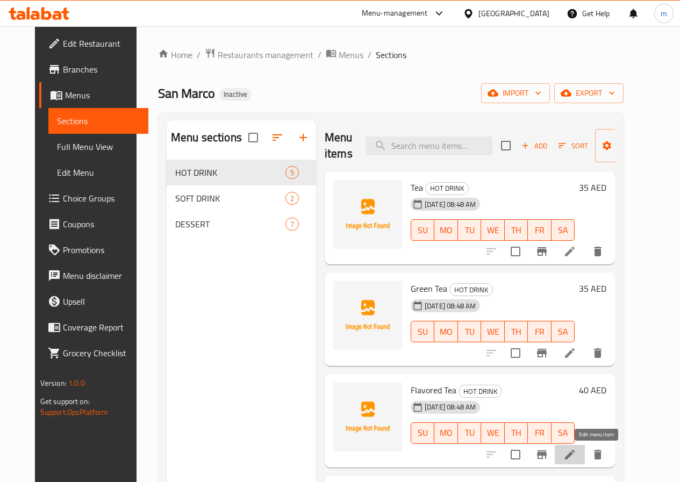
click at [576, 459] on icon at bounding box center [569, 454] width 13 height 13
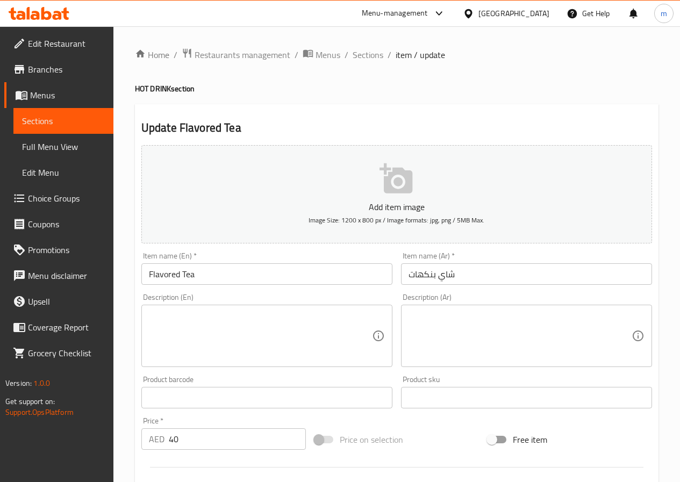
click at [253, 338] on textarea at bounding box center [260, 336] width 223 height 51
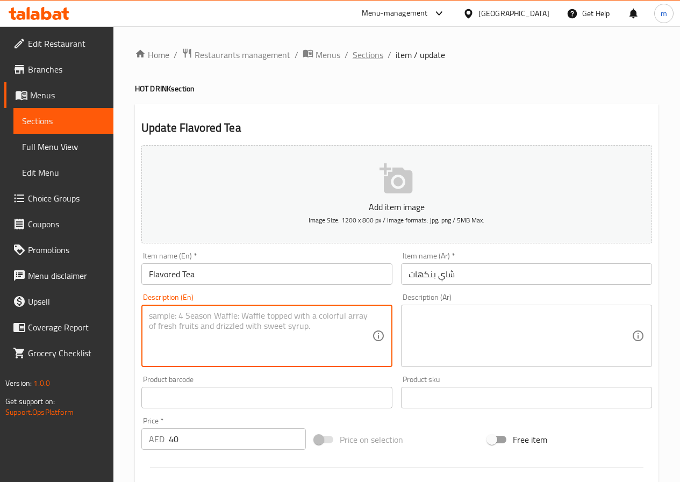
click at [369, 56] on span "Sections" at bounding box center [368, 54] width 31 height 13
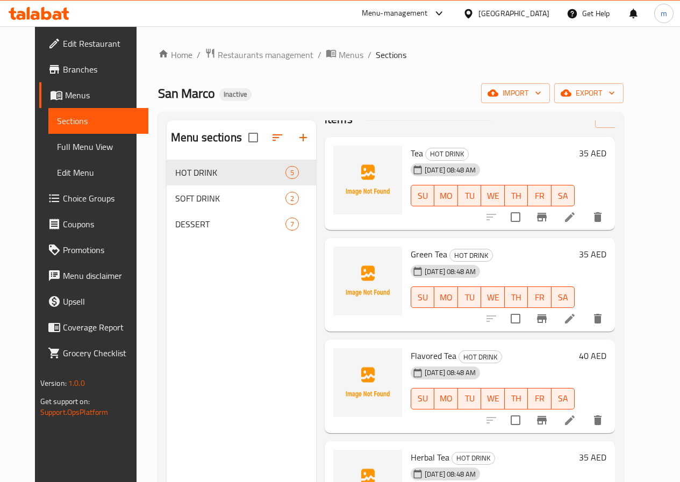
scroll to position [54, 0]
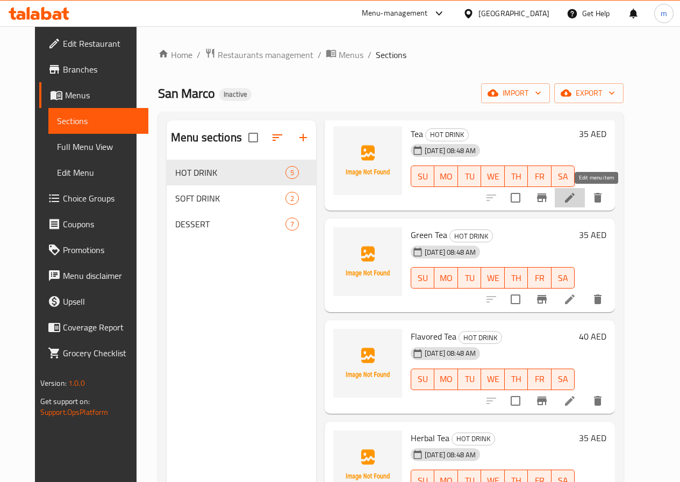
click at [575, 199] on icon at bounding box center [570, 198] width 10 height 10
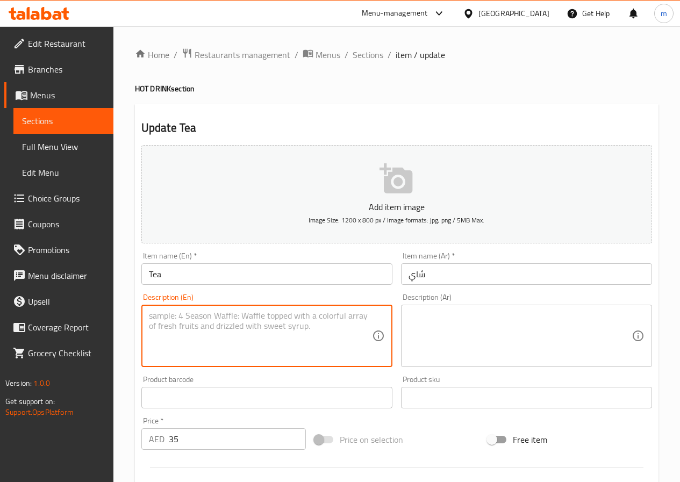
click at [219, 324] on textarea at bounding box center [260, 336] width 223 height 51
click at [465, 335] on textarea at bounding box center [520, 336] width 223 height 51
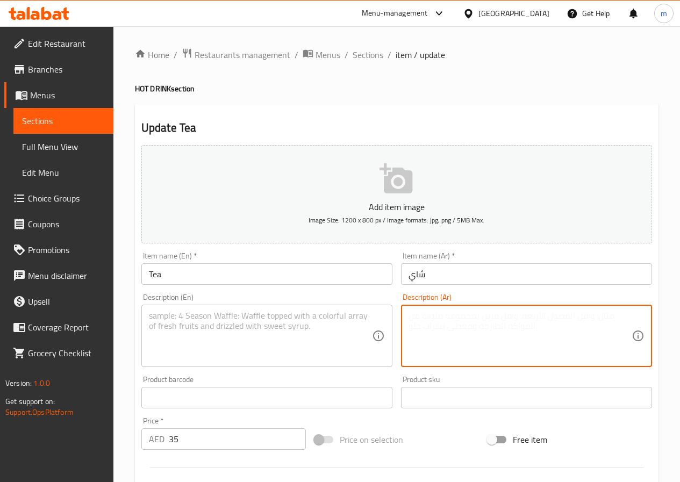
paste textarea "شاي ساخن كلاسيكي"
type textarea "شاي ساخن كلاسيكي"
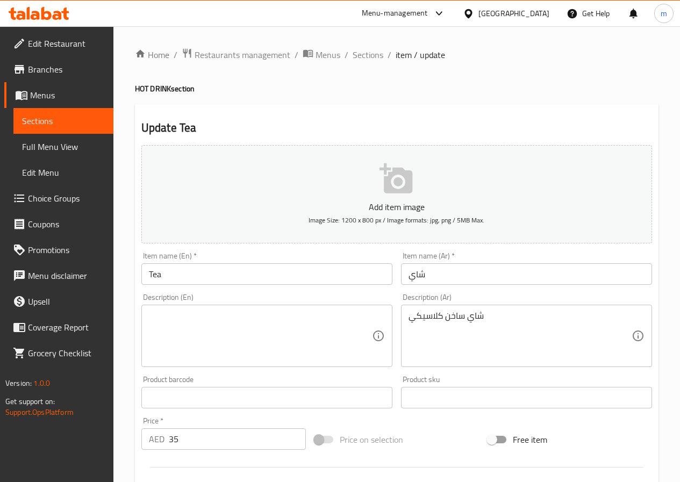
click at [262, 330] on textarea at bounding box center [260, 336] width 223 height 51
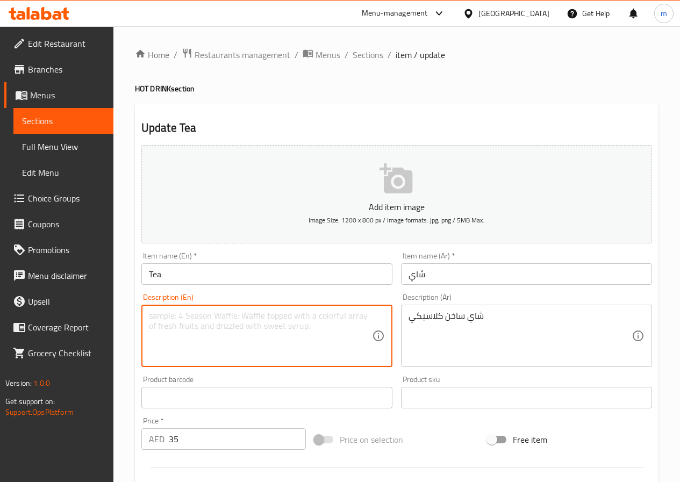
paste textarea "Classic hot tea"
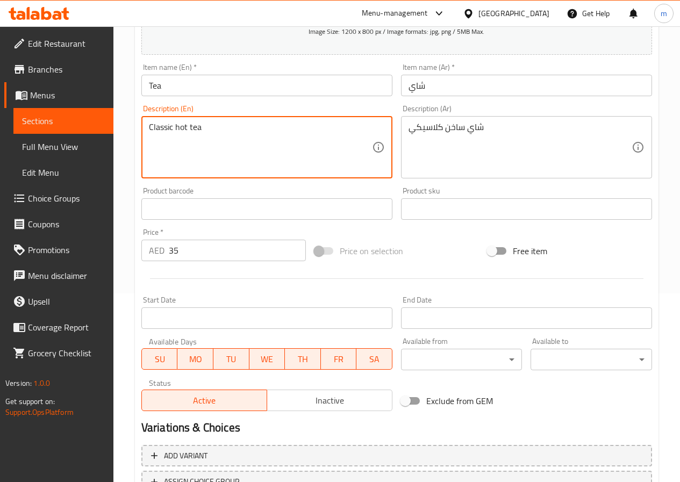
scroll to position [277, 0]
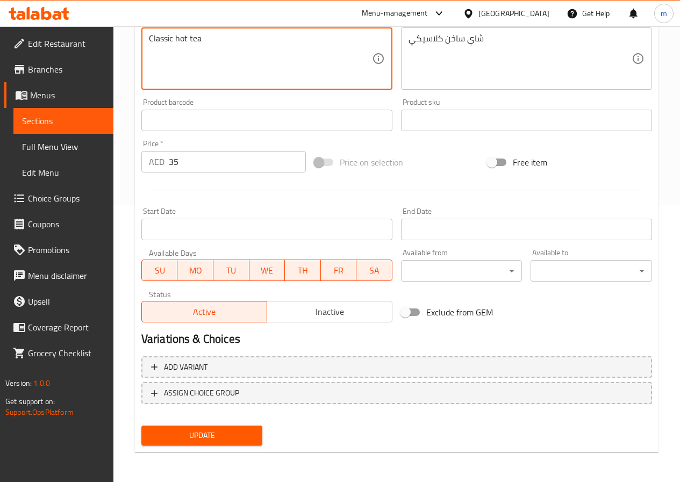
type textarea "Classic hot tea"
click at [219, 433] on span "Update" at bounding box center [202, 435] width 104 height 13
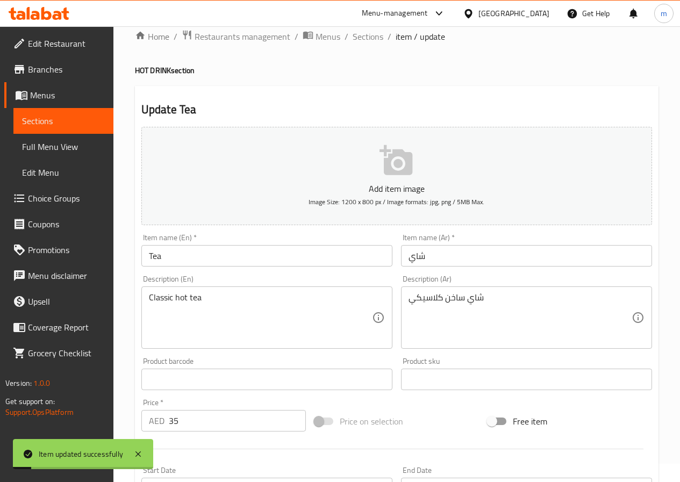
scroll to position [0, 0]
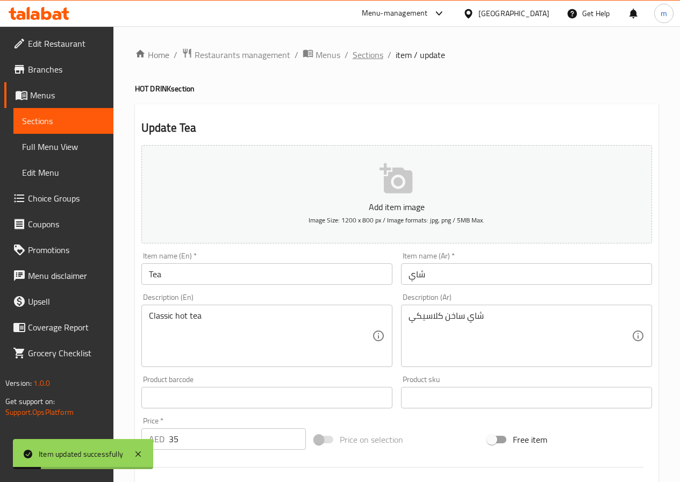
click at [376, 51] on span "Sections" at bounding box center [368, 54] width 31 height 13
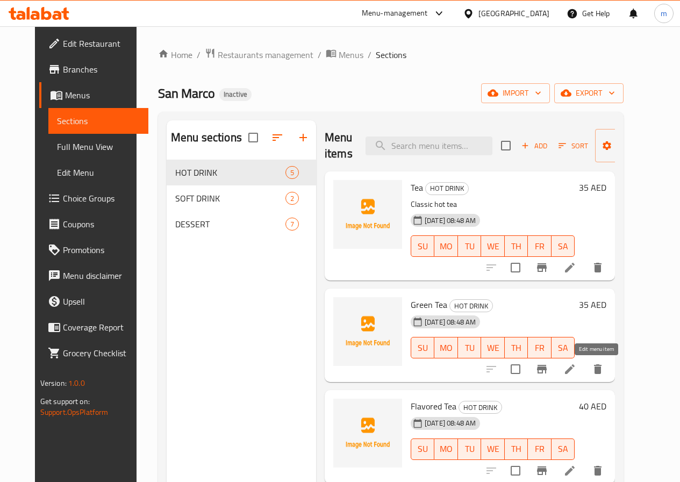
click at [576, 375] on icon at bounding box center [569, 369] width 13 height 13
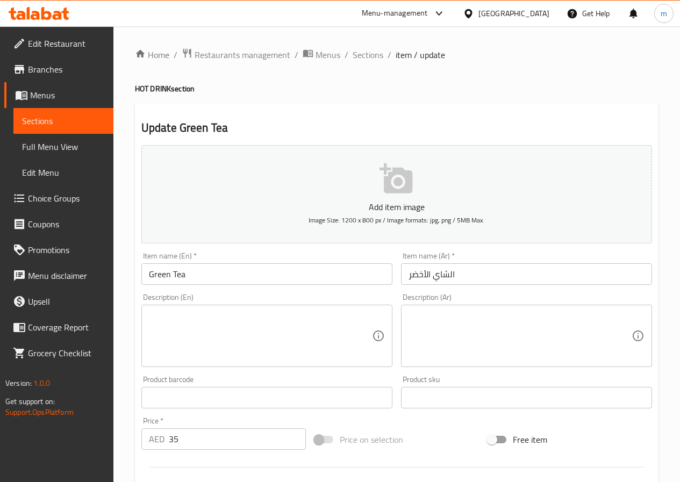
click at [264, 280] on input "Green Tea" at bounding box center [266, 274] width 251 height 22
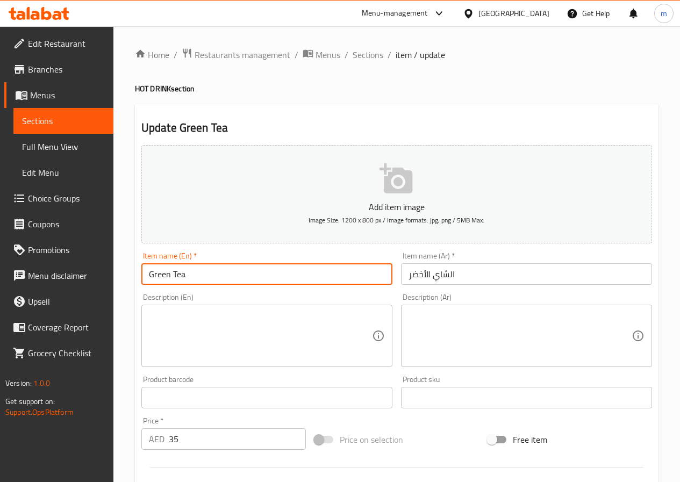
click at [264, 280] on input "Green Tea" at bounding box center [266, 274] width 251 height 22
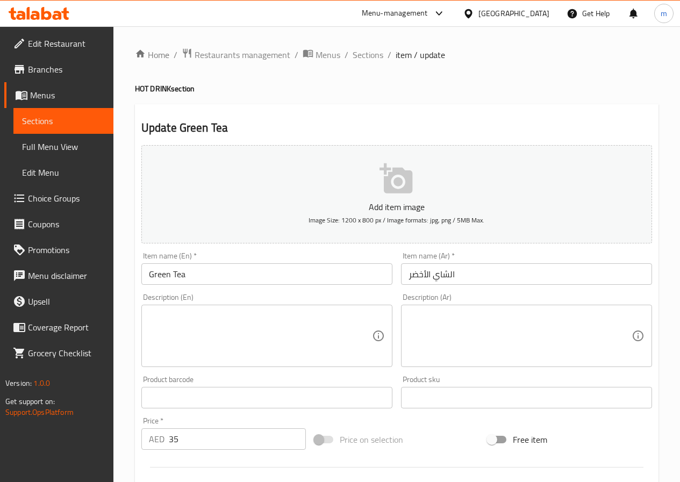
click at [450, 321] on textarea at bounding box center [520, 336] width 223 height 51
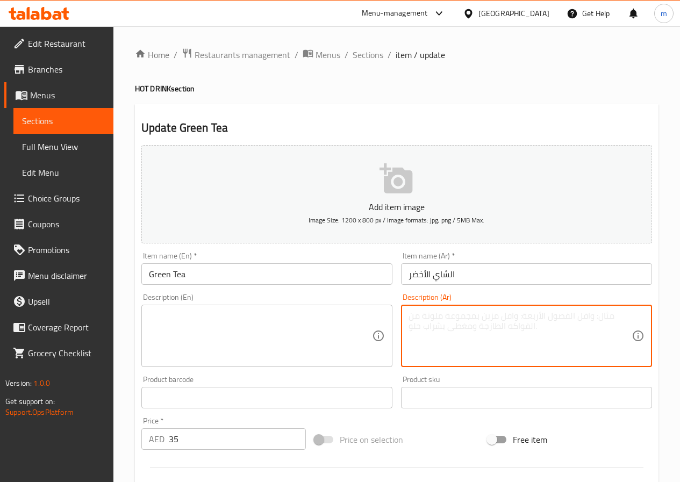
paste textarea "شاي أخضر صحي ومنعش."
type textarea "شاي أخضر صحي ومنعش."
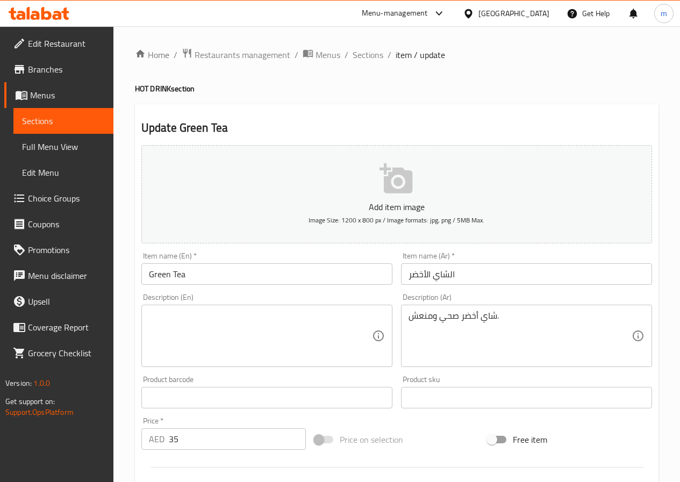
click at [278, 328] on textarea at bounding box center [260, 336] width 223 height 51
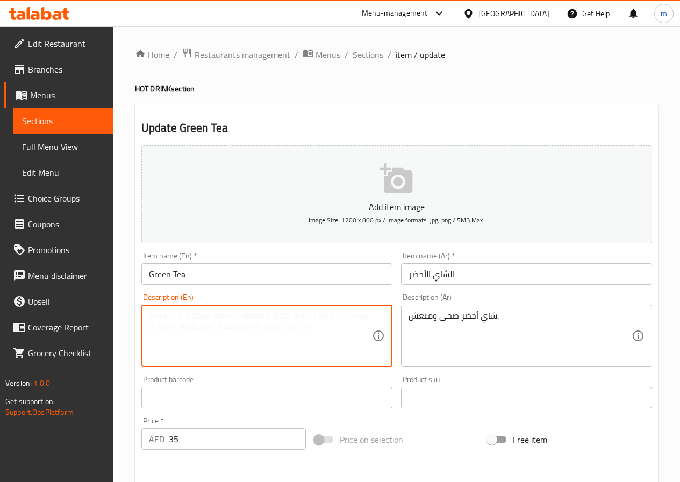
paste textarea "Healthy and refreshing green tea."
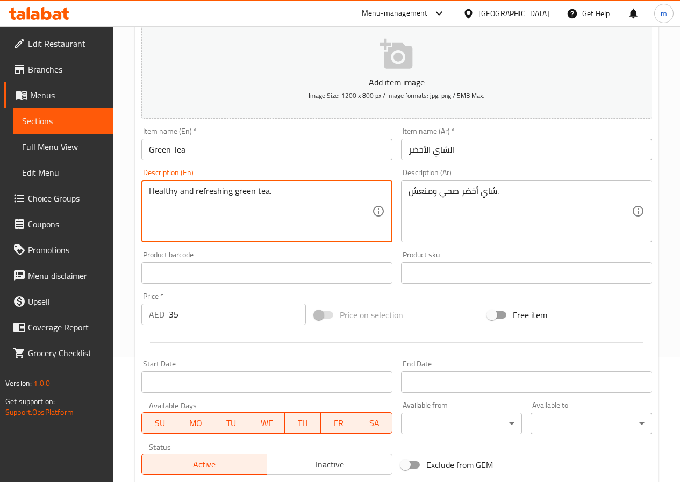
scroll to position [269, 0]
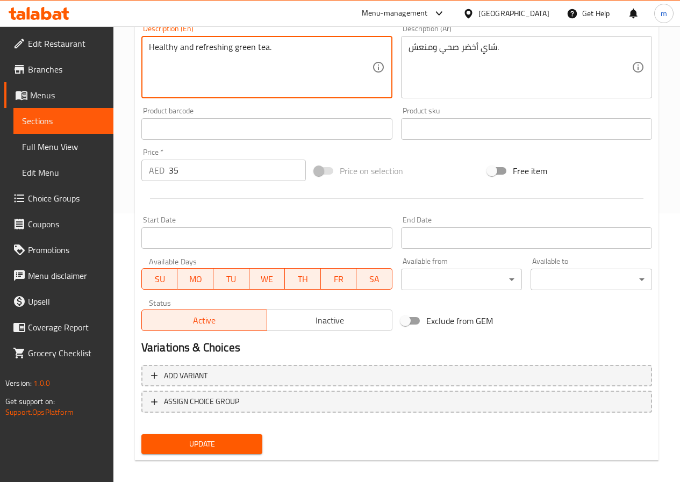
type textarea "Healthy and refreshing green tea."
click at [226, 449] on span "Update" at bounding box center [202, 444] width 104 height 13
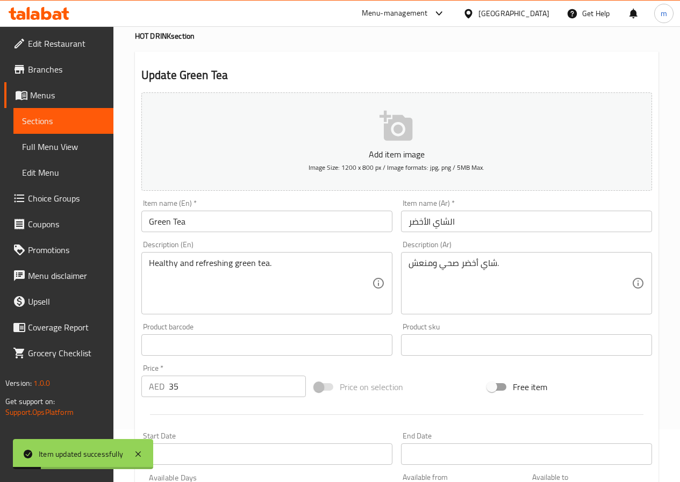
scroll to position [0, 0]
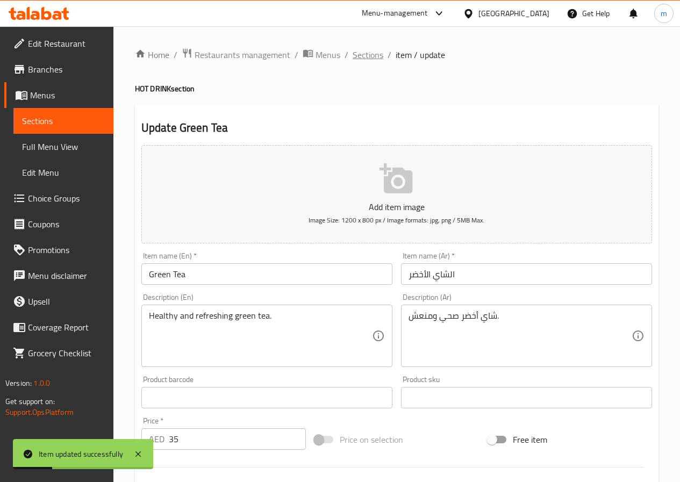
click at [360, 58] on span "Sections" at bounding box center [368, 54] width 31 height 13
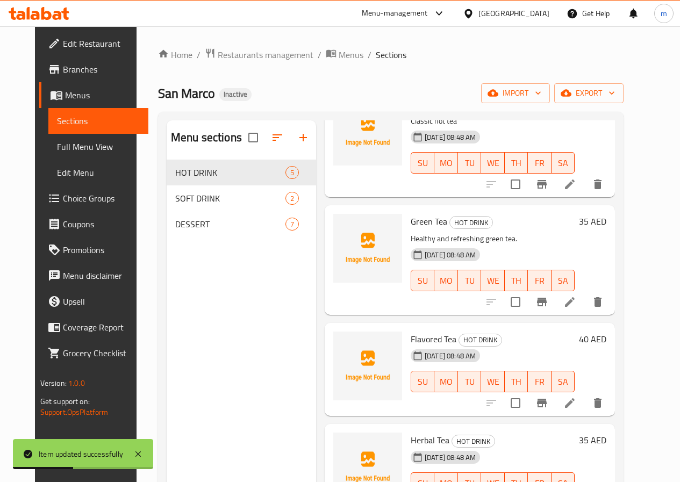
scroll to position [100, 0]
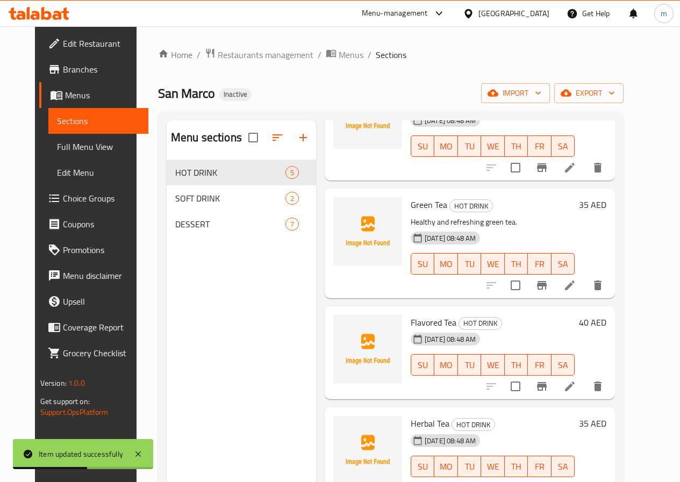
click at [576, 389] on icon at bounding box center [569, 386] width 13 height 13
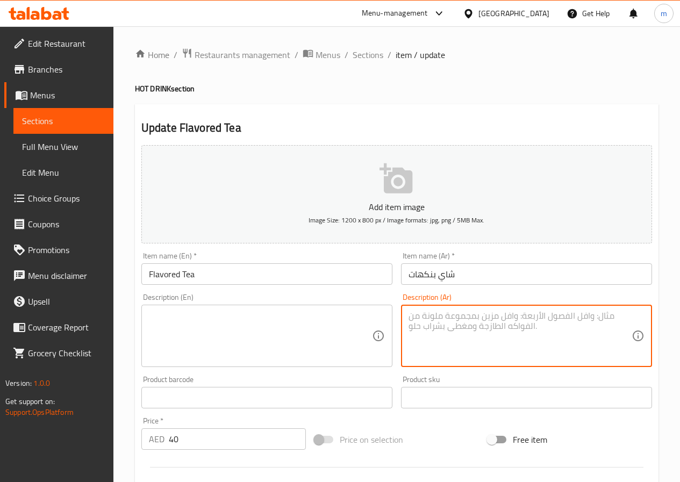
click at [455, 316] on textarea at bounding box center [520, 336] width 223 height 51
paste textarea "شاي بنكهة مميزة"
type textarea "شاي بنكهة مميزة"
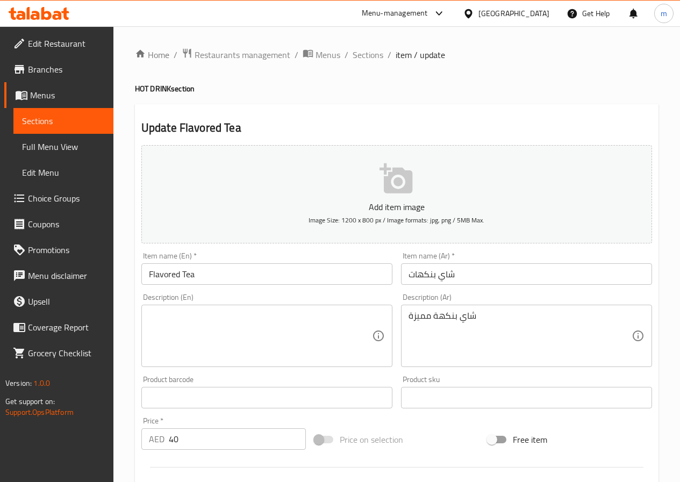
click at [312, 321] on textarea at bounding box center [260, 336] width 223 height 51
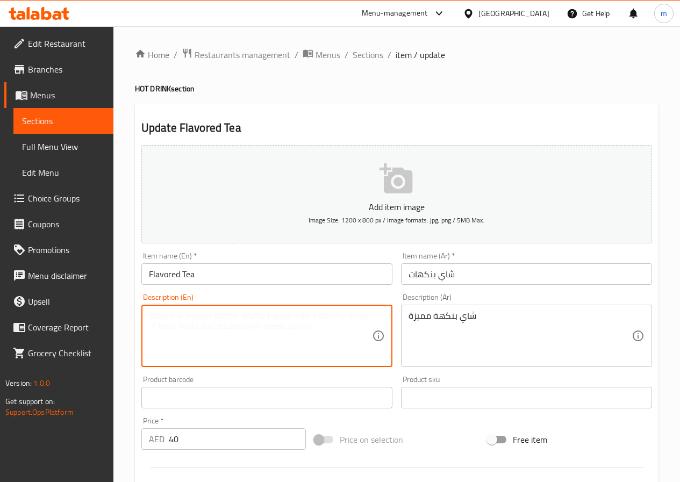
paste textarea "Tea with a distinctive flavour"
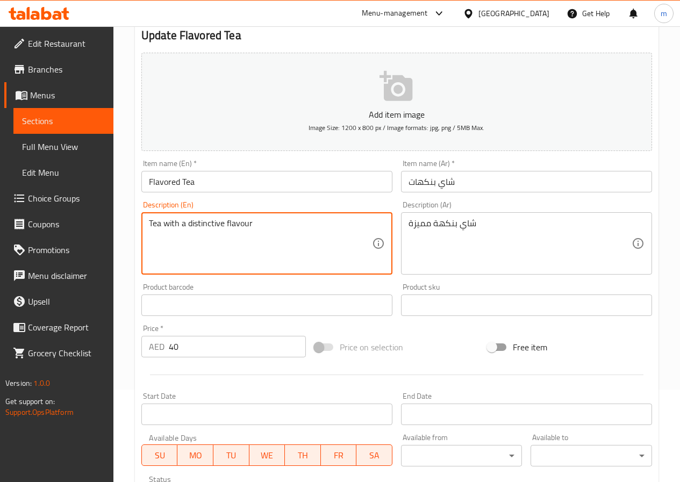
scroll to position [54, 0]
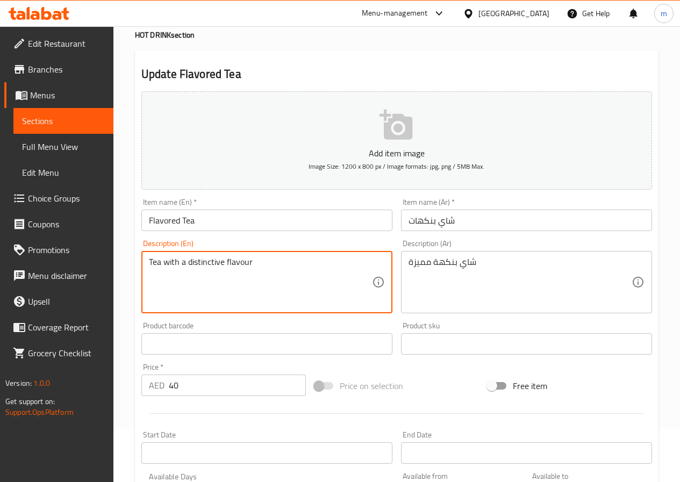
click at [198, 264] on textarea "Tea with a distinctive flavour" at bounding box center [260, 282] width 223 height 51
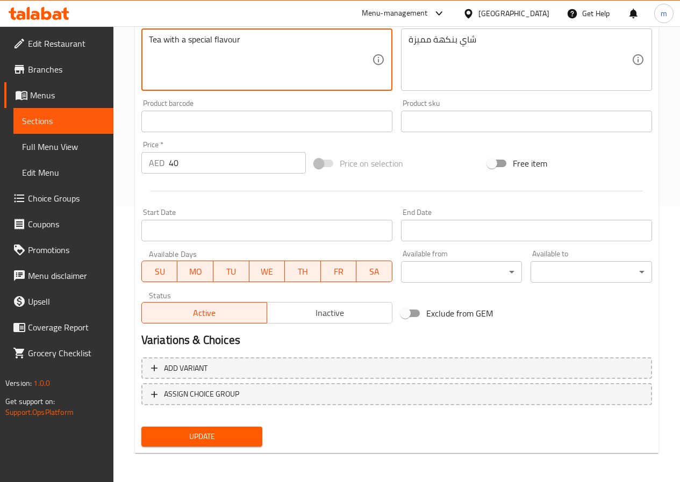
scroll to position [277, 0]
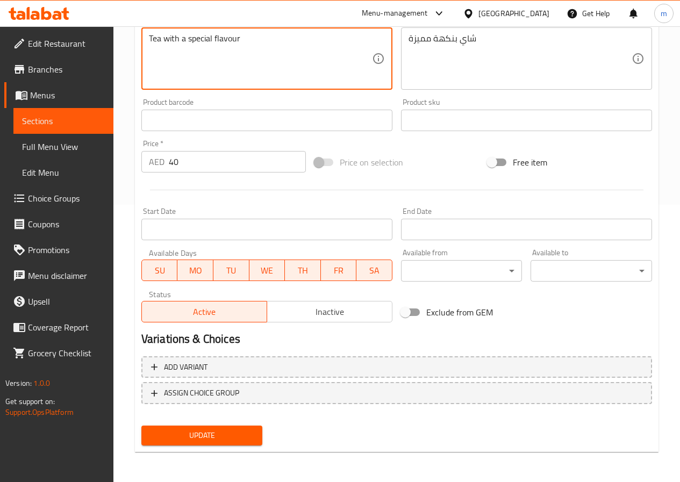
type textarea "Tea with a special flavour"
click at [223, 438] on span "Update" at bounding box center [202, 435] width 104 height 13
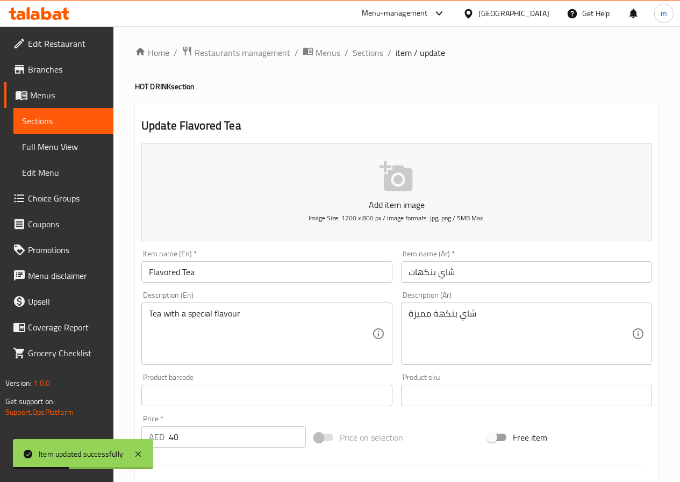
scroll to position [0, 0]
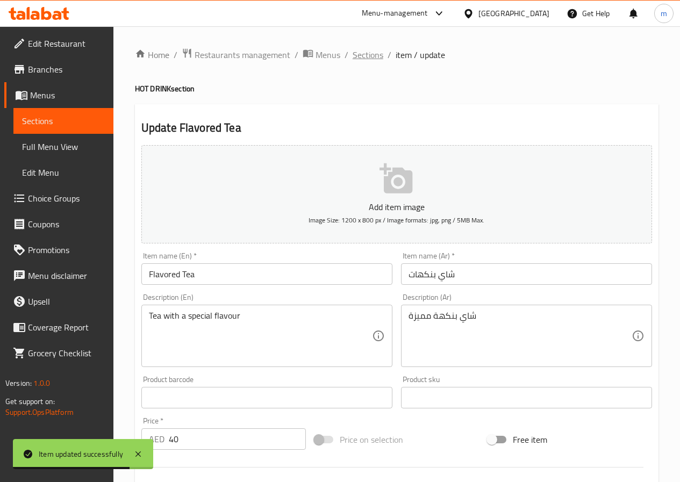
click at [381, 54] on span "Sections" at bounding box center [368, 54] width 31 height 13
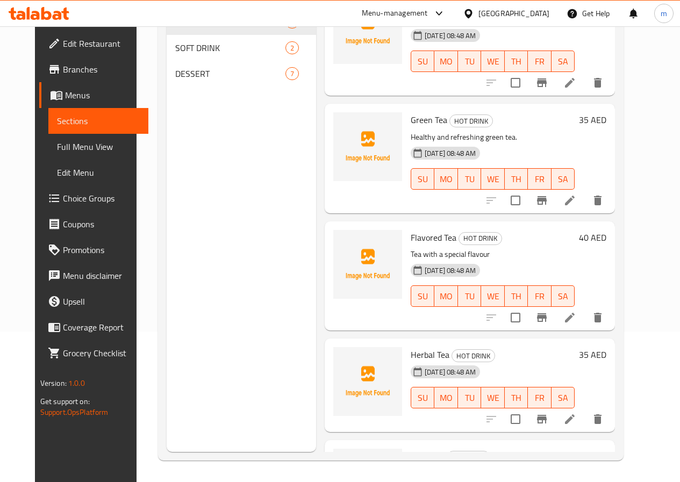
scroll to position [54, 0]
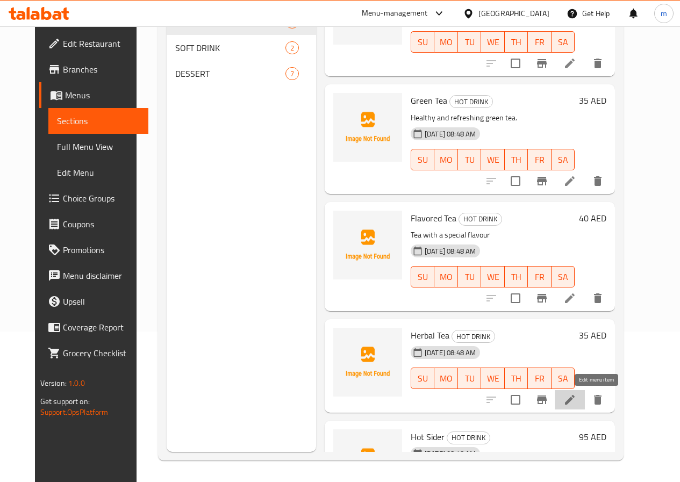
click at [576, 403] on icon at bounding box center [569, 399] width 13 height 13
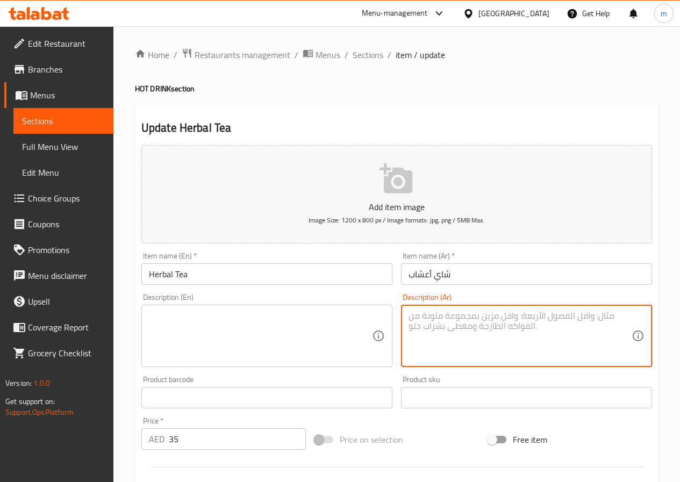
click at [456, 336] on textarea at bounding box center [520, 336] width 223 height 51
paste textarea "شاي أعشاب دافئ"
type textarea "شاي أعشاب دافئ"
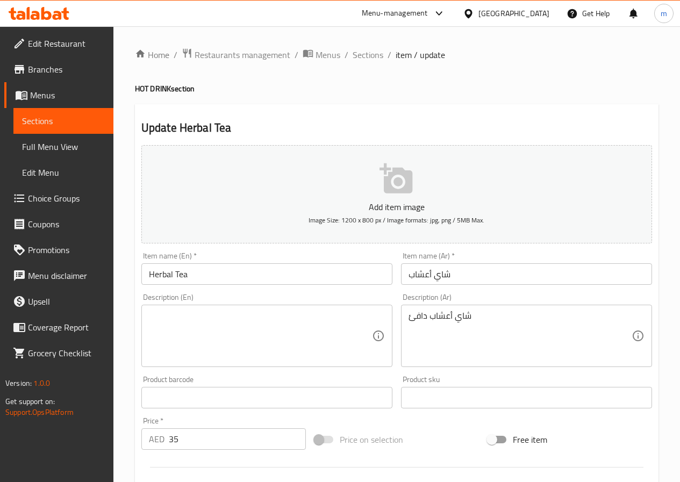
click at [245, 352] on textarea at bounding box center [260, 336] width 223 height 51
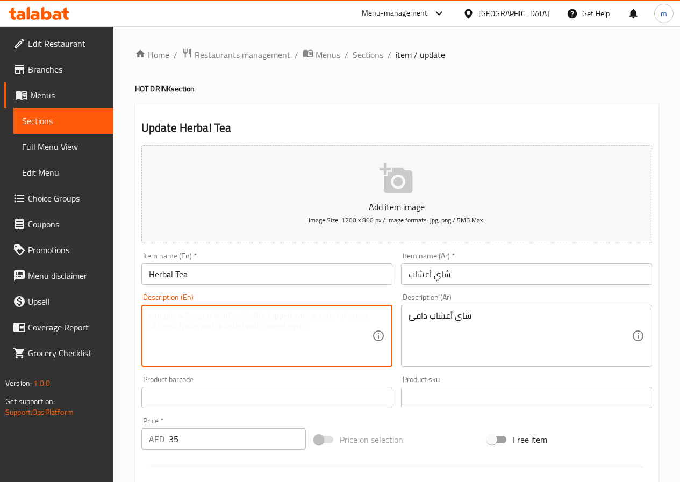
paste textarea "warm herbal tea"
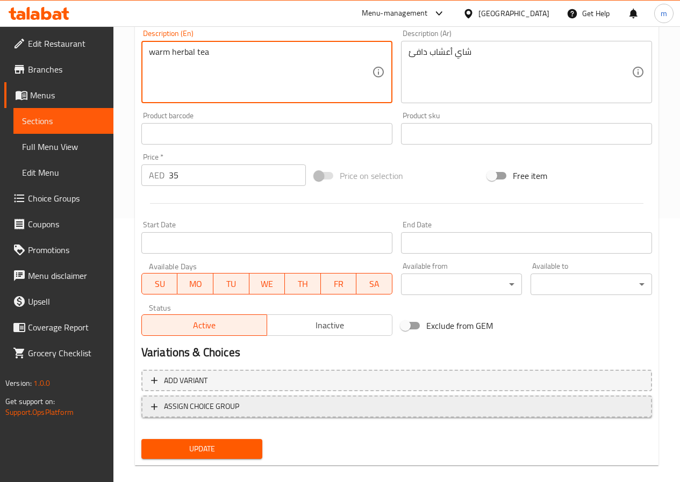
scroll to position [269, 0]
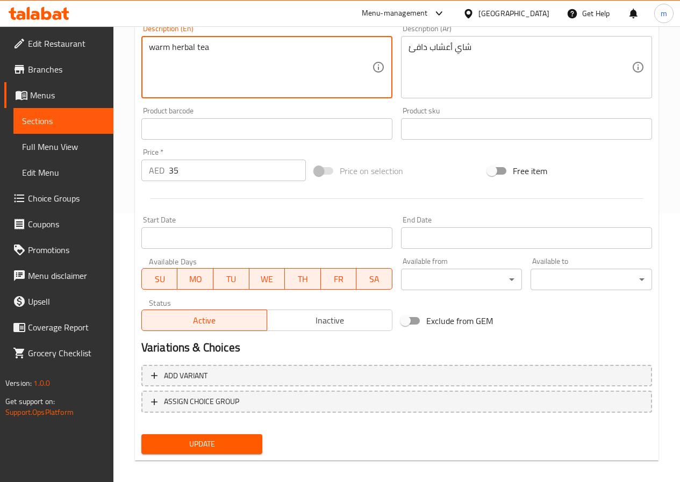
type textarea "warm herbal tea"
click at [214, 447] on span "Update" at bounding box center [202, 444] width 104 height 13
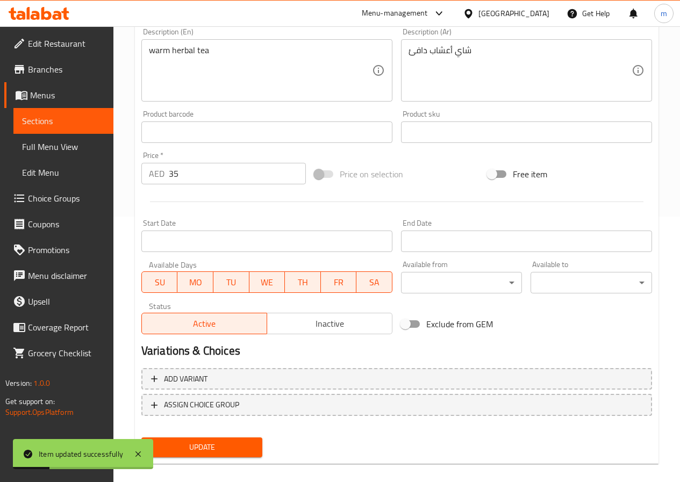
scroll to position [0, 0]
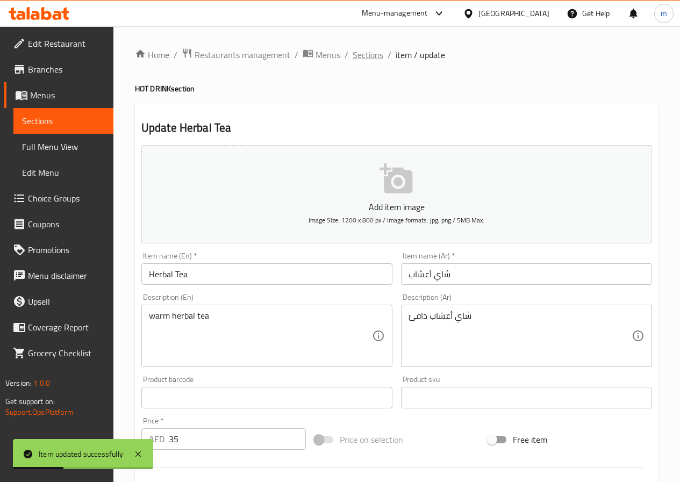
click at [366, 54] on span "Sections" at bounding box center [368, 54] width 31 height 13
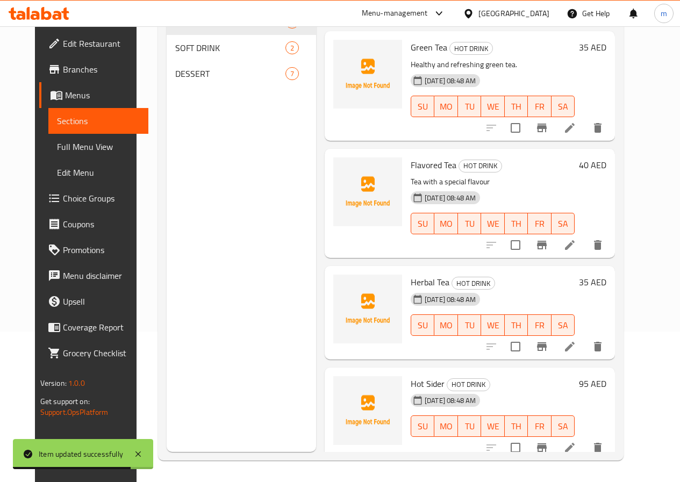
scroll to position [116, 0]
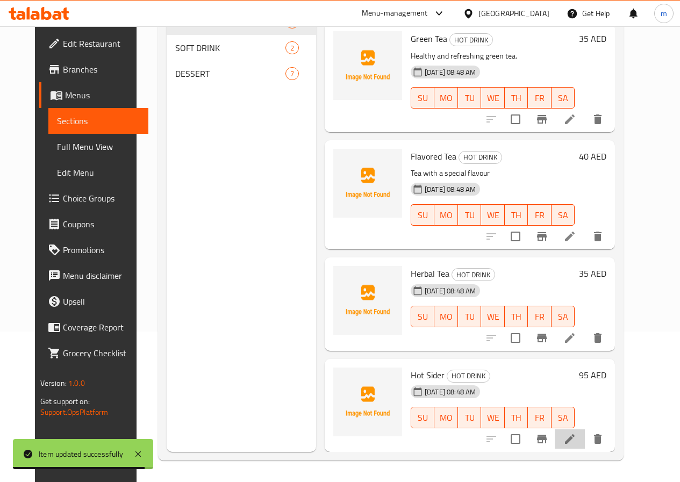
click at [585, 446] on li at bounding box center [570, 438] width 30 height 19
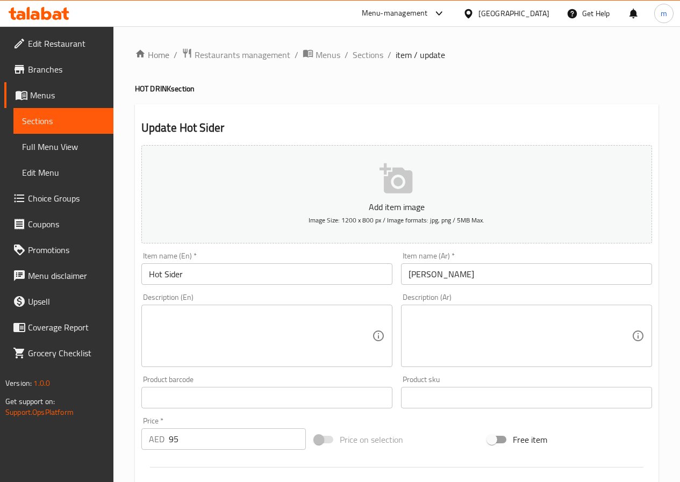
click at [462, 337] on textarea at bounding box center [520, 336] width 223 height 51
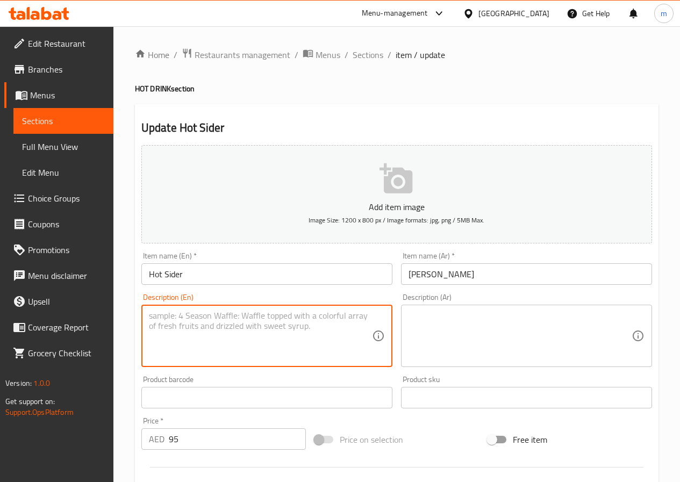
click at [293, 324] on textarea at bounding box center [260, 336] width 223 height 51
paste textarea "Warm Hot Cedar Drink"
type textarea "Warm Hot Cedar Drink"
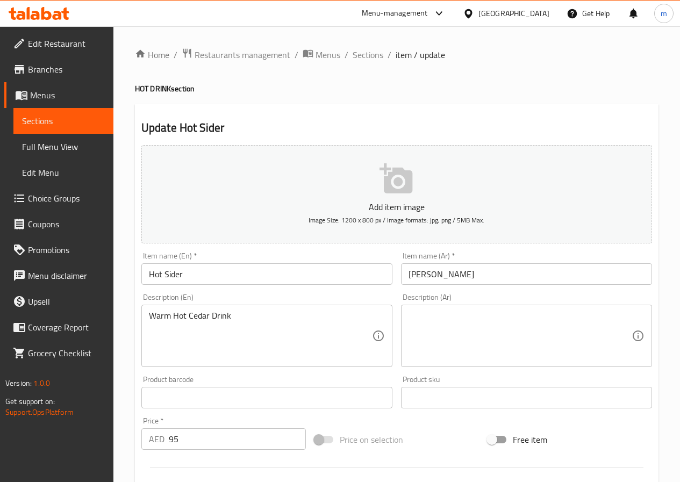
click at [442, 327] on textarea at bounding box center [520, 336] width 223 height 51
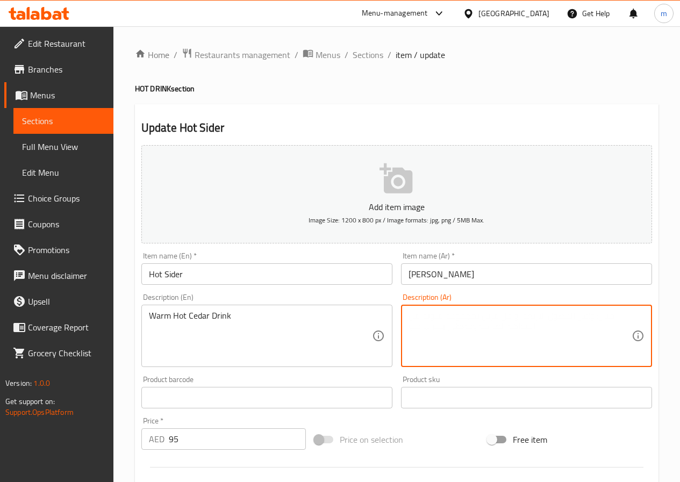
paste textarea "مشروب هوت سيدر دافئ"
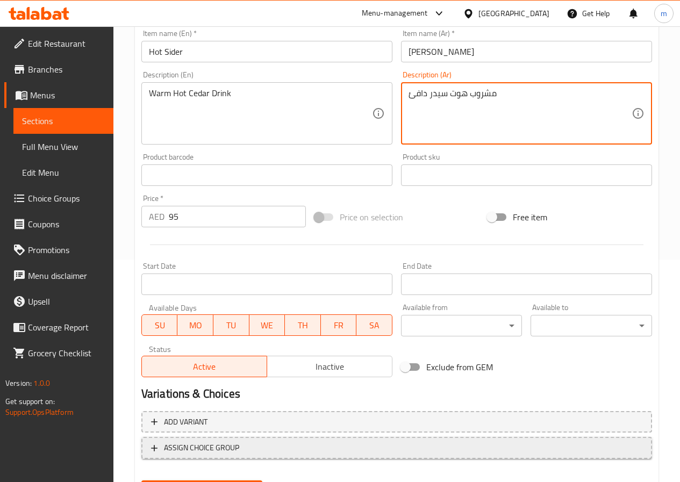
scroll to position [269, 0]
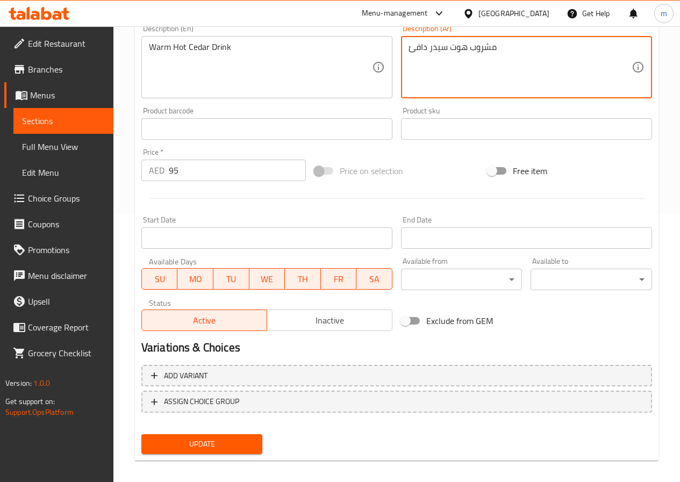
type textarea "مشروب هوت سيدر دافئ"
click at [199, 445] on span "Update" at bounding box center [202, 444] width 104 height 13
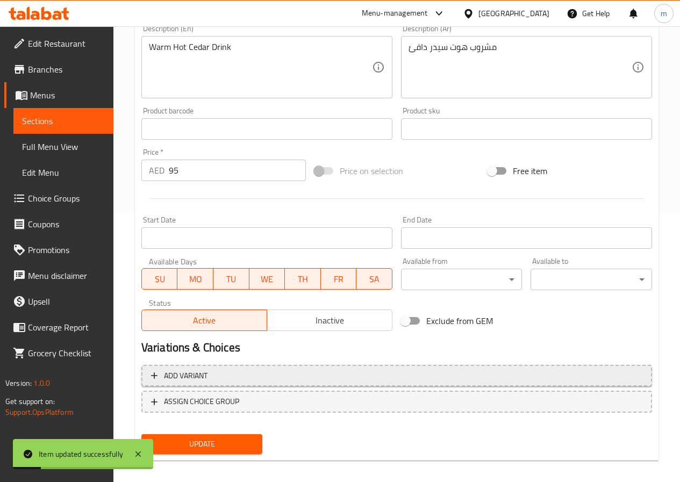
scroll to position [0, 0]
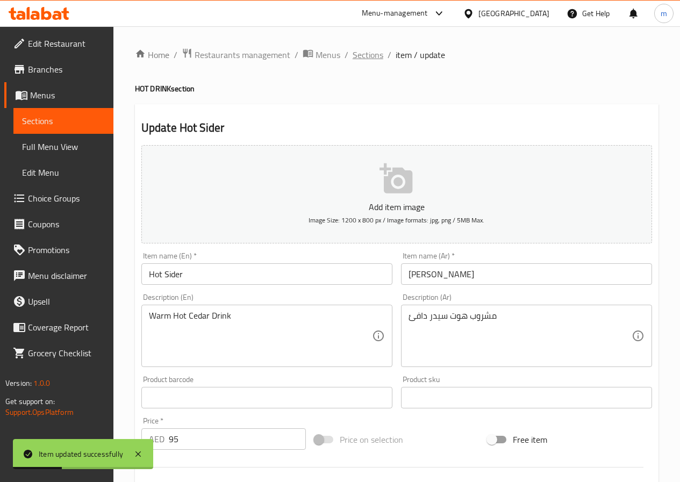
click at [368, 60] on span "Sections" at bounding box center [368, 54] width 31 height 13
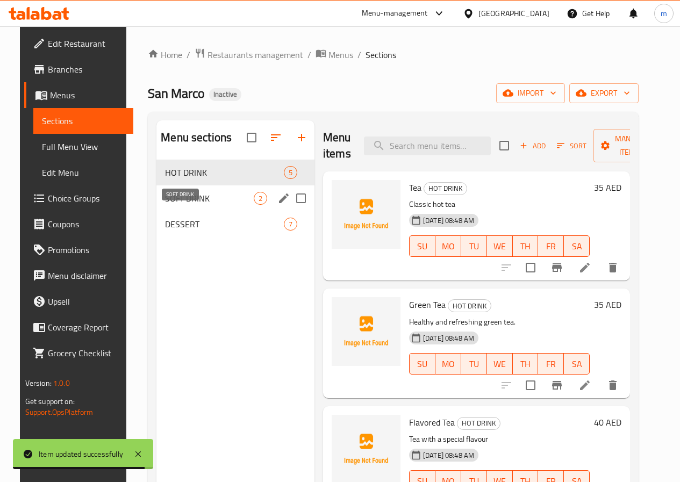
click at [198, 205] on span "SOFT DRINK" at bounding box center [209, 198] width 89 height 13
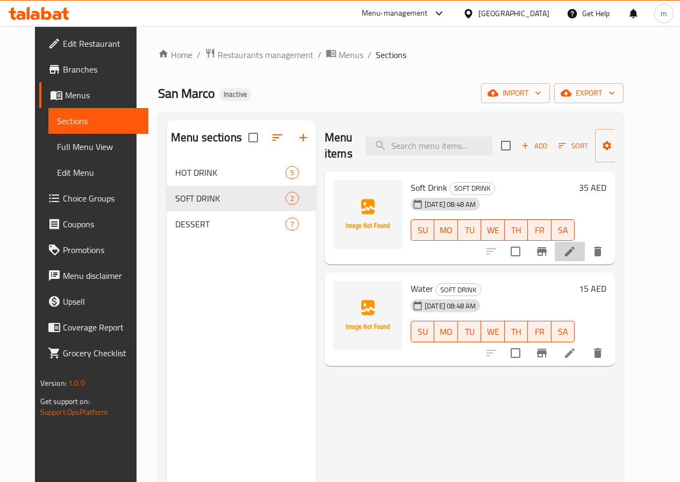
click at [585, 249] on li at bounding box center [570, 251] width 30 height 19
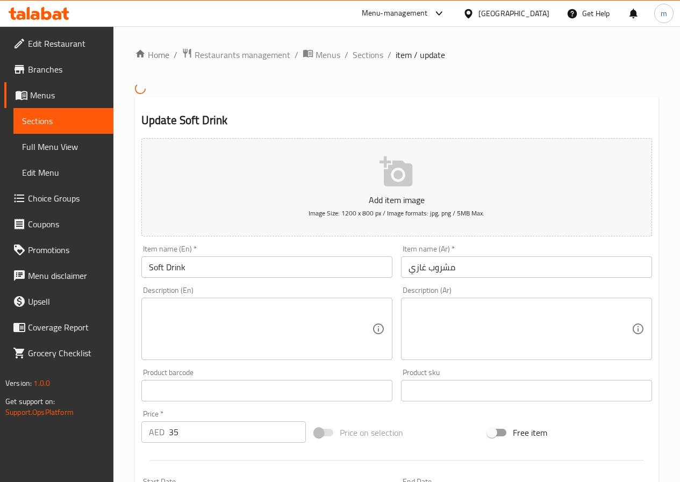
click at [656, 356] on div "Update Soft Drink Add item image Image Size: 1200 x 800 px / Image formats: jpg…" at bounding box center [397, 410] width 524 height 626
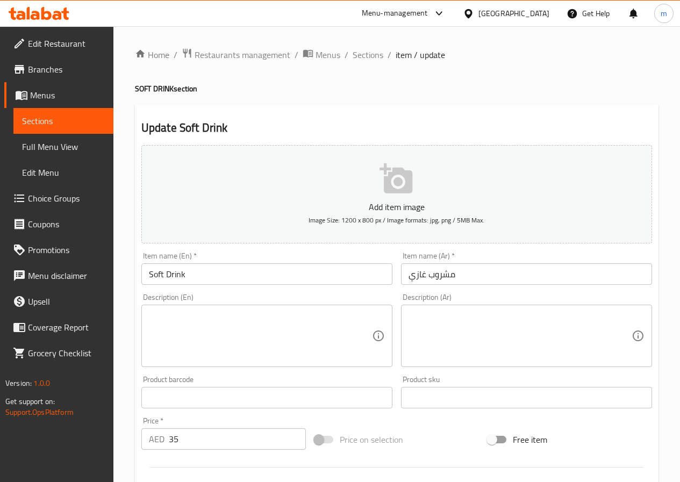
click at [646, 248] on div "Item name (Ar)   * مشروب غازي Item name (Ar) *" at bounding box center [527, 268] width 260 height 41
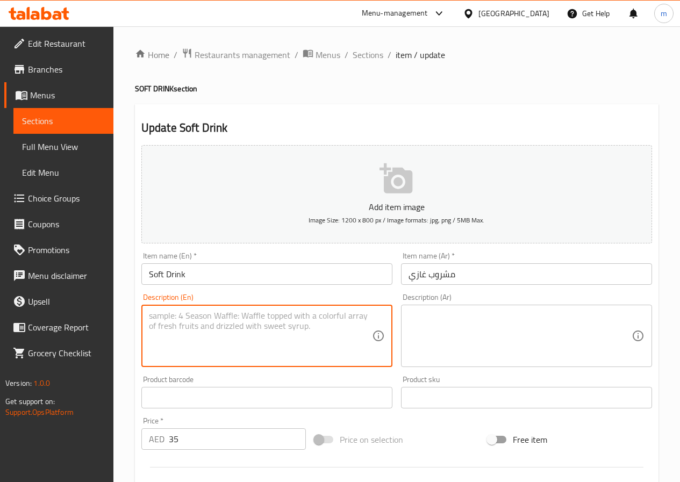
click at [323, 319] on textarea at bounding box center [260, 336] width 223 height 51
click at [443, 330] on textarea at bounding box center [520, 336] width 223 height 51
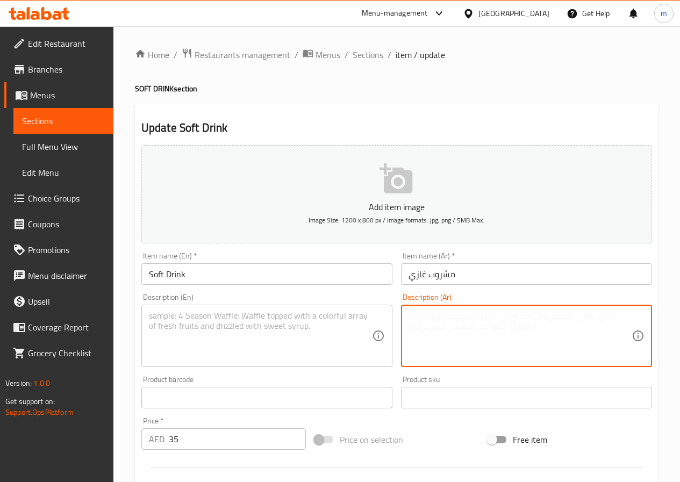
type textarea "v"
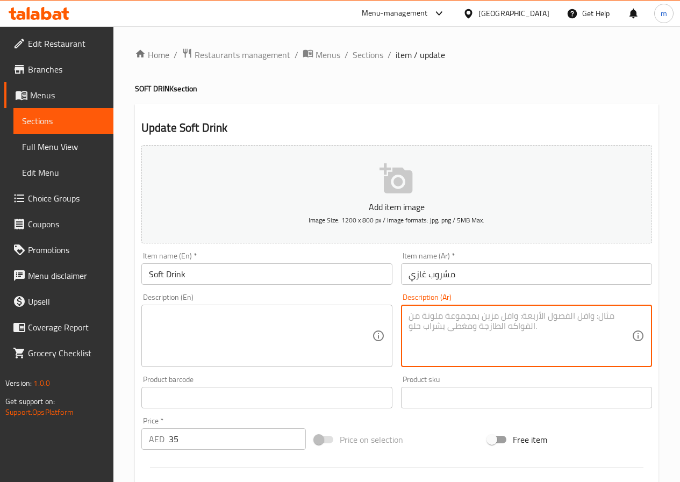
paste textarea "مشروب غازي منعش."
type textarea "مشروب غازي منعش."
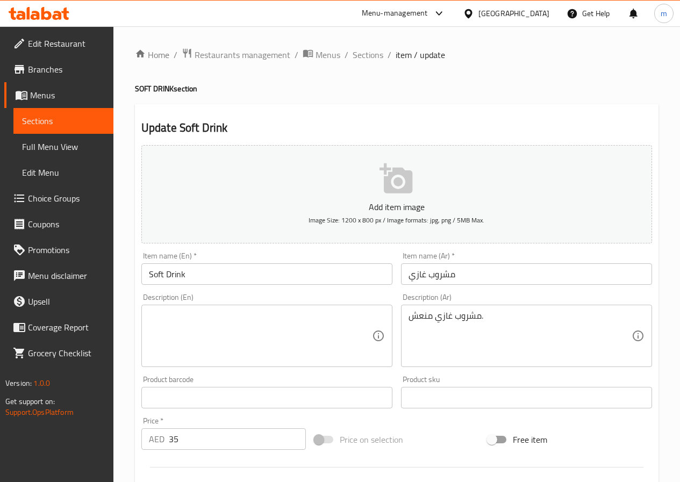
click at [257, 317] on textarea at bounding box center [260, 336] width 223 height 51
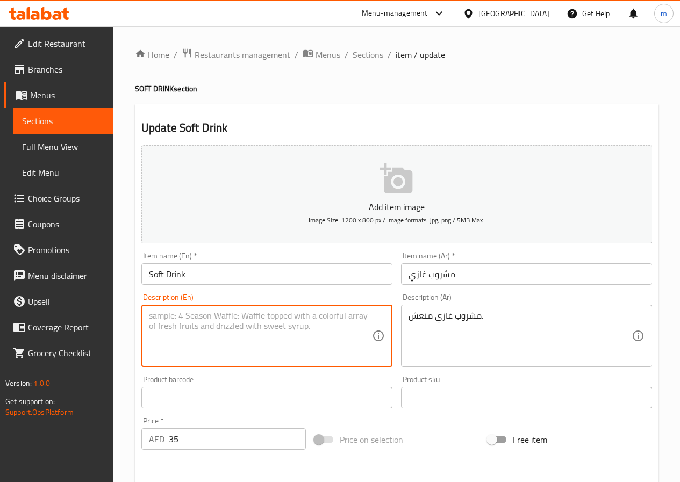
click at [257, 317] on textarea at bounding box center [260, 336] width 223 height 51
paste textarea "Refreshing soft drink."
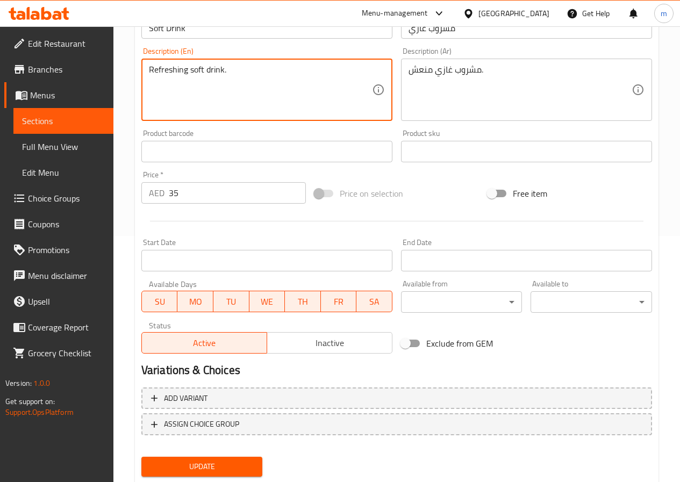
scroll to position [277, 0]
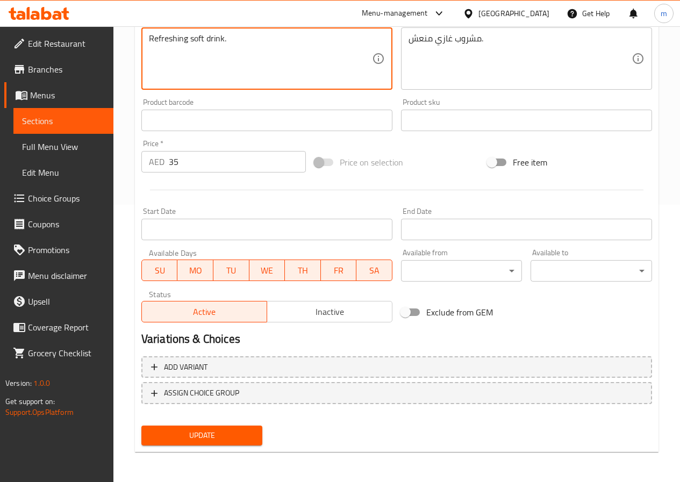
type textarea "Refreshing soft drink."
click at [199, 437] on span "Update" at bounding box center [202, 435] width 104 height 13
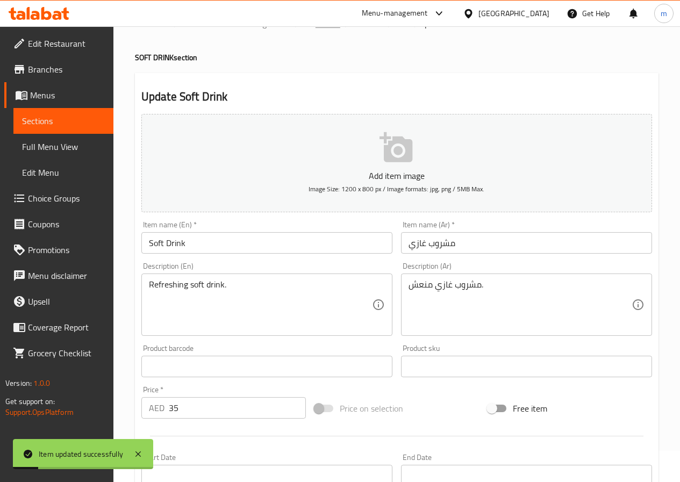
scroll to position [0, 0]
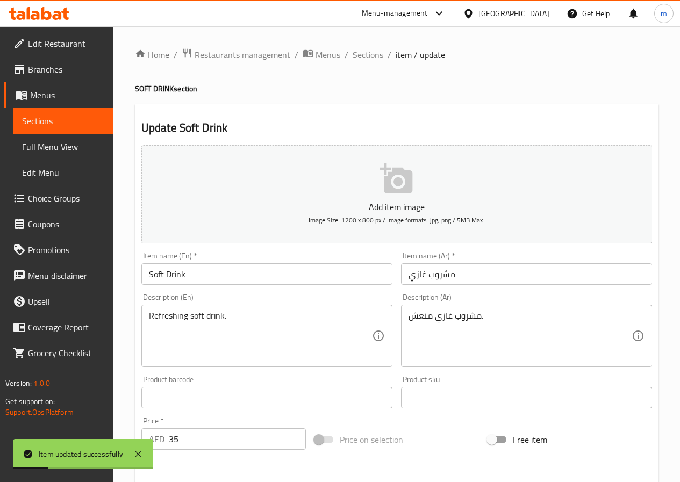
click at [369, 53] on span "Sections" at bounding box center [368, 54] width 31 height 13
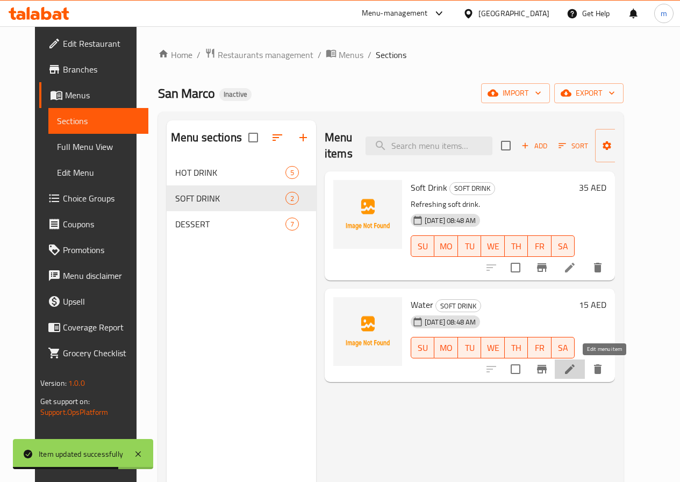
click at [576, 367] on icon at bounding box center [569, 369] width 13 height 13
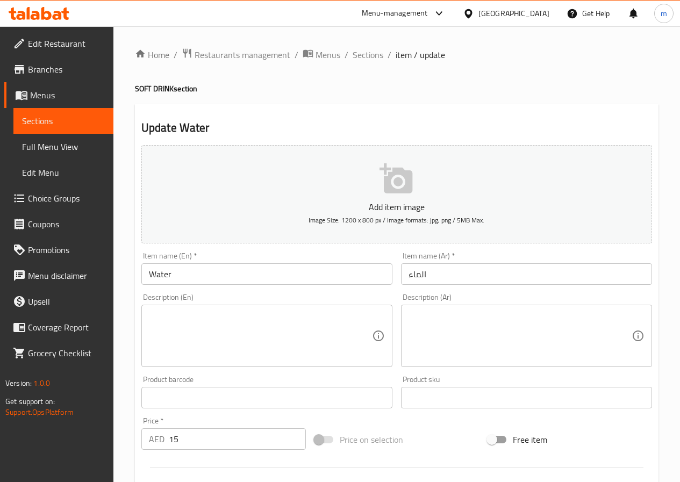
click at [410, 324] on textarea at bounding box center [520, 336] width 223 height 51
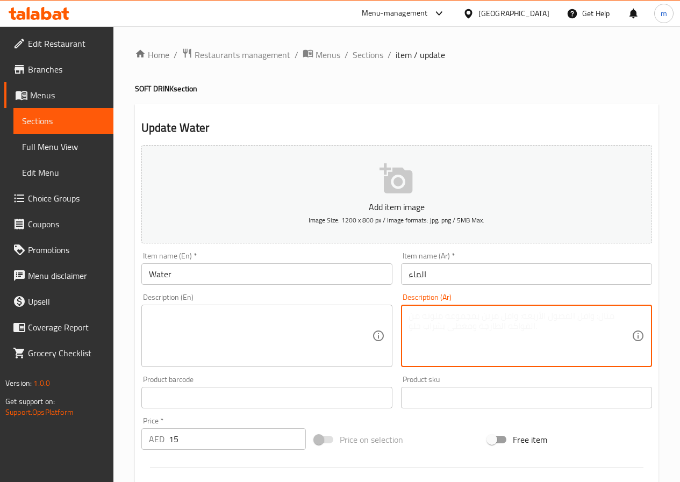
paste textarea "مياه معدنية نقية."
type textarea "مياه معدنية نقية."
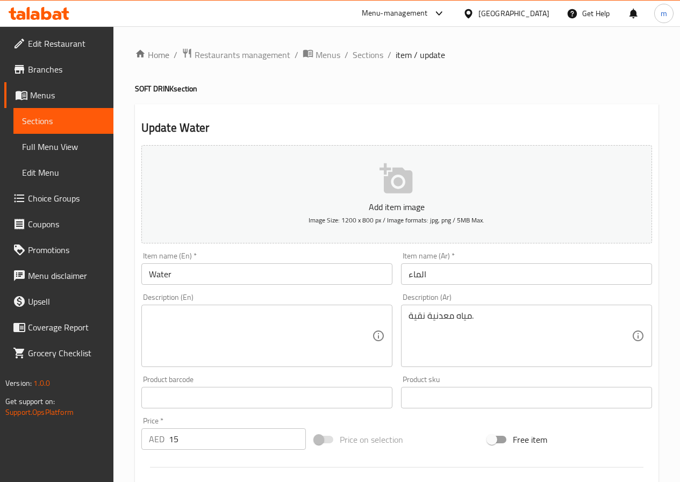
click at [181, 335] on textarea at bounding box center [260, 336] width 223 height 51
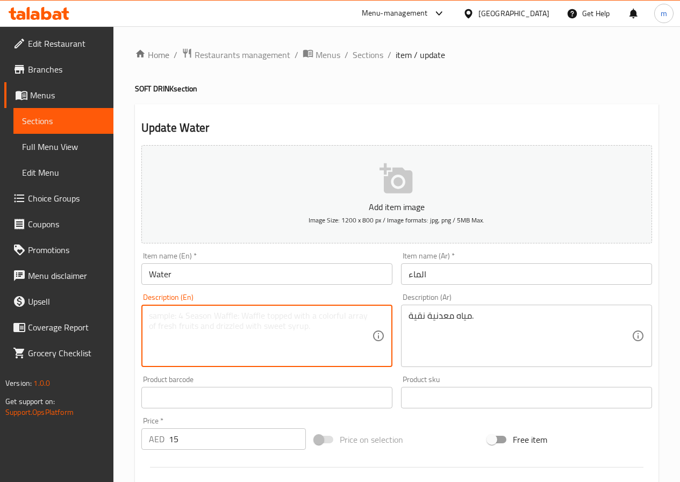
paste textarea "Pure mineral water."
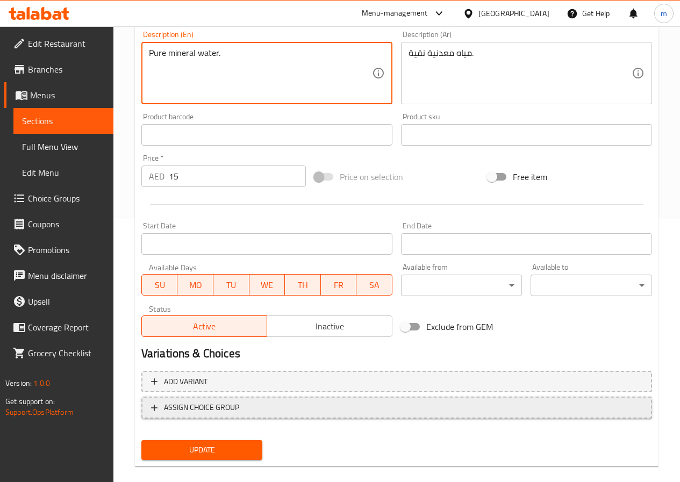
scroll to position [269, 0]
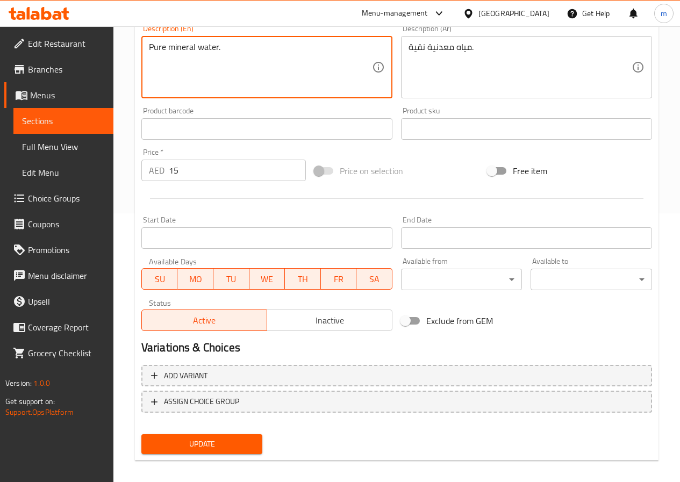
type textarea "Pure mineral water."
click at [212, 448] on span "Update" at bounding box center [202, 444] width 104 height 13
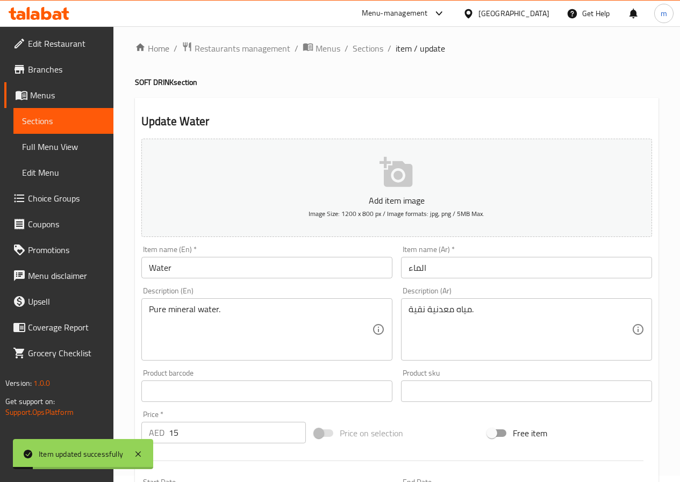
scroll to position [0, 0]
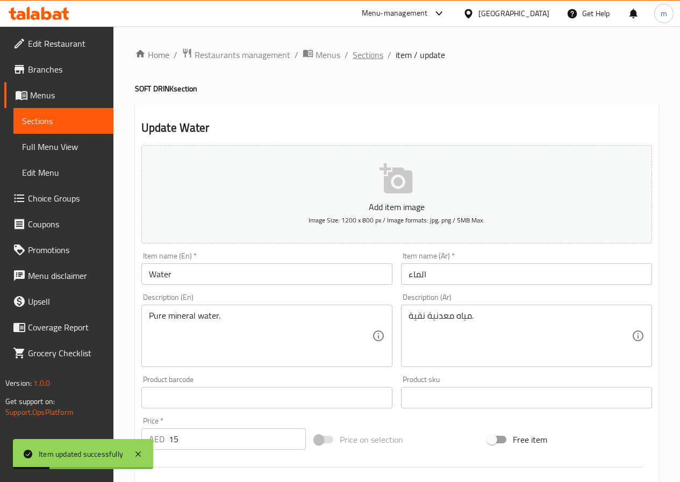
click at [381, 54] on span "Sections" at bounding box center [368, 54] width 31 height 13
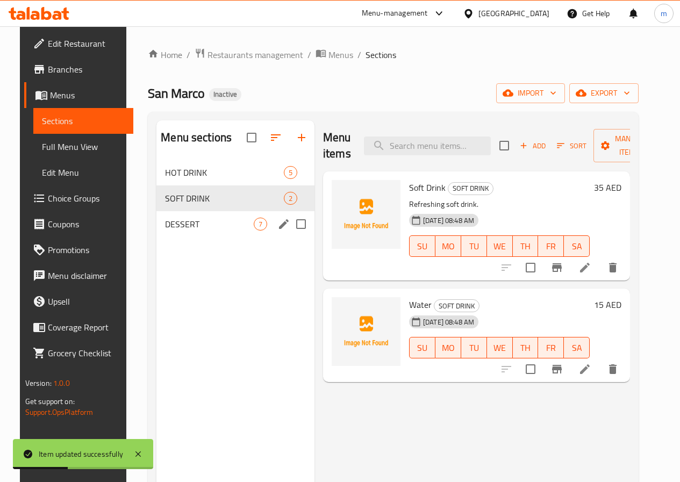
click at [185, 237] on div "DESSERT 7" at bounding box center [235, 224] width 158 height 26
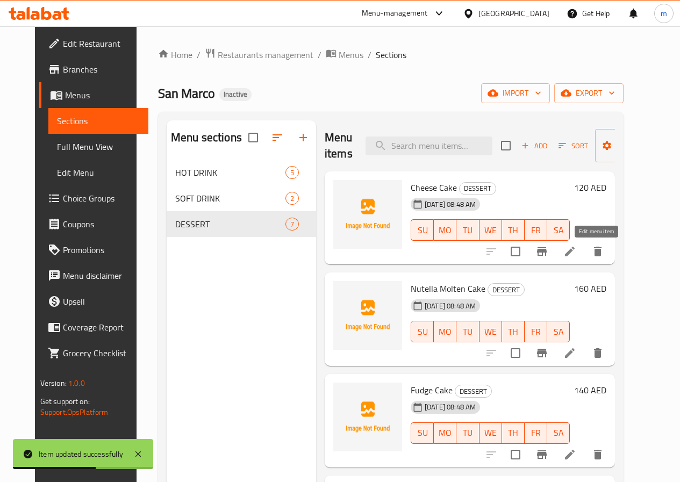
click at [576, 245] on icon at bounding box center [569, 251] width 13 height 13
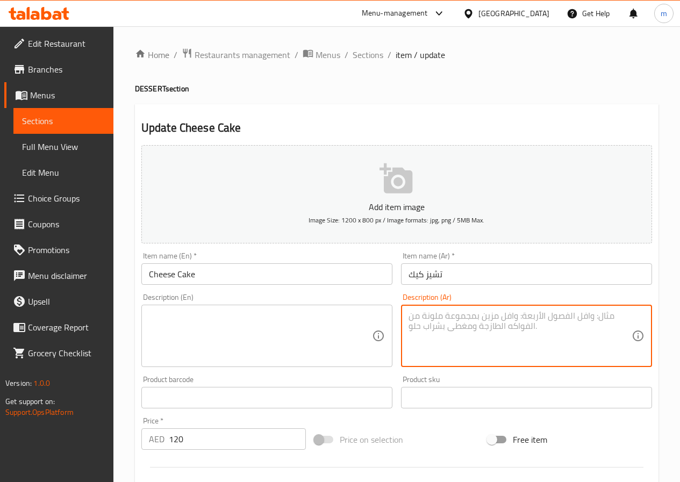
click at [432, 326] on textarea at bounding box center [520, 336] width 223 height 51
paste textarea "تشيز كيك كريمي لذيذ"
type textarea "تشيز كيك كريمي لذيذ"
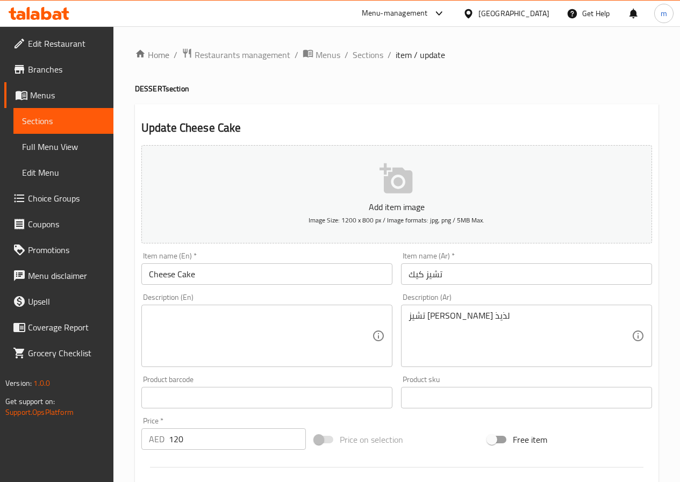
click at [210, 337] on textarea at bounding box center [260, 336] width 223 height 51
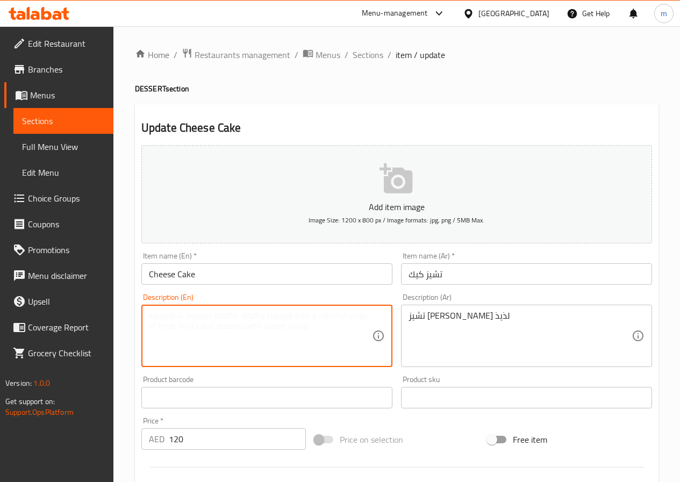
paste textarea "Delicious creamy cheesecake"
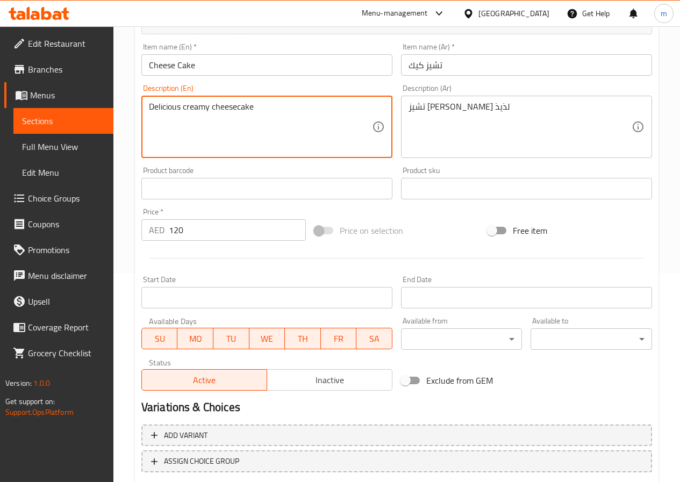
scroll to position [277, 0]
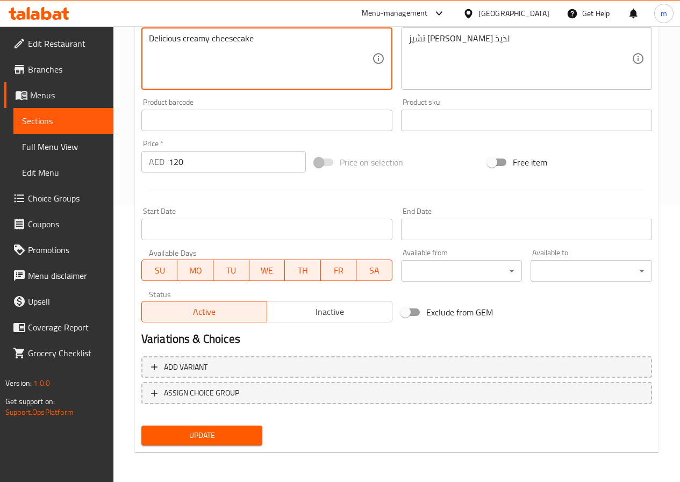
type textarea "Delicious creamy cheesecake"
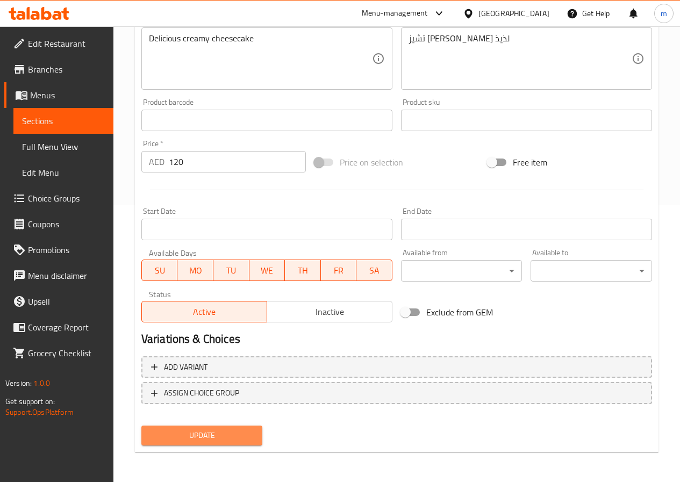
click at [209, 436] on span "Update" at bounding box center [202, 435] width 104 height 13
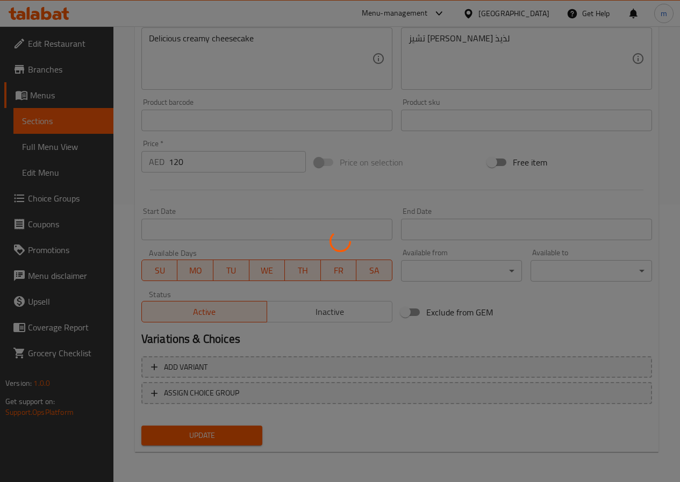
click at [378, 156] on div at bounding box center [340, 241] width 680 height 482
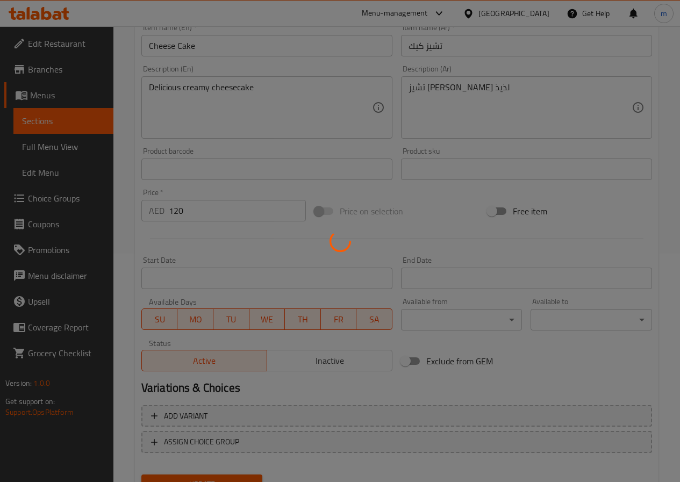
scroll to position [116, 0]
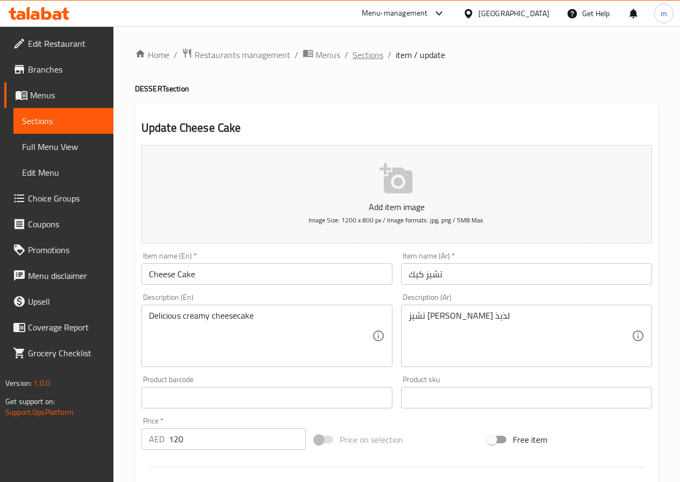
click at [364, 57] on span "Sections" at bounding box center [368, 54] width 31 height 13
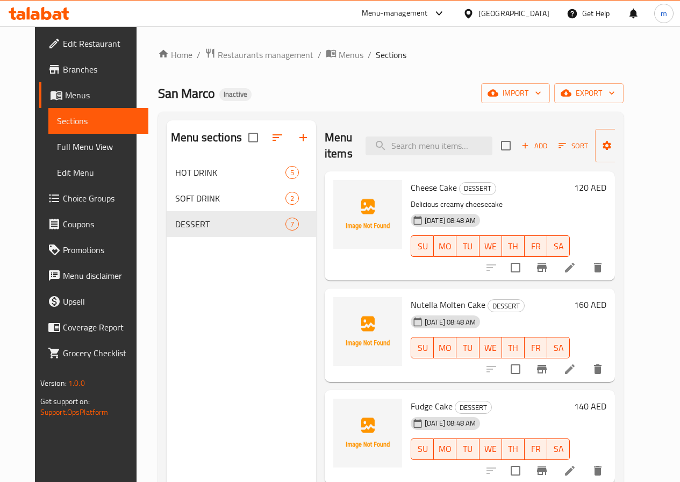
click at [576, 370] on icon at bounding box center [569, 369] width 13 height 13
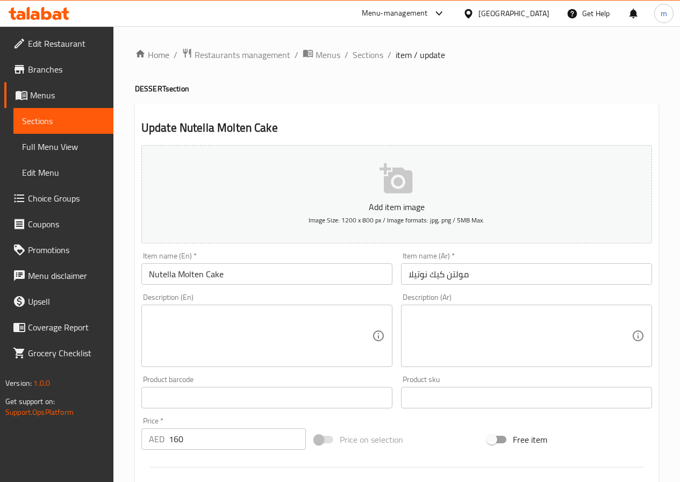
click at [441, 324] on textarea at bounding box center [520, 336] width 223 height 51
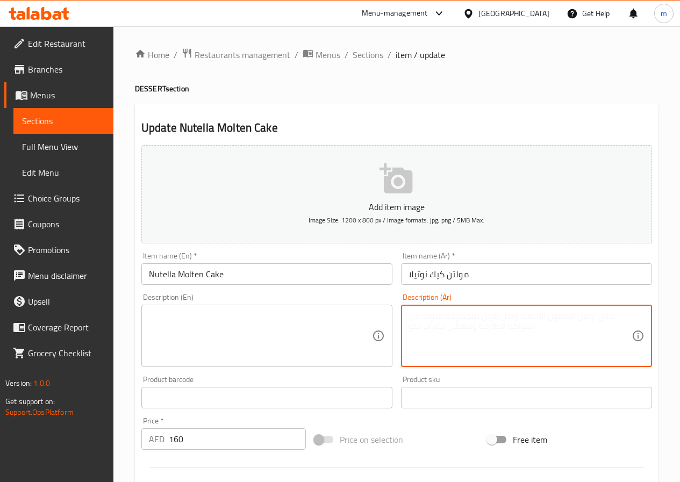
paste textarea "مولتن كيك نوتيلا سايحة"
type textarea "مولتن كيك نوتيلا سايحة"
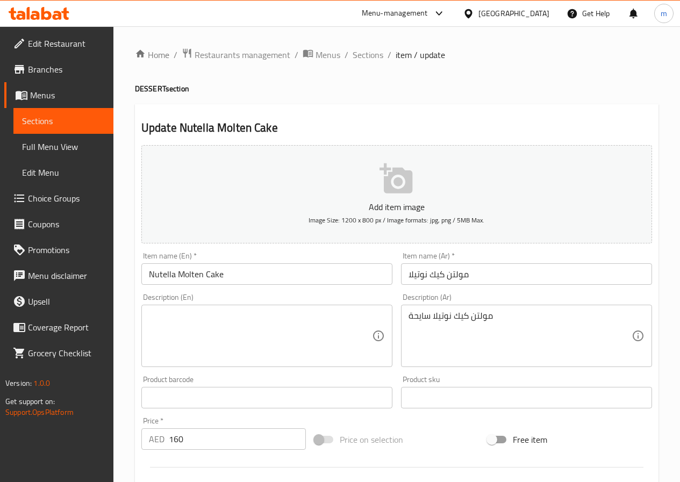
click at [252, 325] on textarea at bounding box center [260, 336] width 223 height 51
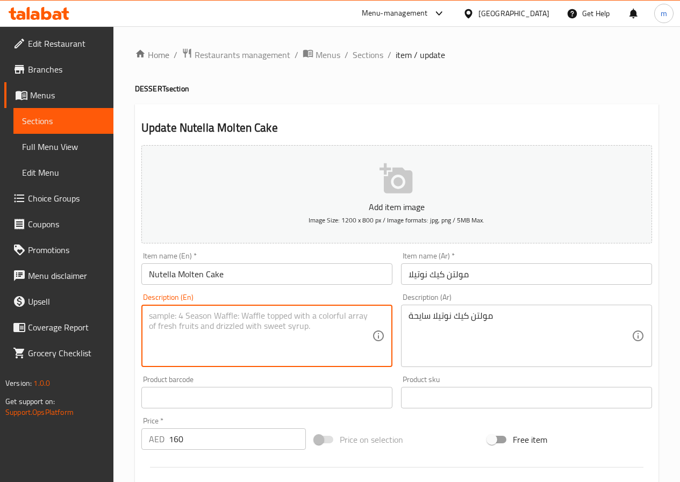
click at [252, 325] on textarea at bounding box center [260, 336] width 223 height 51
paste textarea "Molten Nutella Sayha Cake"
click at [217, 320] on textarea "Molten Nutella Sayha Cake" at bounding box center [260, 336] width 223 height 51
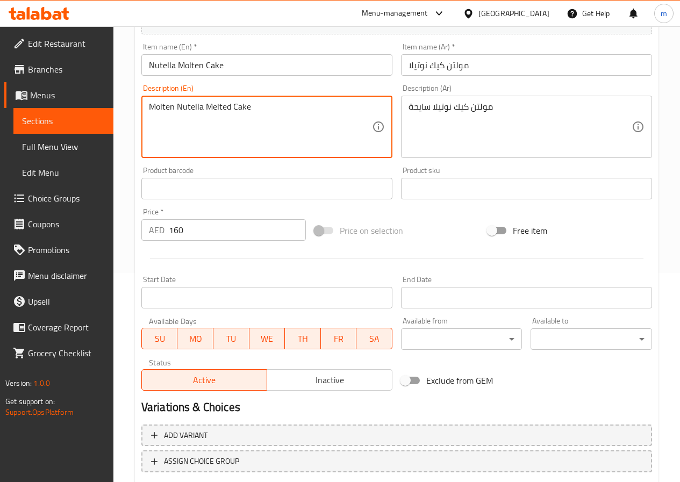
scroll to position [269, 0]
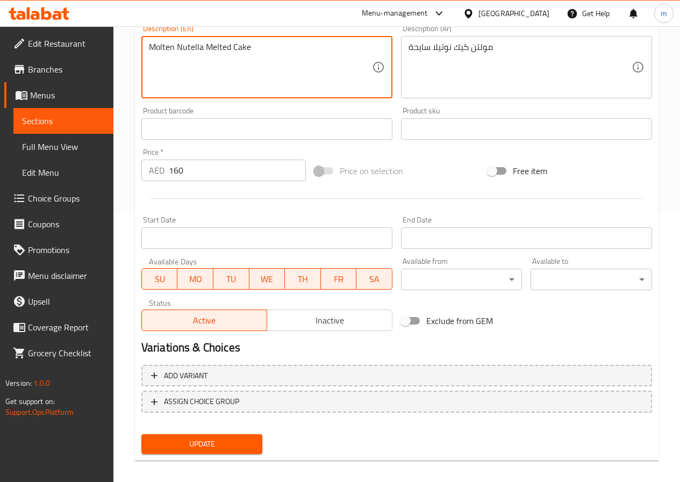
type textarea "Molten Nutella Melted Cake"
click at [223, 448] on span "Update" at bounding box center [202, 444] width 104 height 13
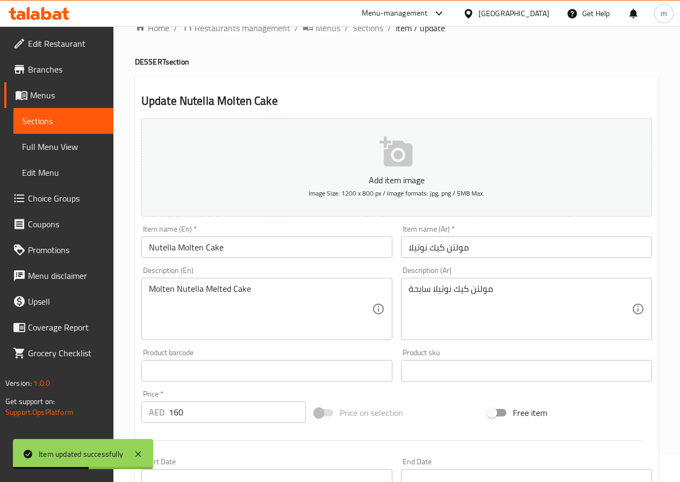
scroll to position [0, 0]
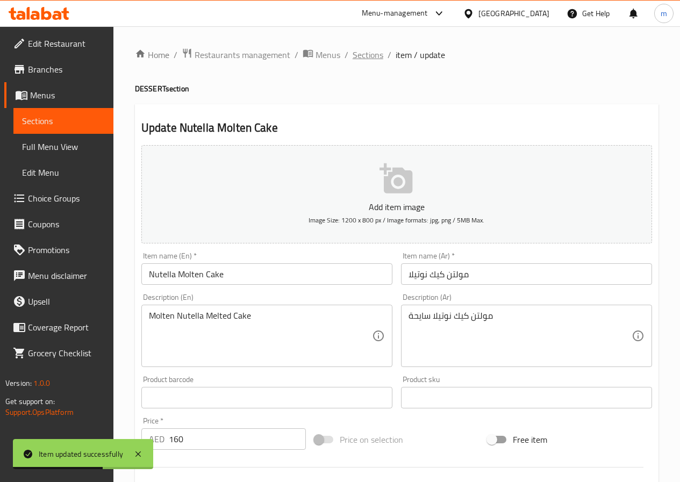
click at [364, 49] on span "Sections" at bounding box center [368, 54] width 31 height 13
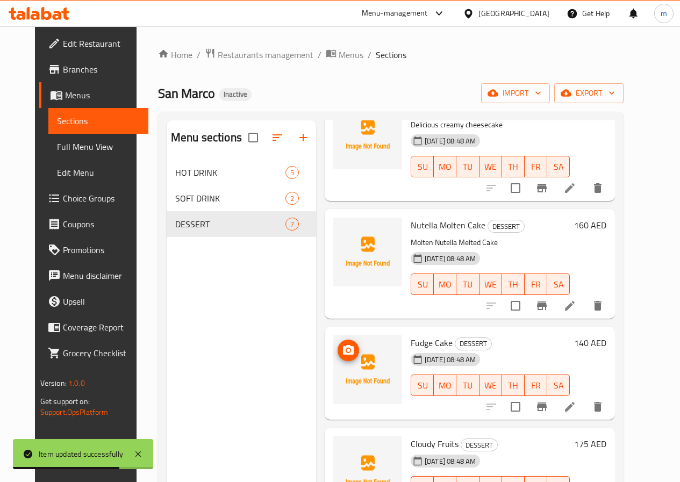
scroll to position [215, 0]
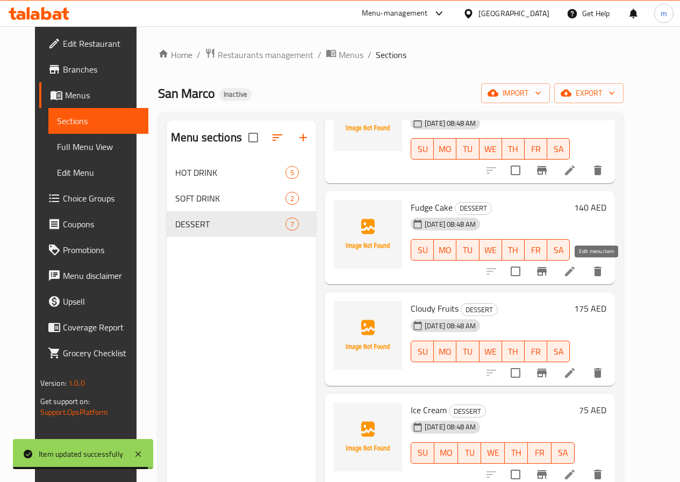
click at [576, 267] on icon at bounding box center [569, 271] width 13 height 13
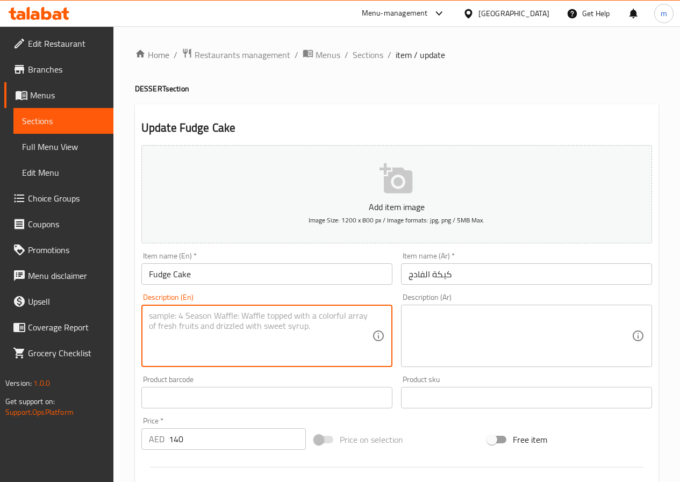
click at [281, 345] on textarea at bounding box center [260, 336] width 223 height 51
paste textarea "Rich chocolate fudge cake"
type textarea "Rich chocolate fudge cake"
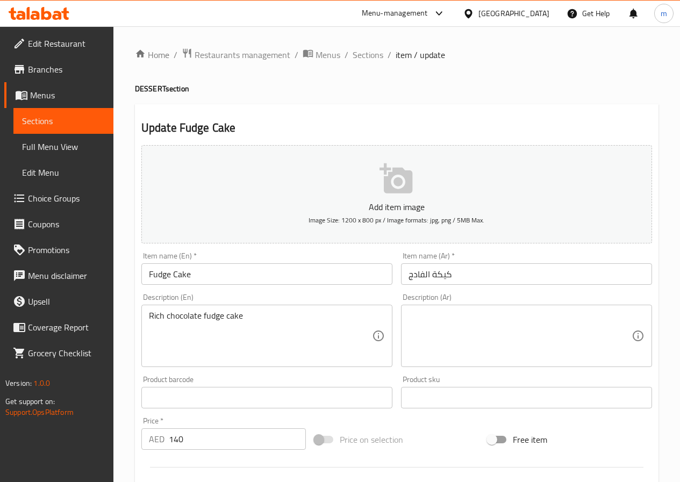
click at [461, 324] on textarea at bounding box center [520, 336] width 223 height 51
paste textarea "كيك فادج شوكولاتة غني"
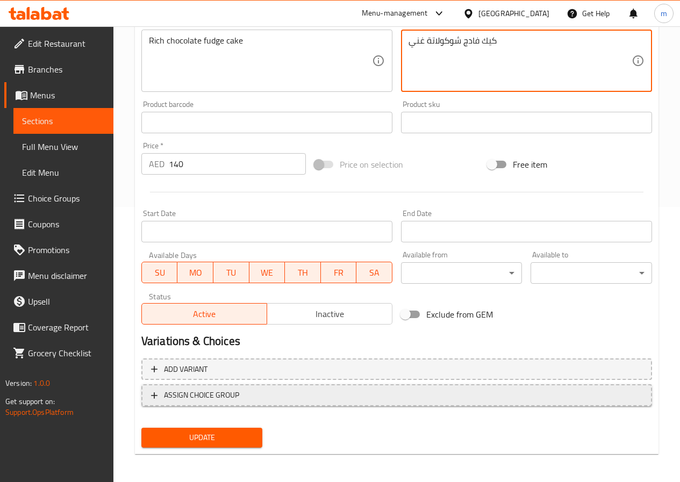
scroll to position [277, 0]
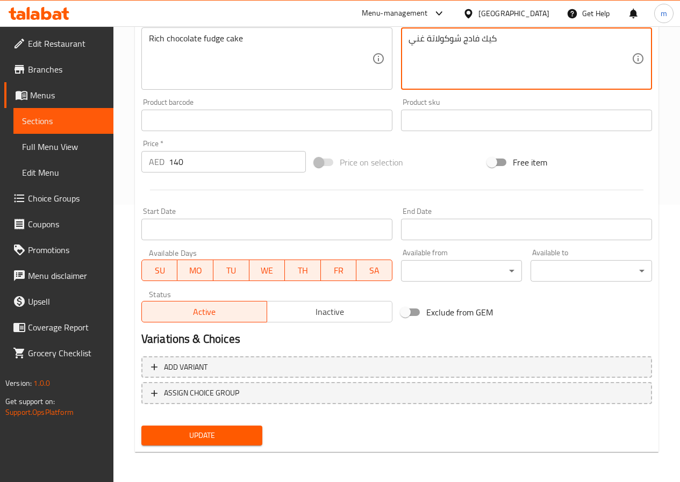
type textarea "كيك فادج شوكولاتة غني"
click at [232, 429] on span "Update" at bounding box center [202, 435] width 104 height 13
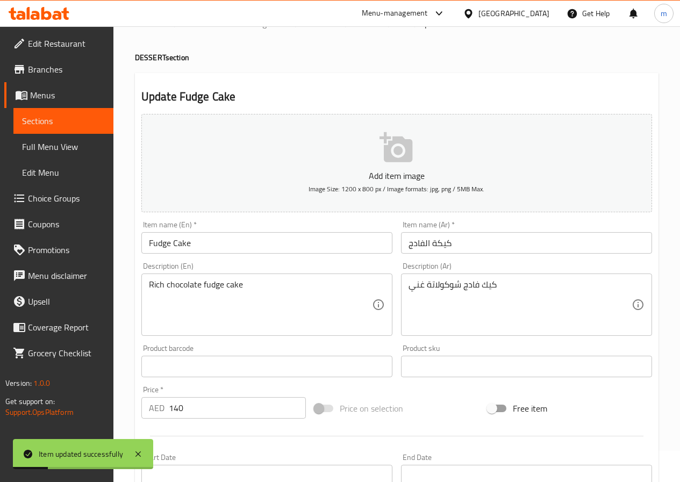
scroll to position [0, 0]
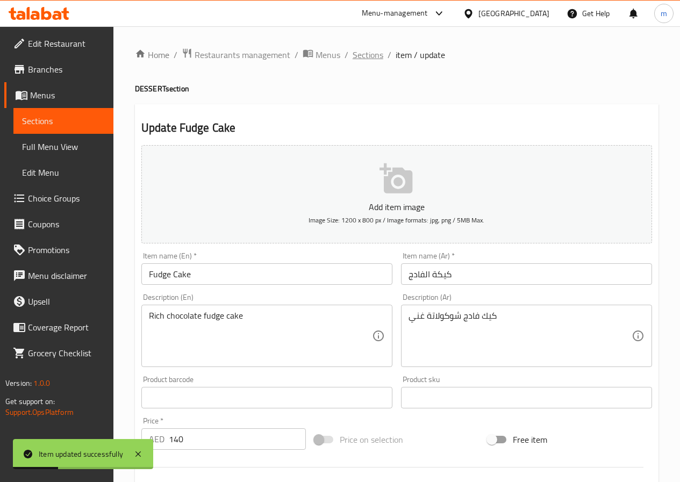
click at [367, 56] on span "Sections" at bounding box center [368, 54] width 31 height 13
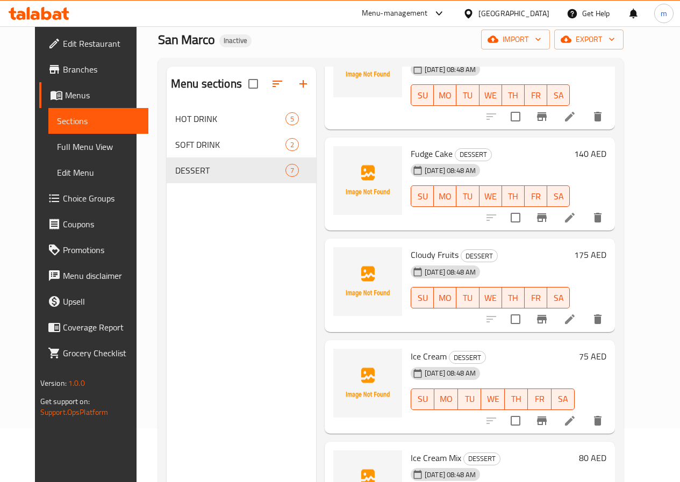
scroll to position [161, 0]
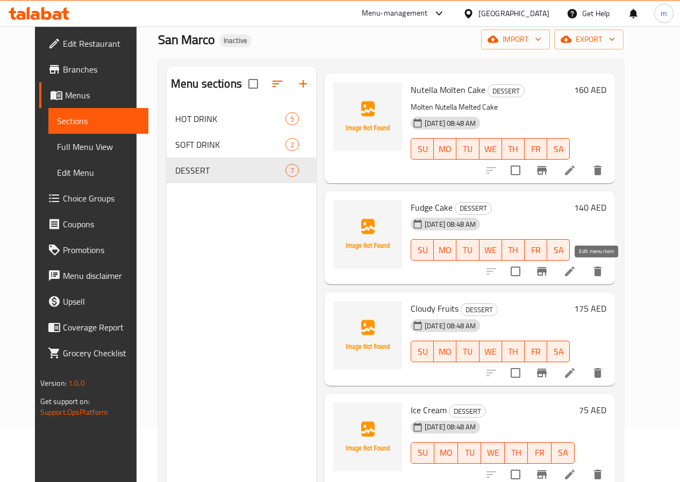
click at [576, 274] on icon at bounding box center [569, 271] width 13 height 13
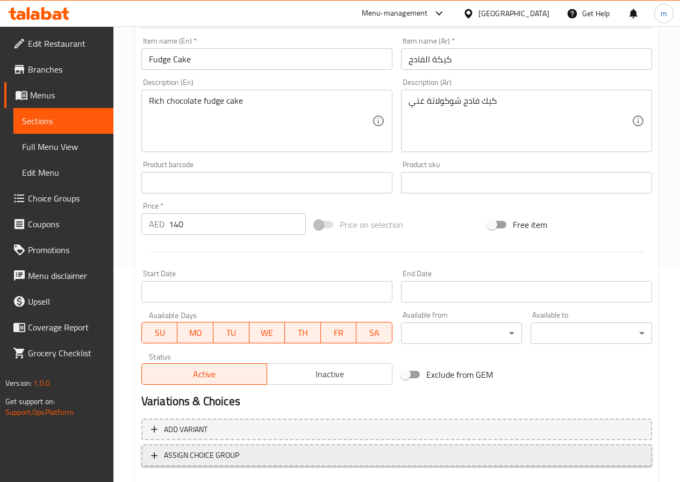
scroll to position [277, 0]
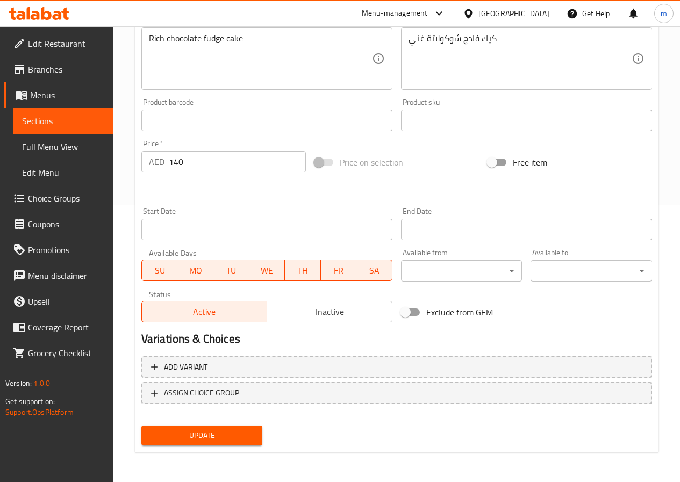
click at [225, 432] on span "Update" at bounding box center [202, 435] width 104 height 13
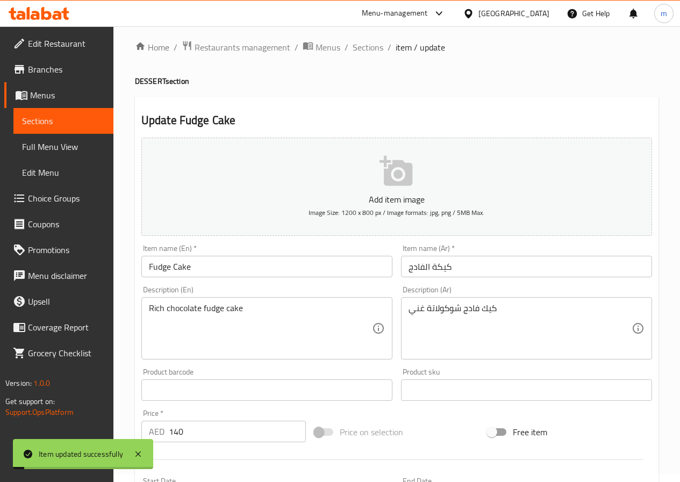
scroll to position [0, 0]
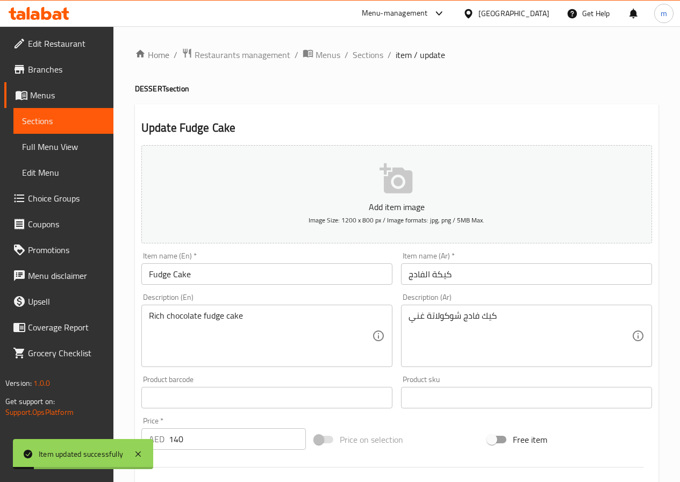
click at [375, 63] on div "Home / Restaurants management / Menus / Sections / item / update DESSERT sectio…" at bounding box center [397, 393] width 524 height 690
click at [374, 57] on span "Sections" at bounding box center [368, 54] width 31 height 13
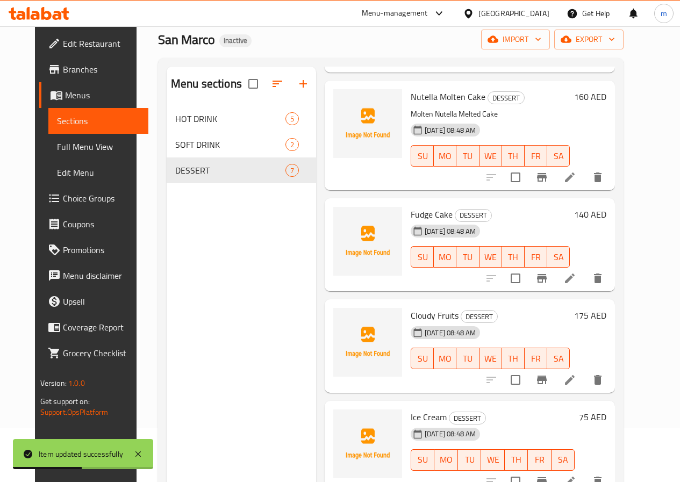
scroll to position [141, 0]
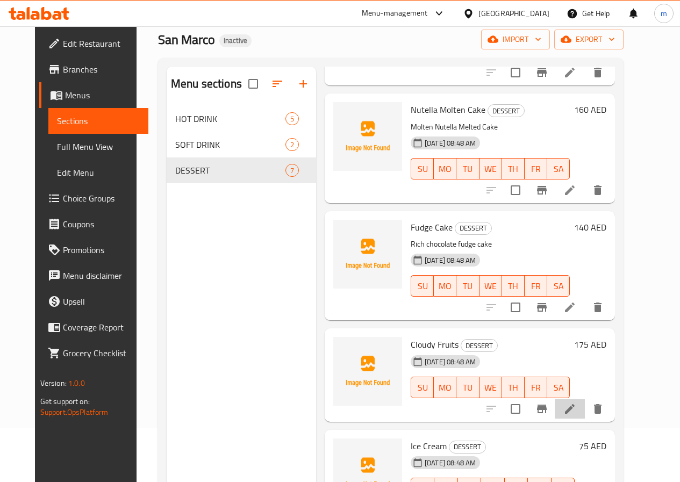
click at [585, 405] on li at bounding box center [570, 408] width 30 height 19
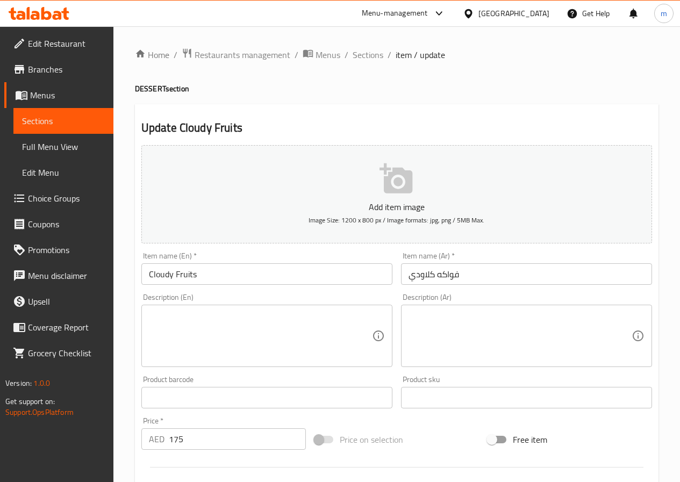
click at [463, 308] on div "Description (Ar)" at bounding box center [526, 336] width 251 height 62
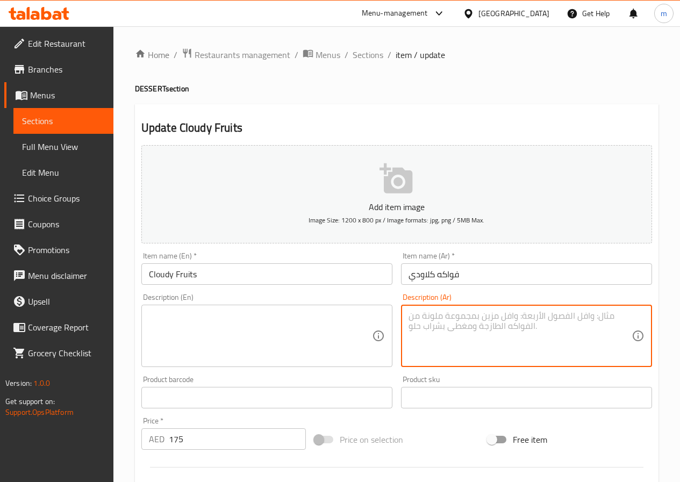
paste textarea "فواكه مشكلة طازجة"
type textarea "فواكه مشكلة طازجة"
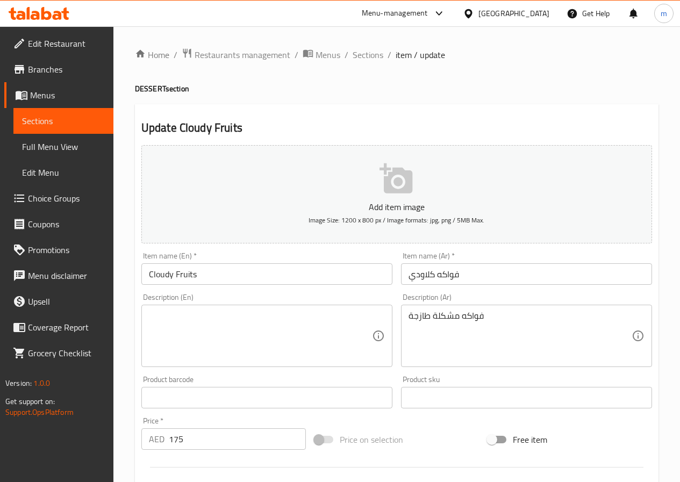
click at [275, 336] on textarea at bounding box center [260, 336] width 223 height 51
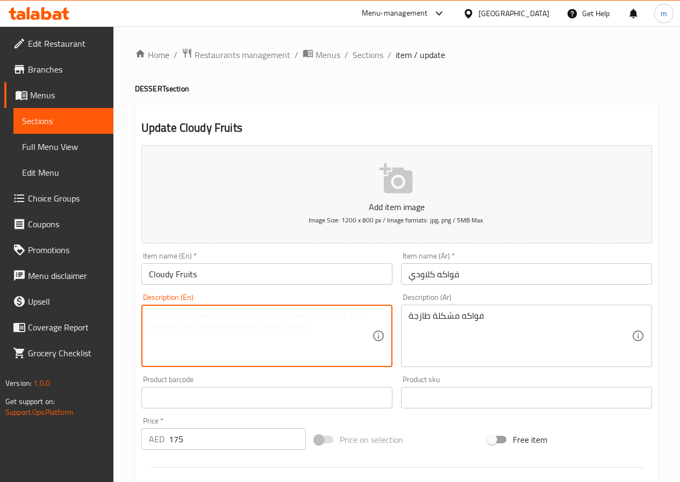
paste textarea "Fresh mixed fruits"
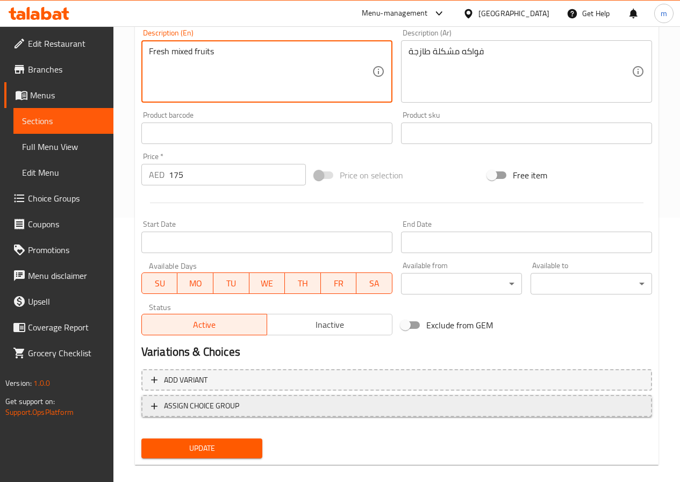
scroll to position [277, 0]
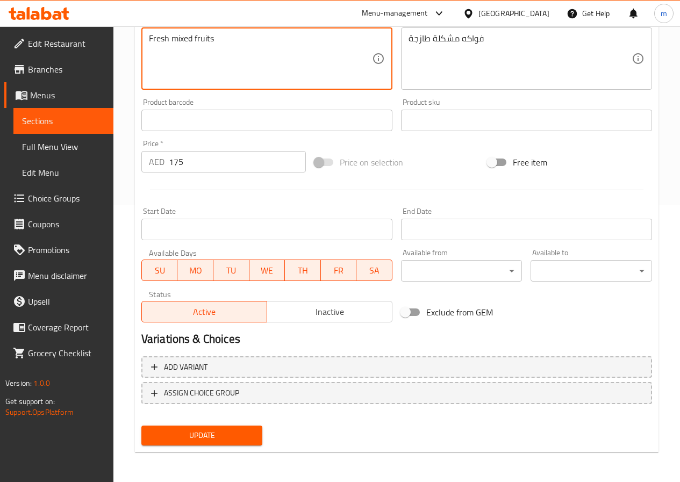
type textarea "Fresh mixed fruits"
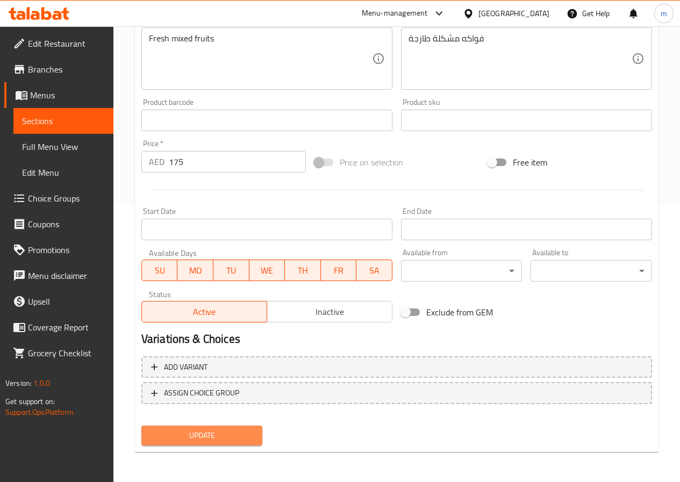
click at [214, 427] on button "Update" at bounding box center [201, 436] width 121 height 20
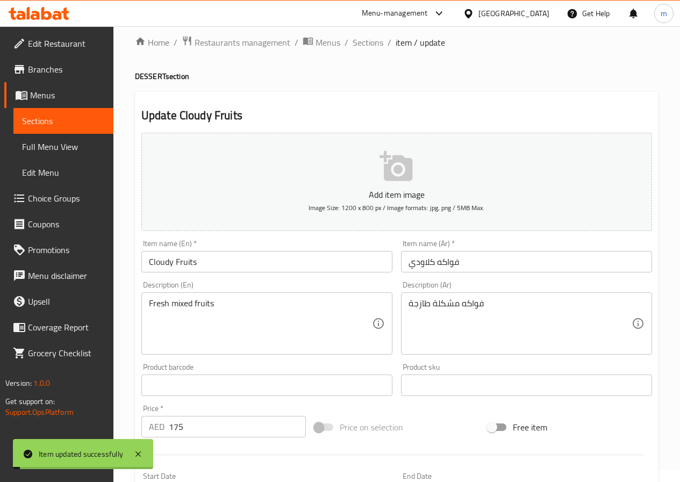
scroll to position [0, 0]
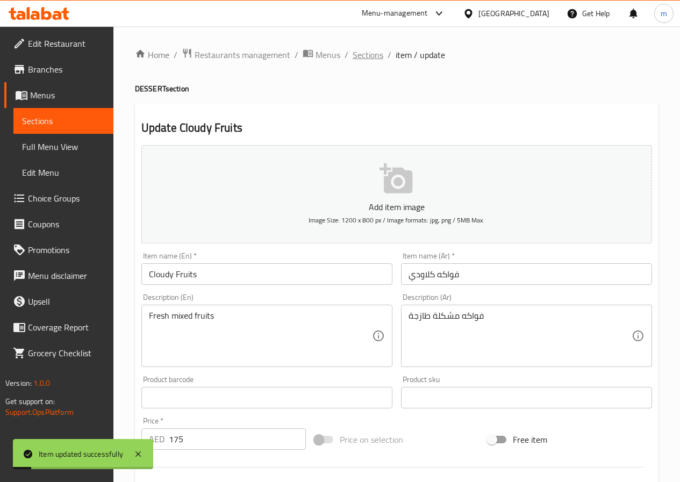
click at [379, 60] on span "Sections" at bounding box center [368, 54] width 31 height 13
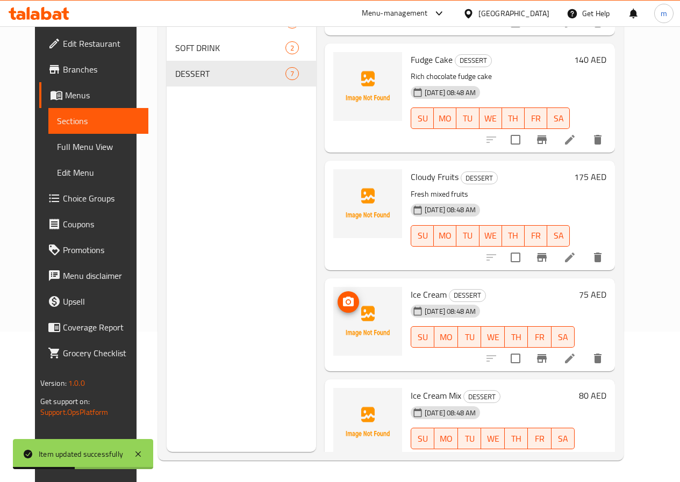
scroll to position [215, 0]
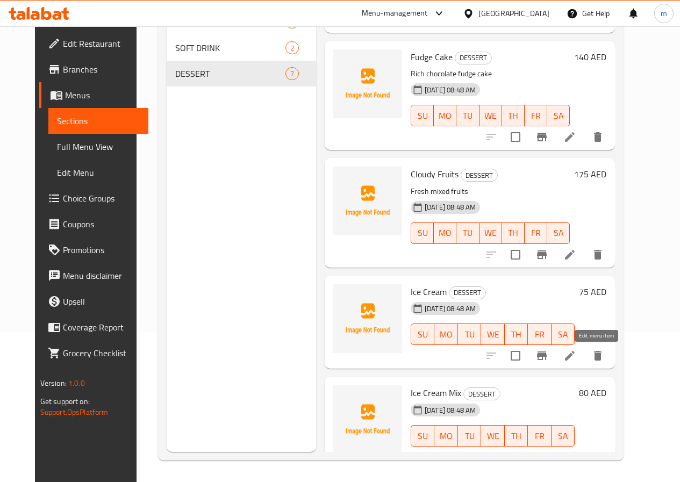
click at [575, 359] on icon at bounding box center [570, 356] width 10 height 10
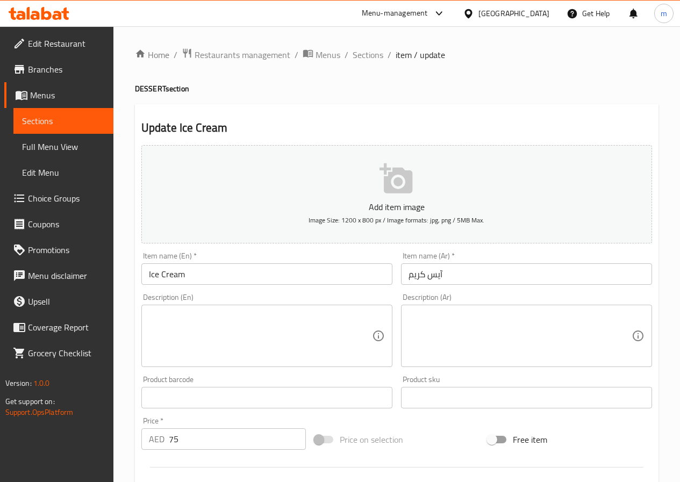
click at [435, 342] on textarea at bounding box center [520, 336] width 223 height 51
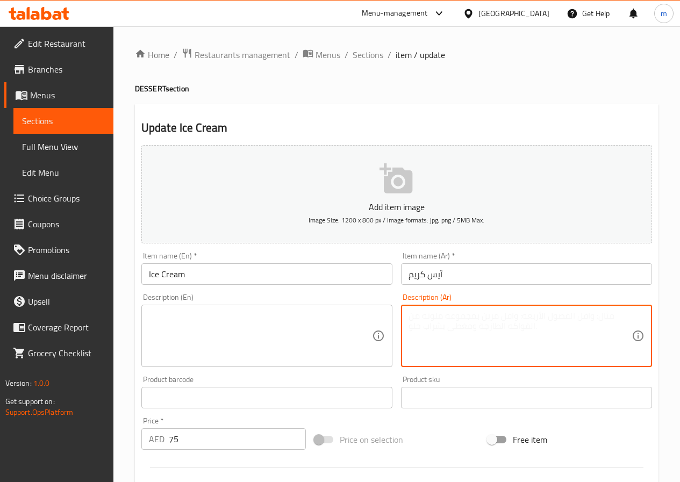
paste textarea "آيس كريم بطعمك المفضل"
type textarea "آيس كريم بطعمك المفضل"
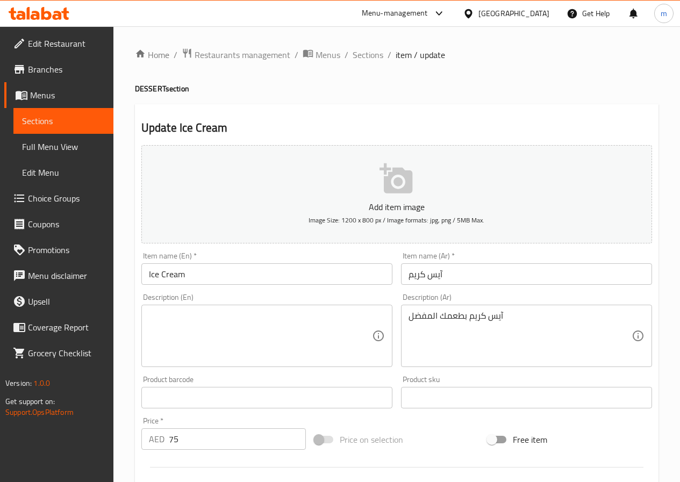
click at [304, 338] on textarea at bounding box center [260, 336] width 223 height 51
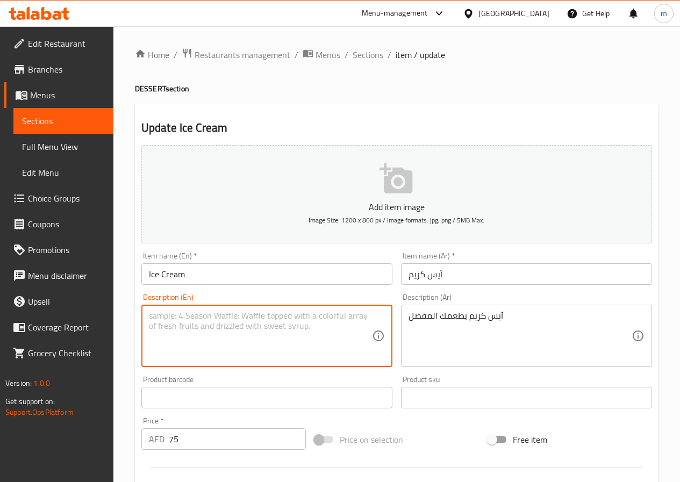
paste textarea "Ice cream with your favorite taste"
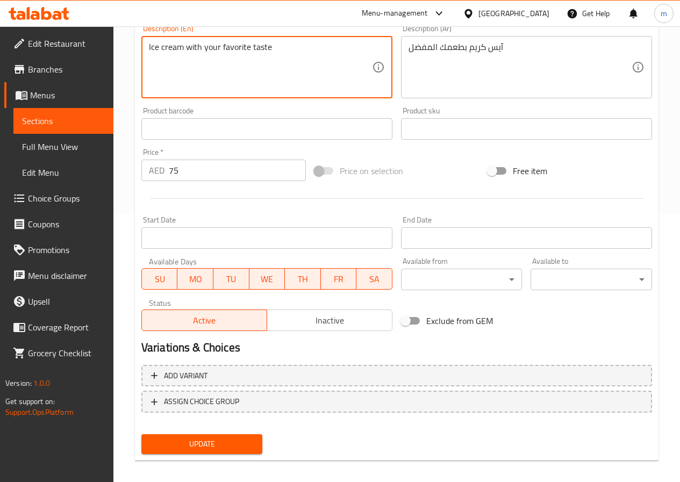
type textarea "Ice cream with your favorite taste"
click at [245, 436] on button "Update" at bounding box center [201, 444] width 121 height 20
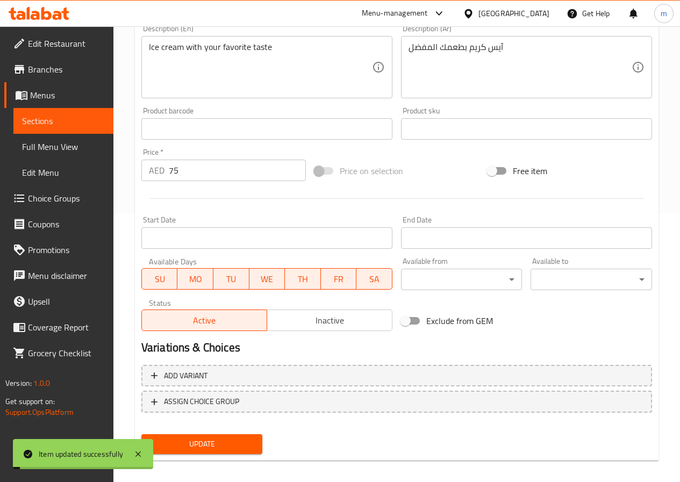
scroll to position [0, 0]
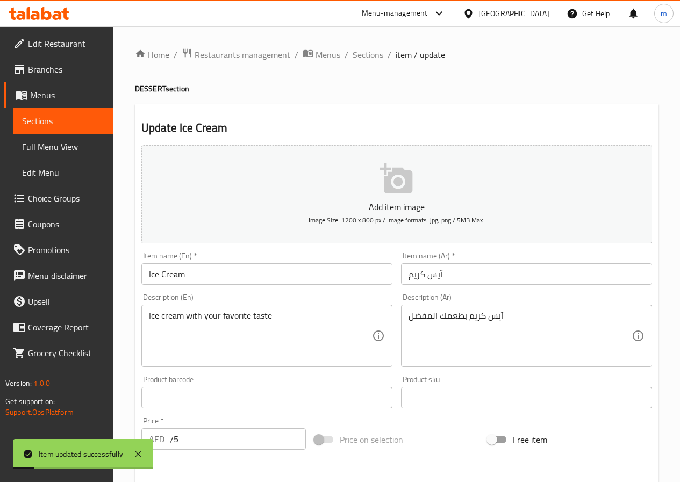
click at [367, 53] on span "Sections" at bounding box center [368, 54] width 31 height 13
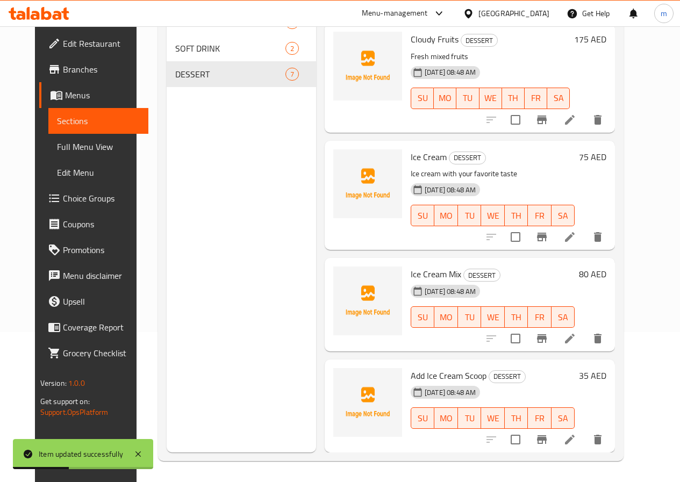
scroll to position [151, 0]
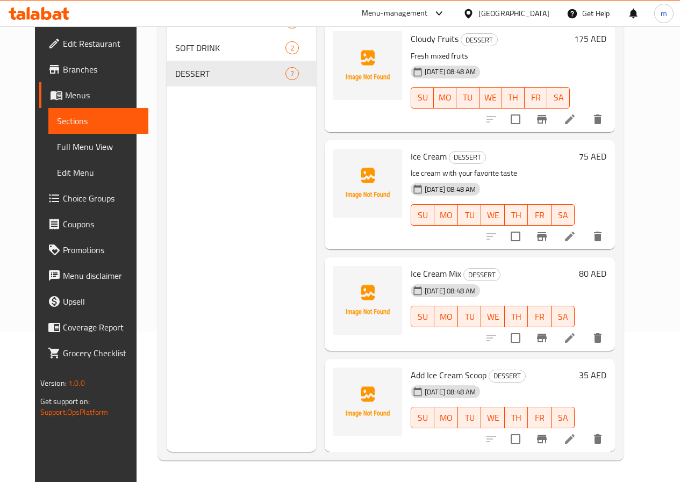
click at [585, 335] on li at bounding box center [570, 337] width 30 height 19
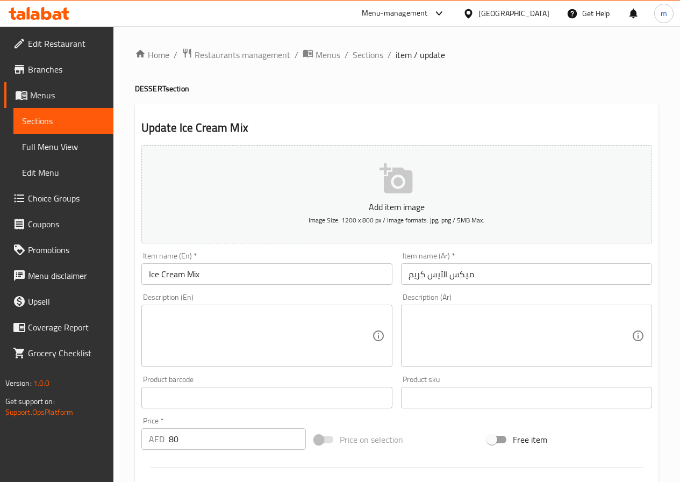
click at [426, 336] on textarea at bounding box center [520, 336] width 223 height 51
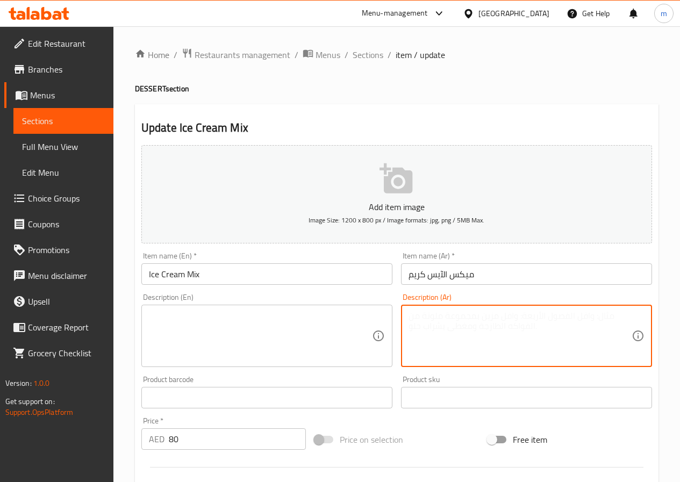
paste textarea "آيس كريم ميكس نكهات متنوعة"
type textarea "آيس كريم ميكس نكهات متنوعة"
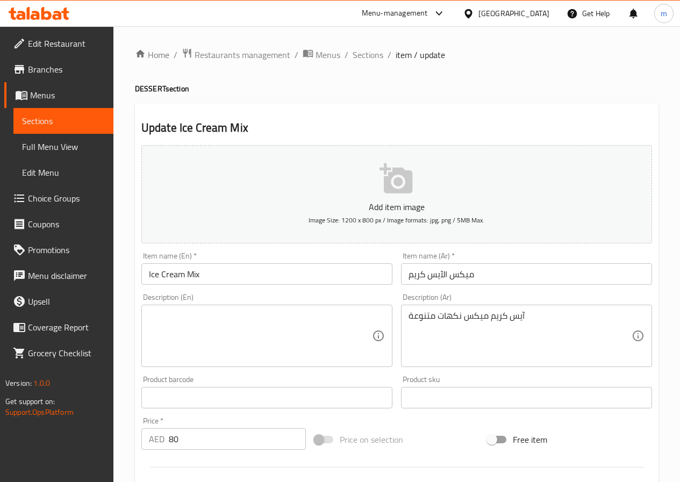
click at [285, 349] on textarea at bounding box center [260, 336] width 223 height 51
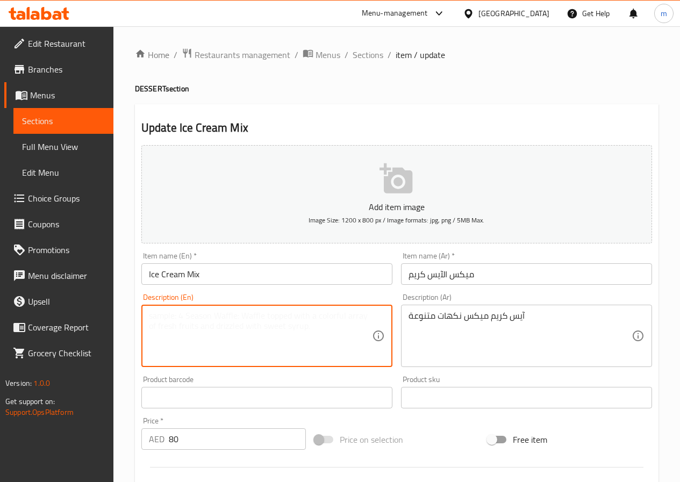
paste textarea "Mix ice cream in various flavors"
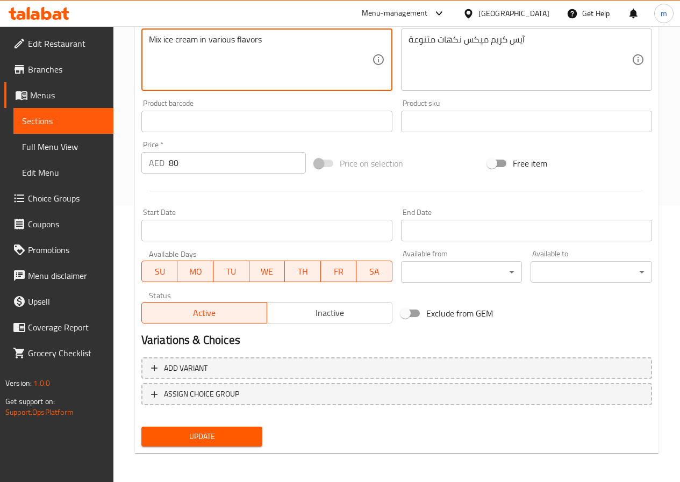
scroll to position [277, 0]
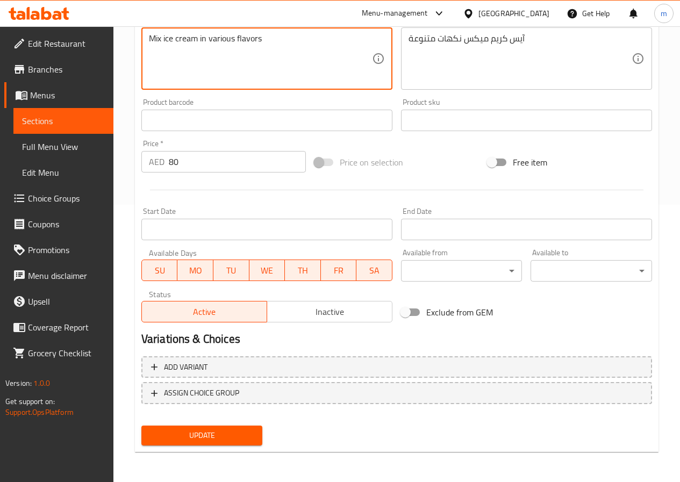
type textarea "Mix ice cream in various flavors"
click at [221, 429] on span "Update" at bounding box center [202, 435] width 104 height 13
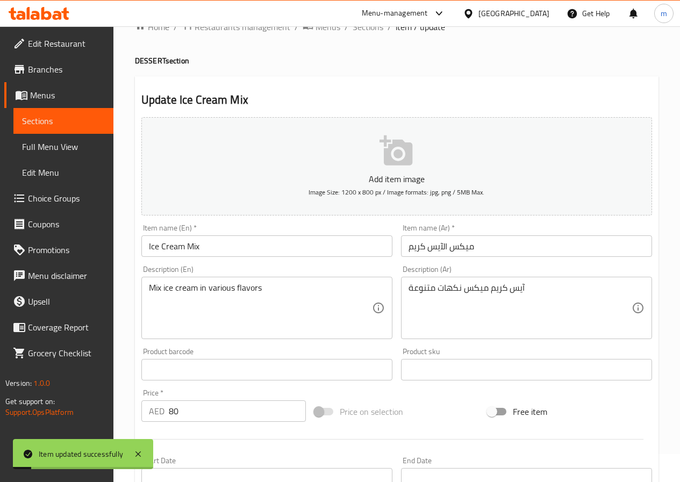
scroll to position [0, 0]
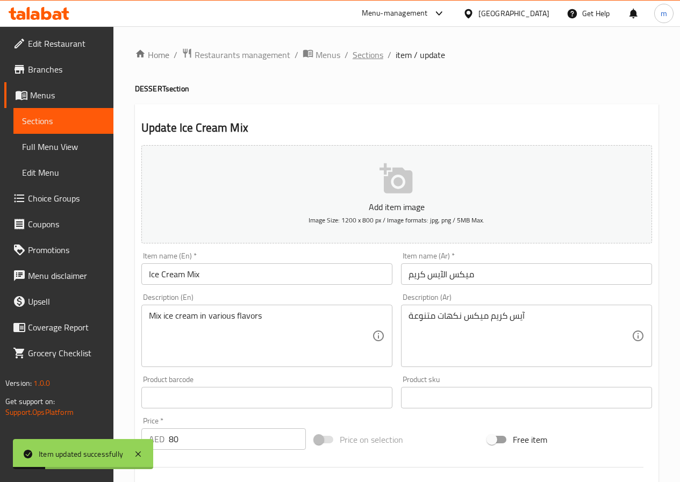
click at [371, 49] on span "Sections" at bounding box center [368, 54] width 31 height 13
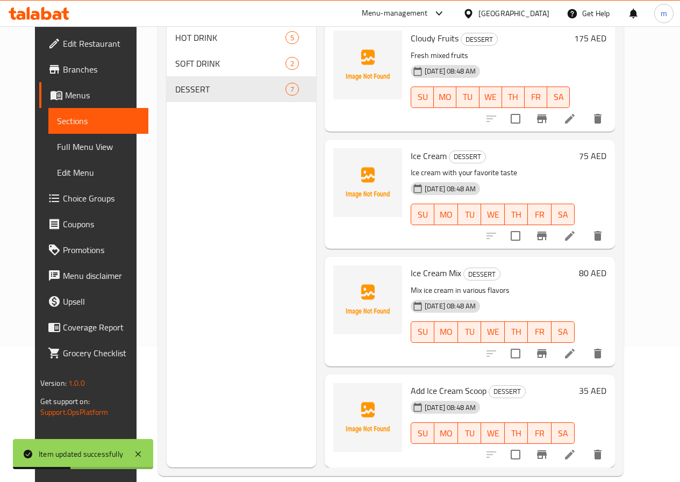
scroll to position [151, 0]
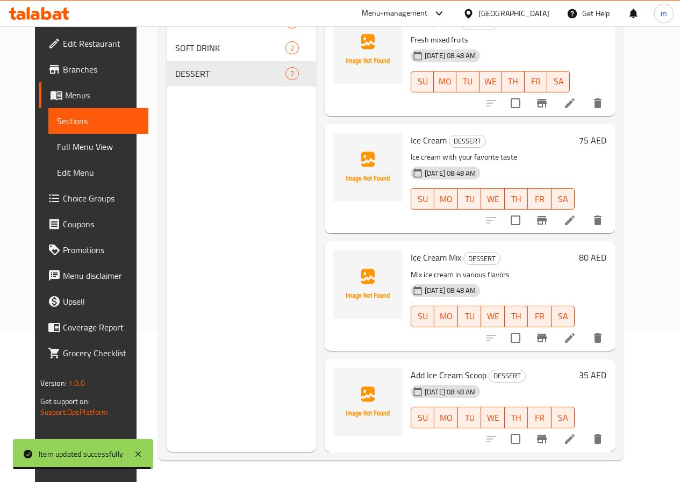
click at [576, 438] on icon at bounding box center [569, 439] width 13 height 13
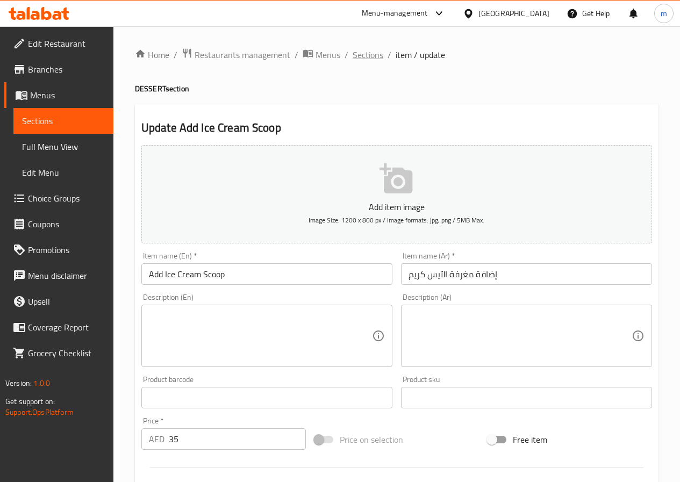
click at [372, 54] on span "Sections" at bounding box center [368, 54] width 31 height 13
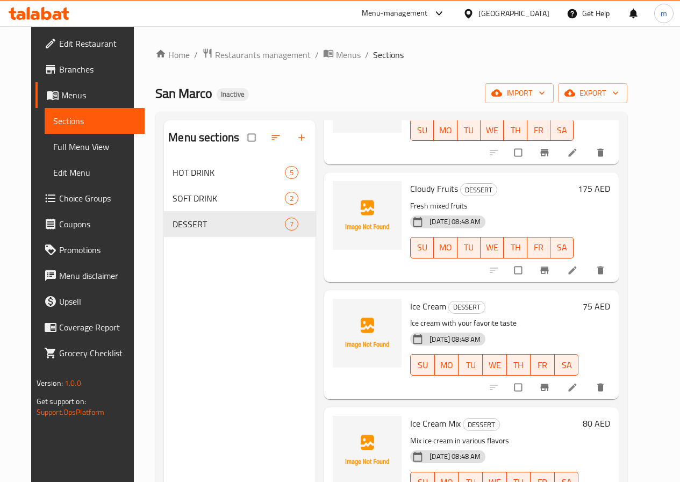
scroll to position [367, 0]
